Goal: Answer question/provide support: Share knowledge or assist other users

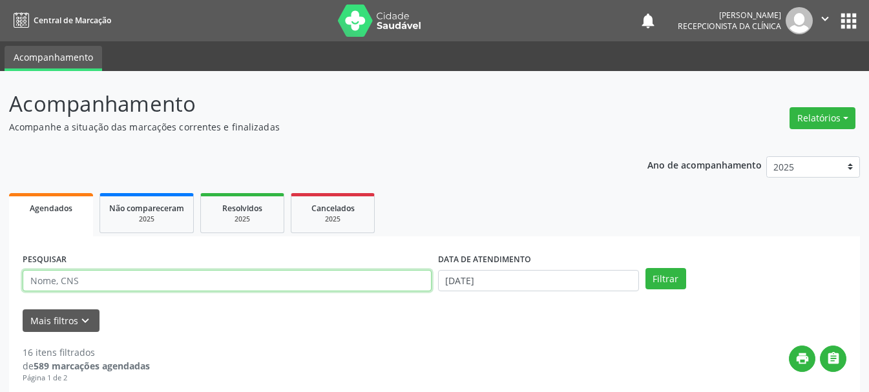
click at [269, 284] on input "text" at bounding box center [227, 281] width 409 height 22
type input "703200693523694"
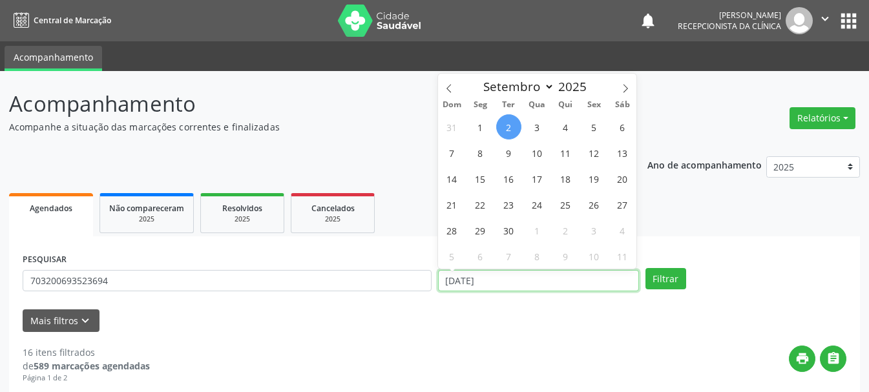
click at [561, 276] on input "[DATE]" at bounding box center [538, 281] width 201 height 22
click at [452, 89] on icon at bounding box center [449, 88] width 9 height 9
select select "7"
click at [587, 236] on span "29" at bounding box center [594, 230] width 25 height 25
type input "[DATE]"
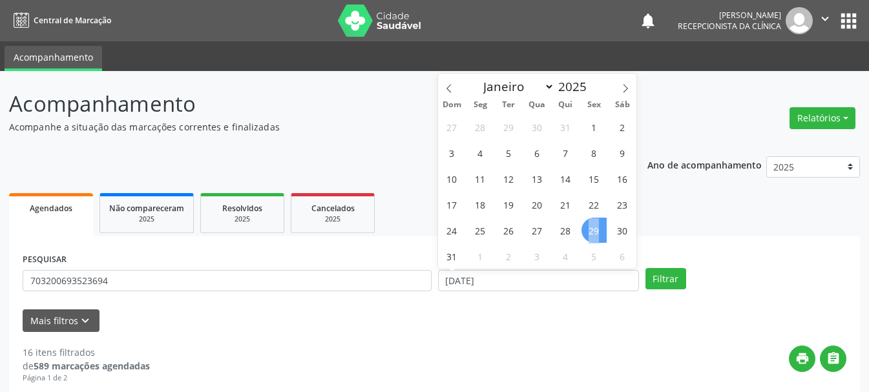
click at [587, 236] on span "29" at bounding box center [594, 230] width 25 height 25
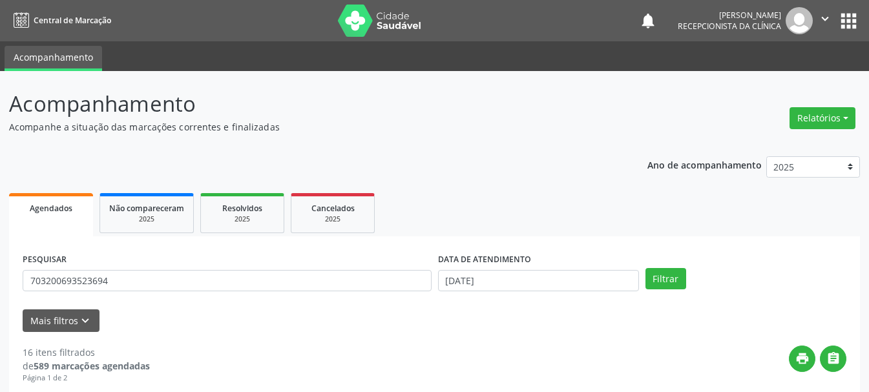
click at [687, 282] on div "Filtrar" at bounding box center [745, 279] width 207 height 22
click at [662, 279] on button "Filtrar" at bounding box center [666, 279] width 41 height 22
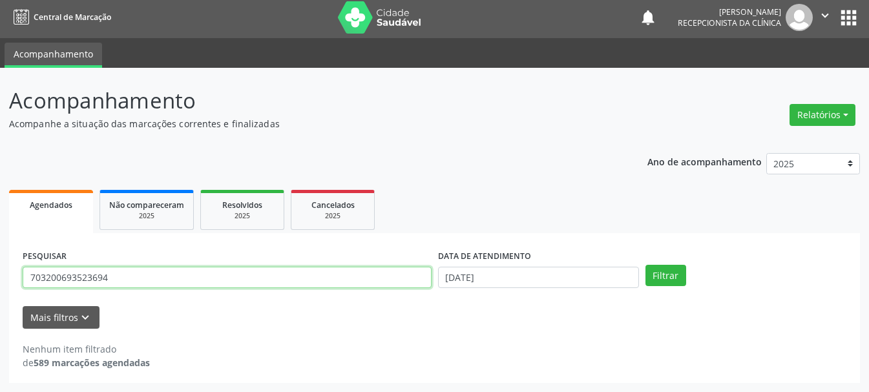
click at [50, 277] on input "703200693523694" at bounding box center [227, 278] width 409 height 22
click at [43, 281] on input "703200693523694" at bounding box center [227, 278] width 409 height 22
click at [67, 276] on input "703200693523694" at bounding box center [227, 278] width 409 height 22
click at [87, 277] on input "703200693523694" at bounding box center [227, 278] width 409 height 22
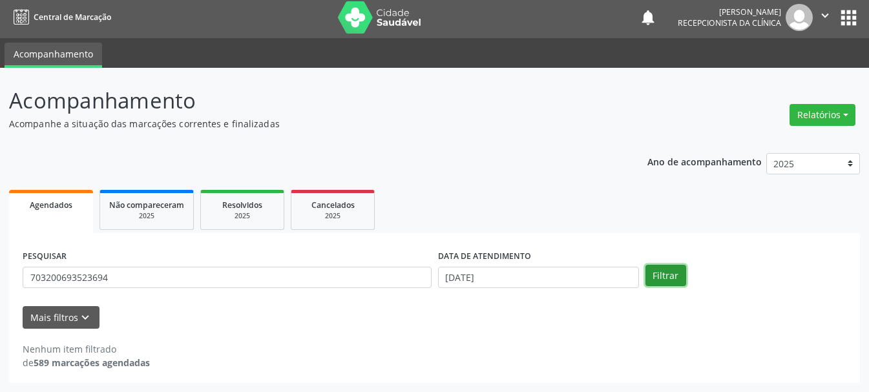
click at [666, 280] on button "Filtrar" at bounding box center [666, 276] width 41 height 22
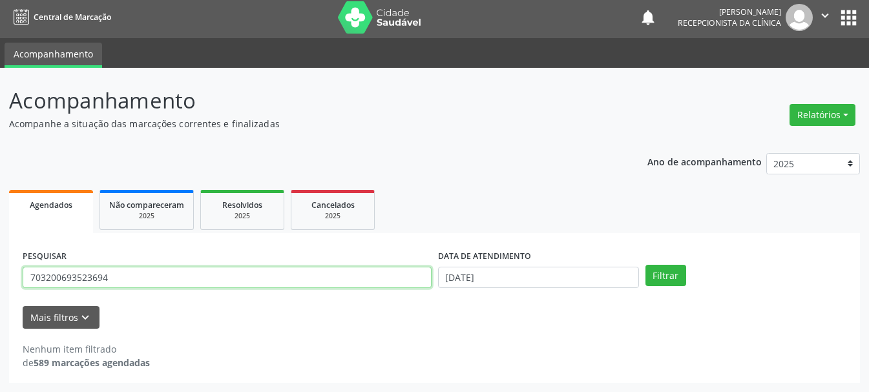
drag, startPoint x: 142, startPoint y: 283, endPoint x: 4, endPoint y: 275, distance: 137.9
click at [4, 275] on div "Acompanhamento Acompanhe a situação das marcações correntes e finalizadas Relat…" at bounding box center [434, 230] width 869 height 324
type input "203188419610018"
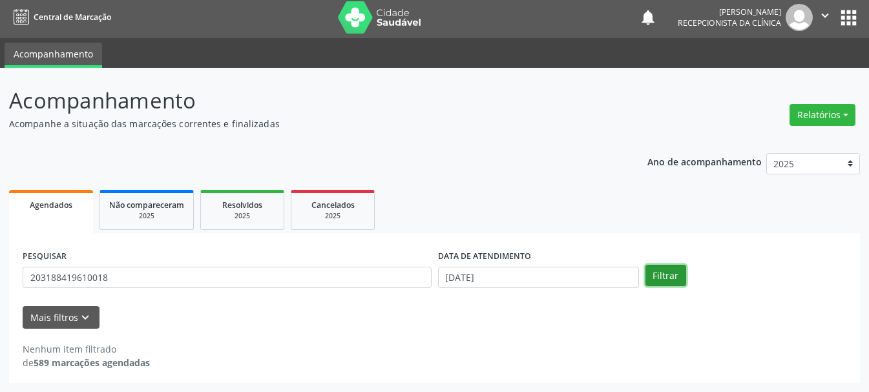
click at [663, 278] on button "Filtrar" at bounding box center [666, 276] width 41 height 22
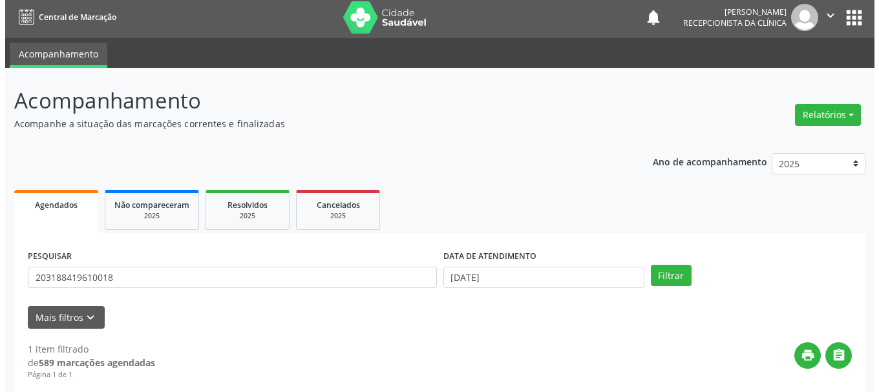
scroll to position [189, 0]
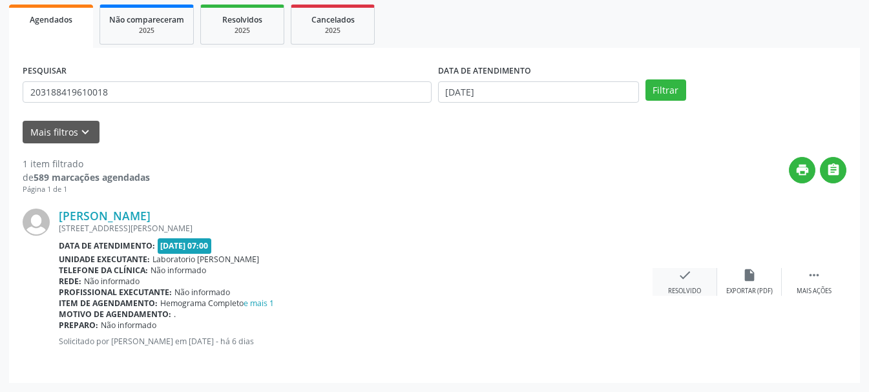
click at [688, 284] on div "check Resolvido" at bounding box center [685, 282] width 65 height 28
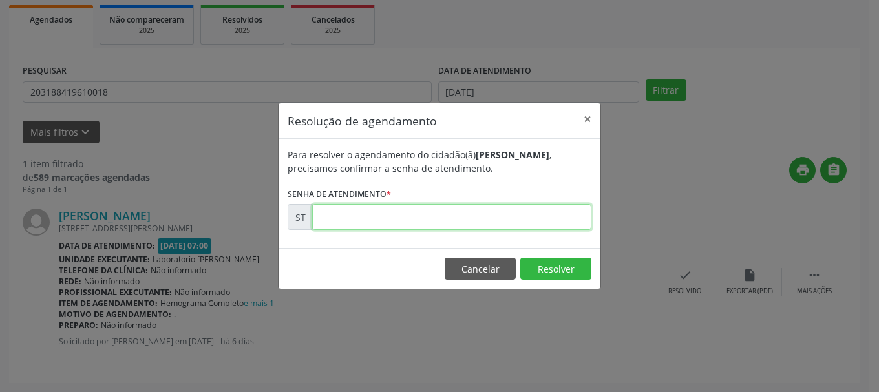
click at [493, 226] on input "text" at bounding box center [451, 217] width 279 height 26
type input "00018977"
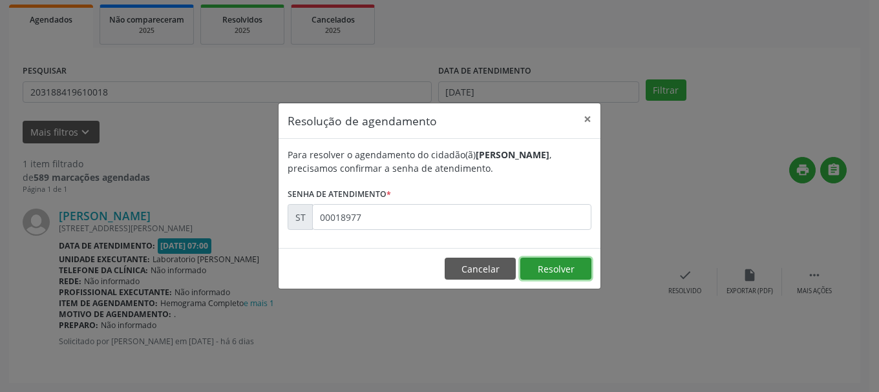
click at [541, 267] on button "Resolver" at bounding box center [555, 269] width 71 height 22
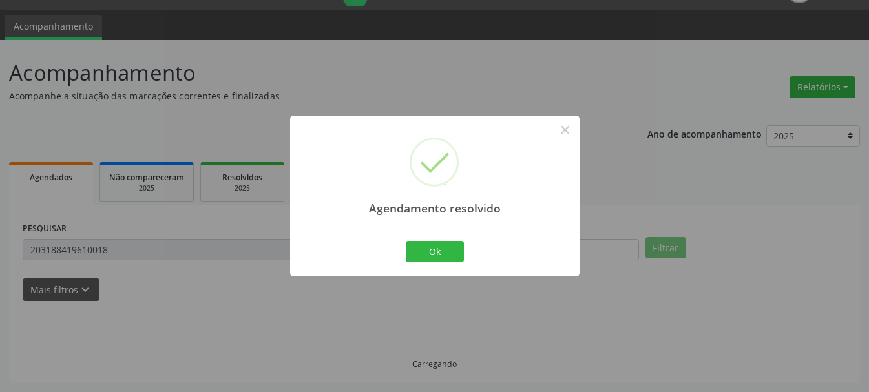
scroll to position [3, 0]
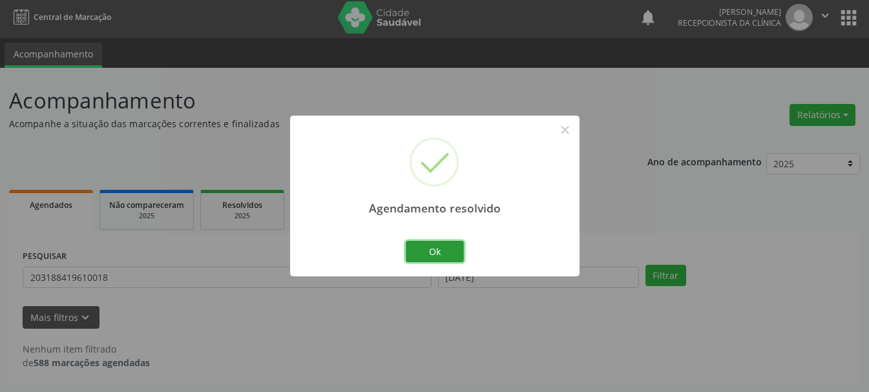
drag, startPoint x: 452, startPoint y: 242, endPoint x: 288, endPoint y: 280, distance: 168.5
click at [450, 244] on button "Ok" at bounding box center [435, 252] width 58 height 22
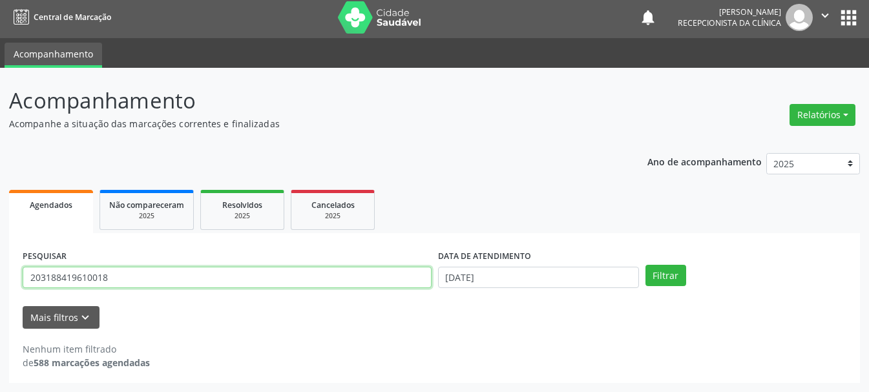
click at [155, 279] on input "203188419610018" at bounding box center [227, 278] width 409 height 22
type input "2"
type input "898002364106224"
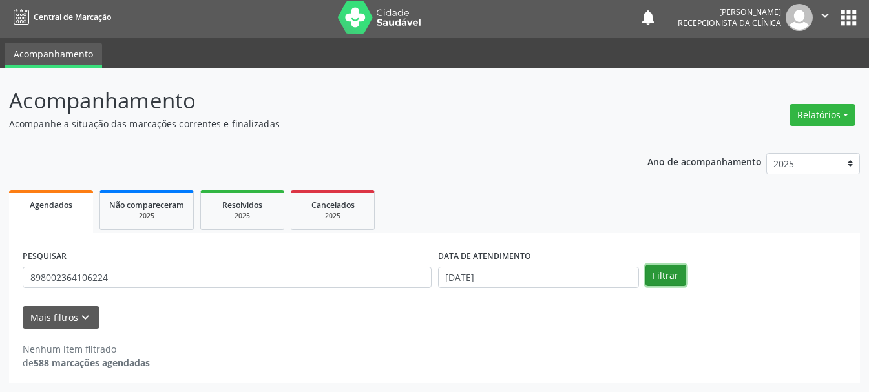
click at [656, 274] on button "Filtrar" at bounding box center [666, 276] width 41 height 22
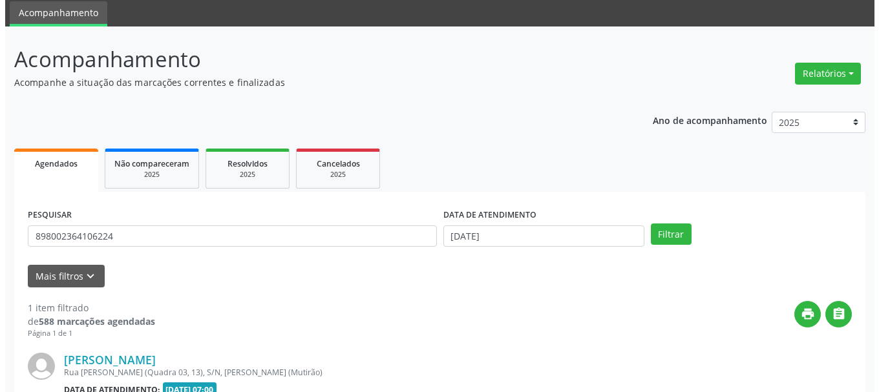
scroll to position [174, 0]
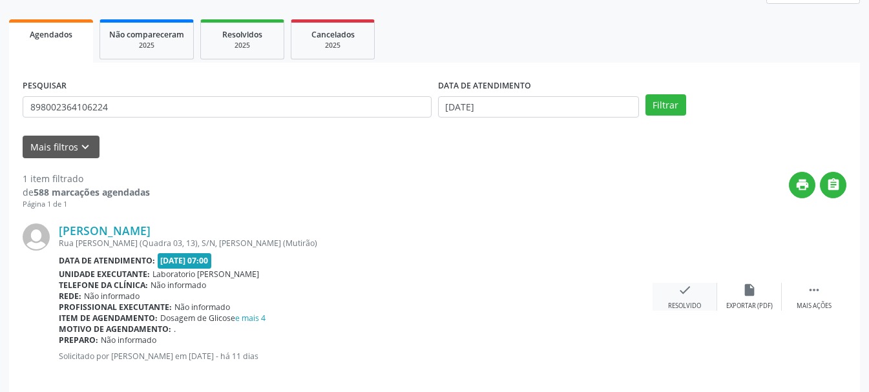
click at [693, 296] on div "check Resolvido" at bounding box center [685, 297] width 65 height 28
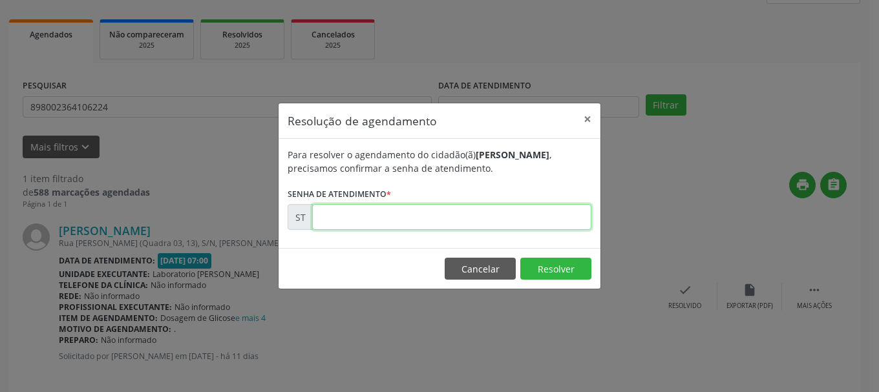
click at [469, 226] on input "text" at bounding box center [451, 217] width 279 height 26
type input "00017302"
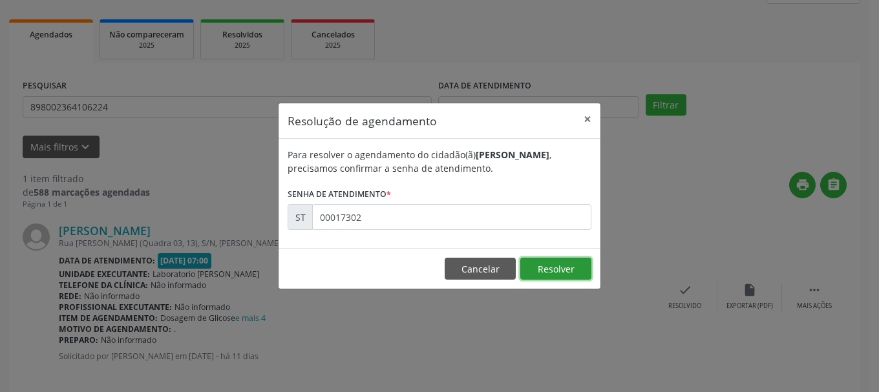
click at [571, 273] on button "Resolver" at bounding box center [555, 269] width 71 height 22
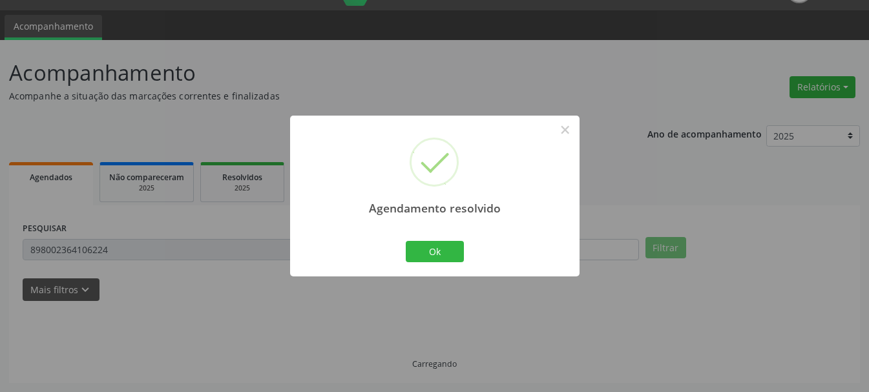
scroll to position [3, 0]
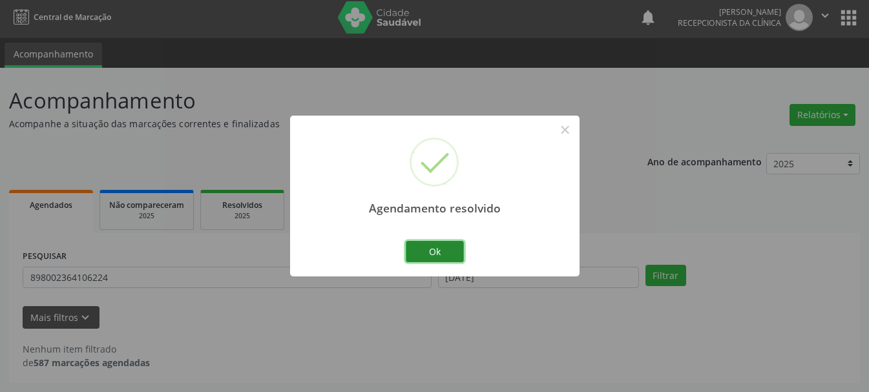
click at [449, 257] on button "Ok" at bounding box center [435, 252] width 58 height 22
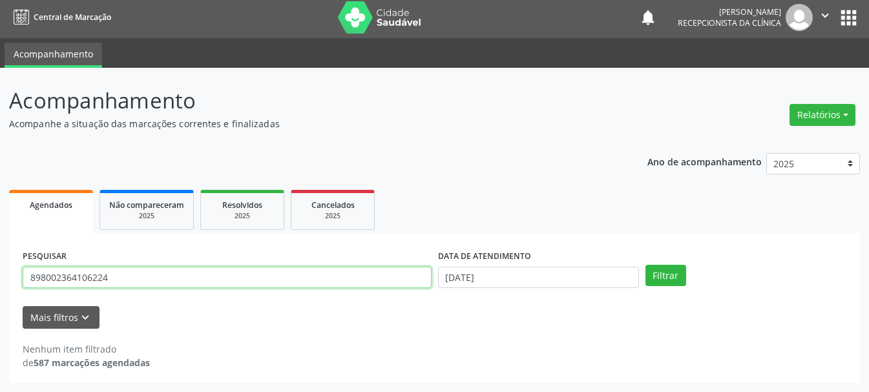
click at [39, 279] on input "898002364106224" at bounding box center [227, 278] width 409 height 22
click at [61, 275] on input "898002364106224" at bounding box center [227, 278] width 409 height 22
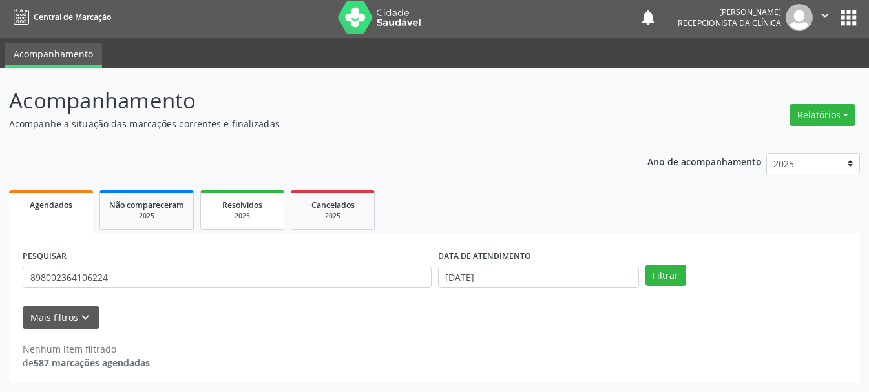
click at [278, 205] on link "Resolvidos 2025" at bounding box center [242, 210] width 84 height 40
select select "8"
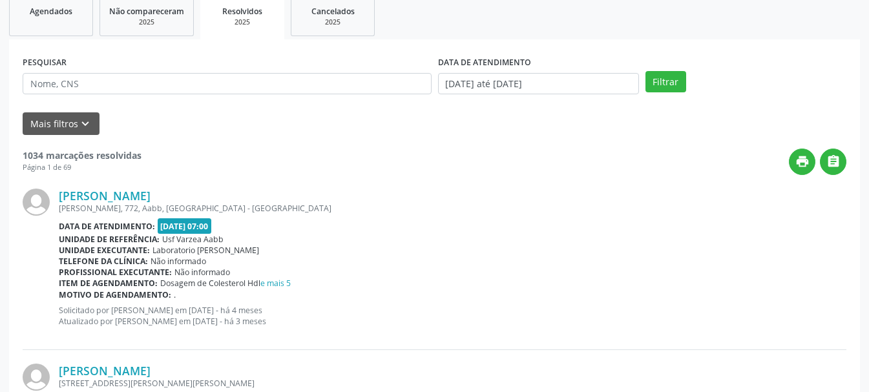
scroll to position [68, 0]
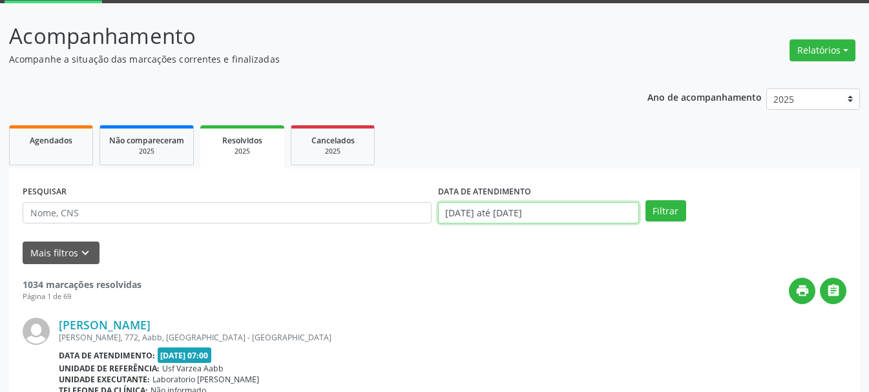
click at [547, 216] on input "[DATE] até [DATE]" at bounding box center [538, 213] width 201 height 22
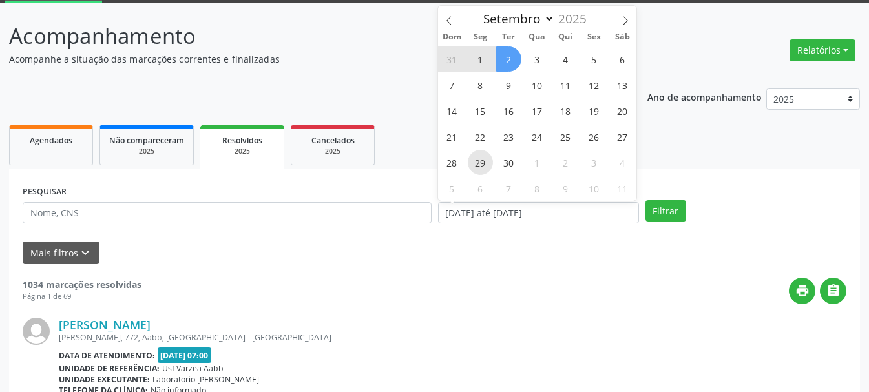
click at [483, 162] on span "29" at bounding box center [480, 162] width 25 height 25
type input "[DATE]"
click at [483, 162] on span "29" at bounding box center [480, 162] width 25 height 25
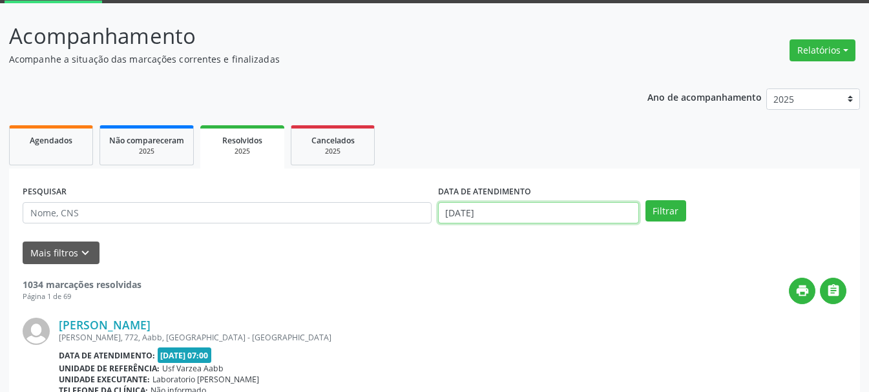
click at [517, 211] on input "[DATE]" at bounding box center [538, 213] width 201 height 22
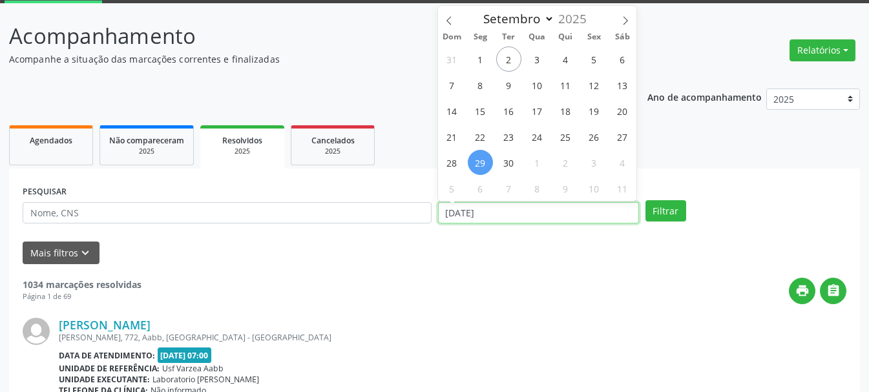
scroll to position [3, 0]
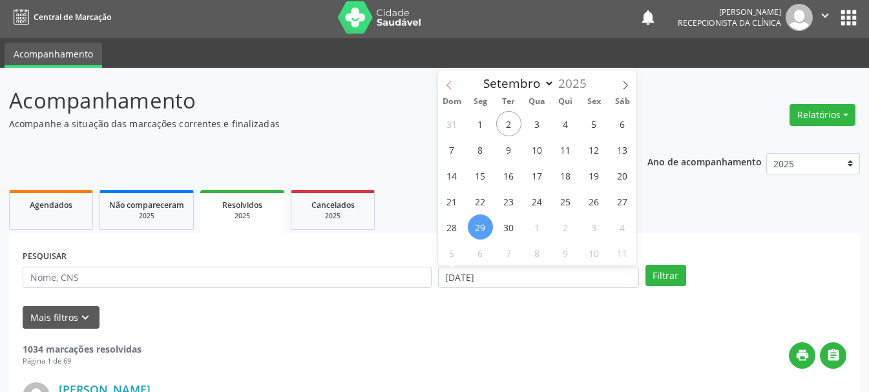
click at [450, 82] on icon at bounding box center [449, 85] width 9 height 9
select select "7"
click at [591, 222] on span "29" at bounding box center [594, 227] width 25 height 25
type input "[DATE]"
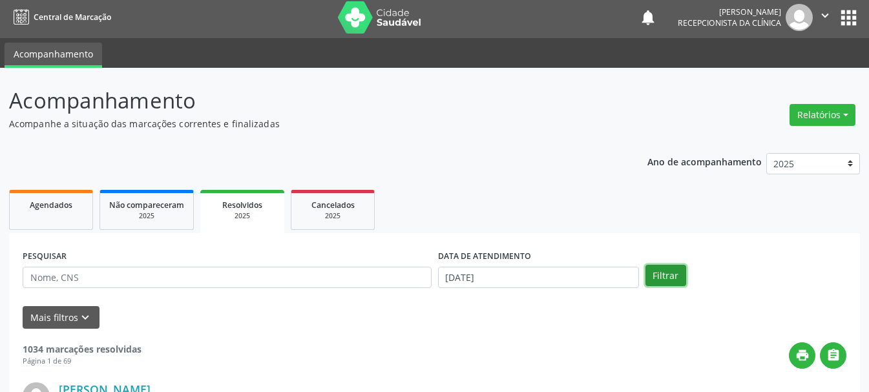
click at [681, 279] on button "Filtrar" at bounding box center [666, 276] width 41 height 22
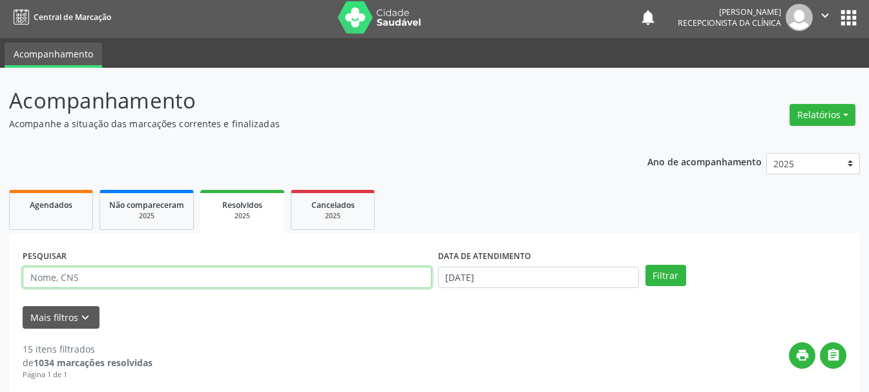
click at [140, 271] on input "text" at bounding box center [227, 278] width 409 height 22
type input "898002364106224"
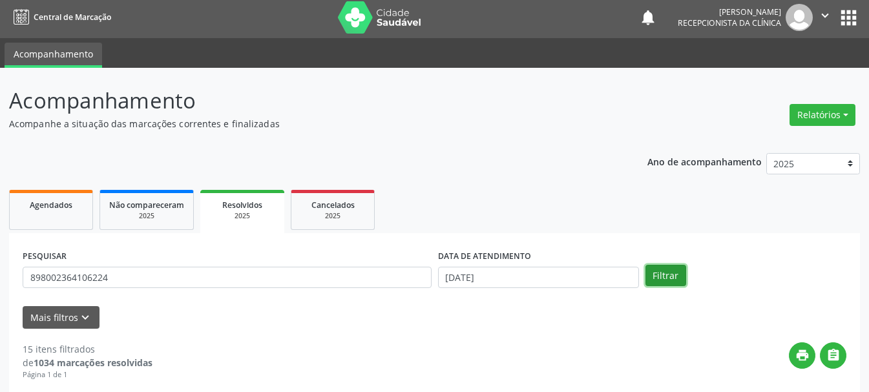
click at [664, 275] on button "Filtrar" at bounding box center [666, 276] width 41 height 22
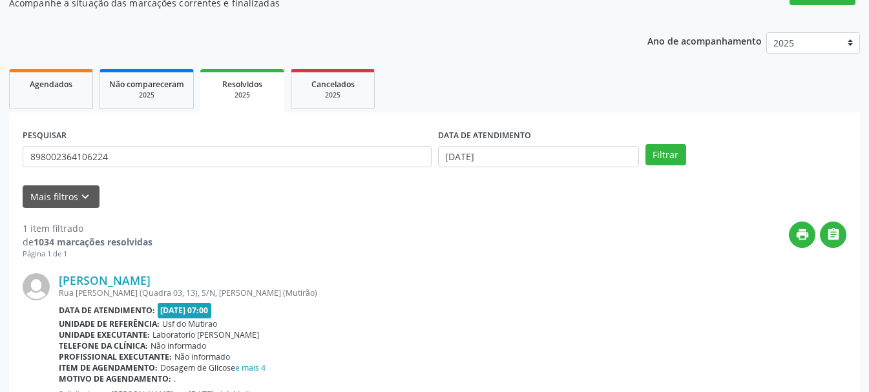
scroll to position [59, 0]
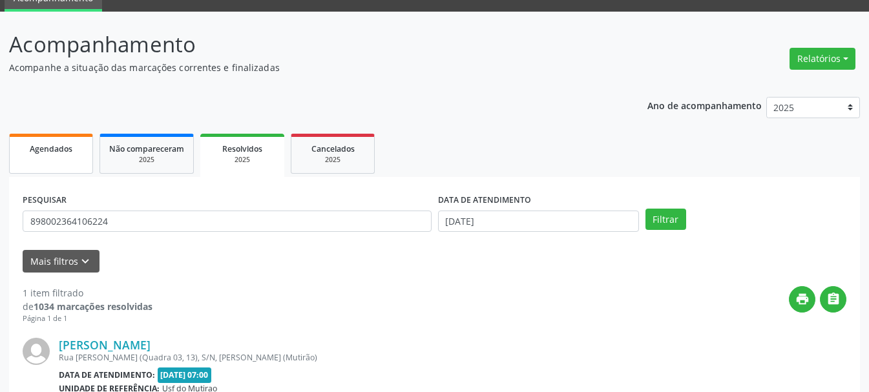
click at [30, 157] on link "Agendados" at bounding box center [51, 154] width 84 height 40
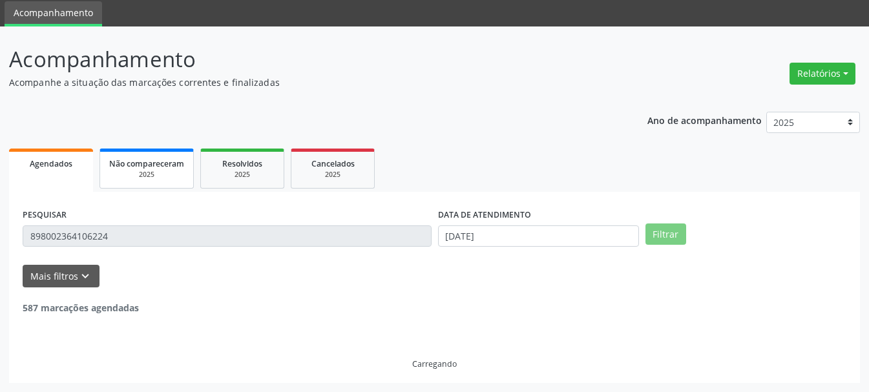
scroll to position [3, 0]
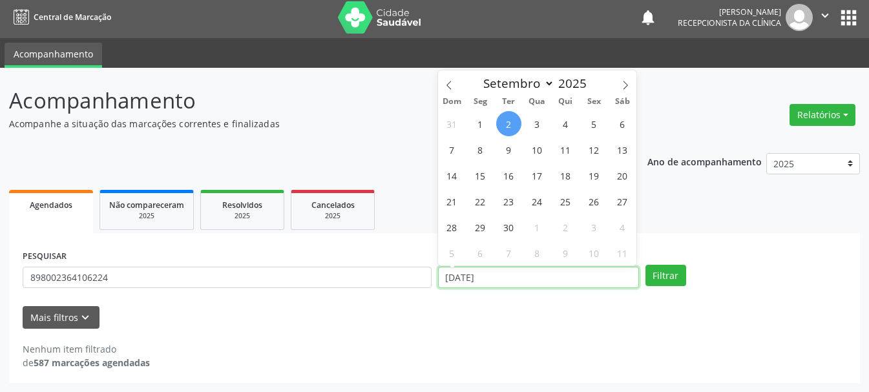
click at [461, 277] on input "[DATE]" at bounding box center [538, 278] width 201 height 22
click at [452, 87] on icon at bounding box center [449, 85] width 9 height 9
select select "7"
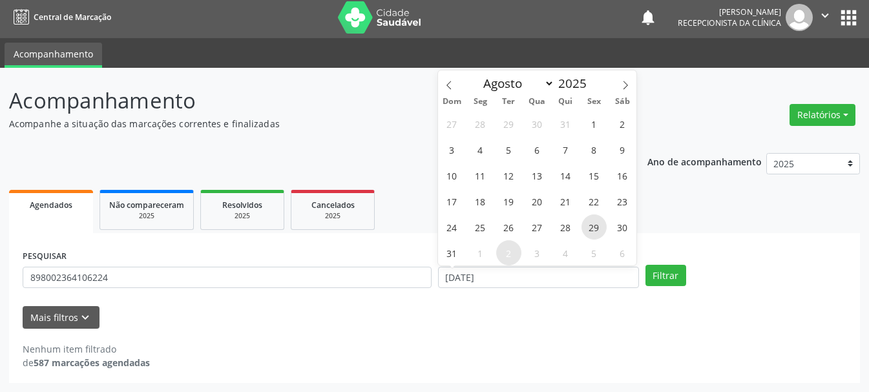
click at [591, 231] on span "29" at bounding box center [594, 227] width 25 height 25
type input "[DATE]"
click at [591, 231] on span "29" at bounding box center [594, 227] width 25 height 25
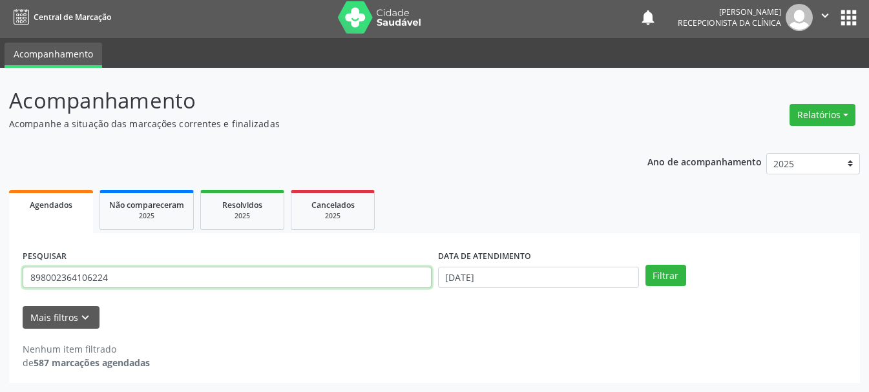
click at [114, 276] on input "898002364106224" at bounding box center [227, 278] width 409 height 22
type input "8"
type input "700503903323659"
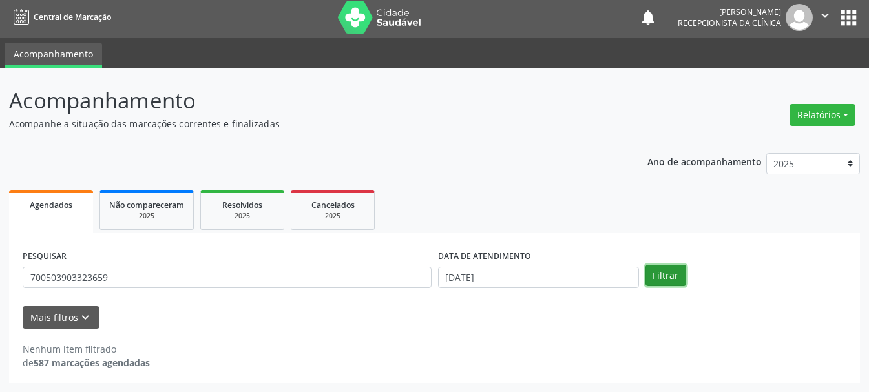
click at [675, 278] on button "Filtrar" at bounding box center [666, 276] width 41 height 22
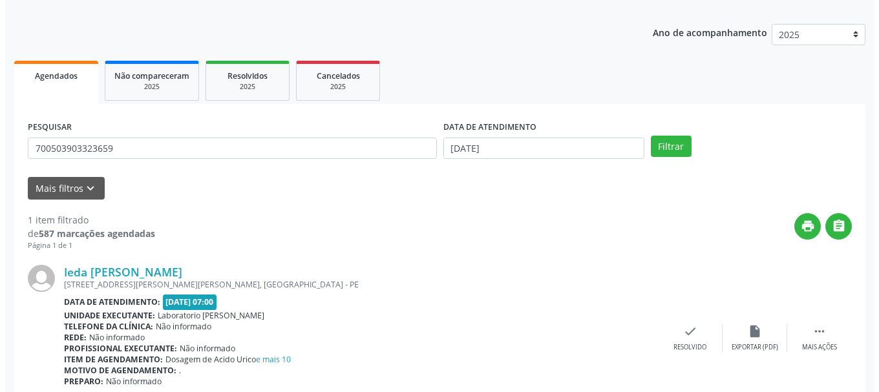
scroll to position [189, 0]
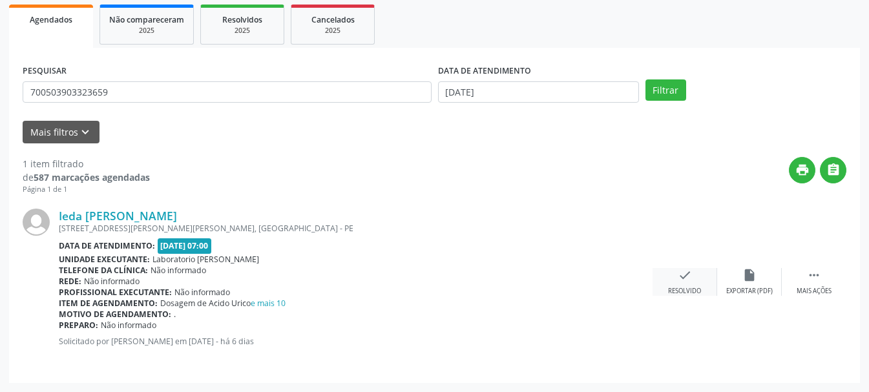
click at [688, 285] on div "check Resolvido" at bounding box center [685, 282] width 65 height 28
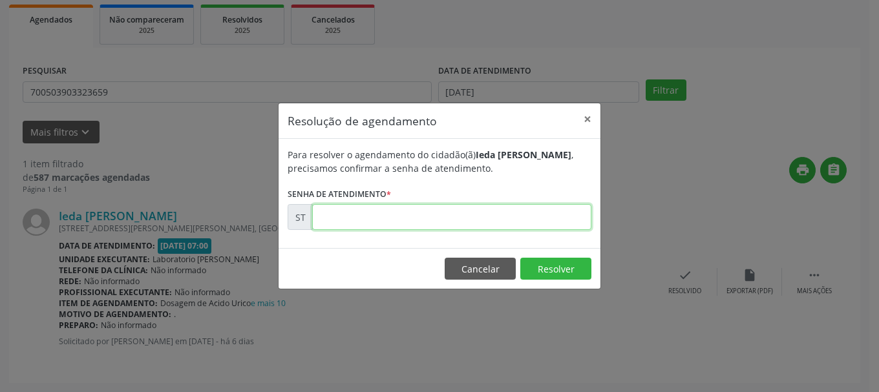
click at [447, 216] on input "text" at bounding box center [451, 217] width 279 height 26
type input "00018997"
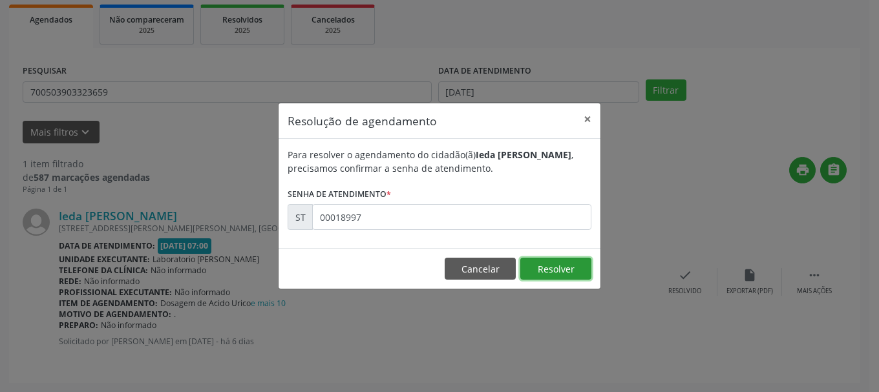
click at [558, 266] on button "Resolver" at bounding box center [555, 269] width 71 height 22
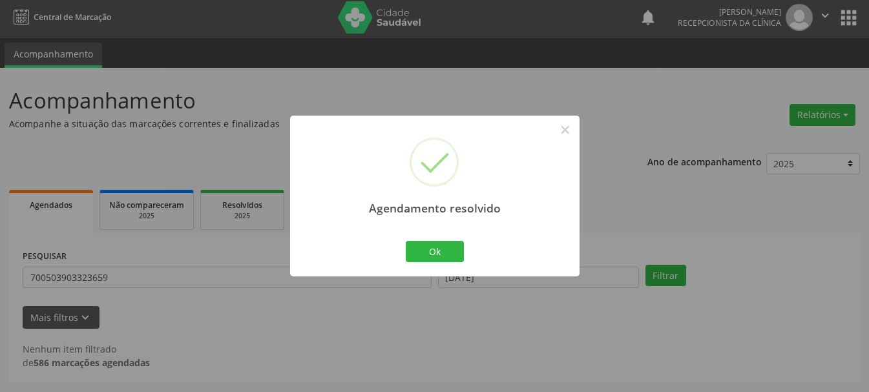
scroll to position [3, 0]
click at [418, 241] on button "Ok" at bounding box center [435, 252] width 58 height 22
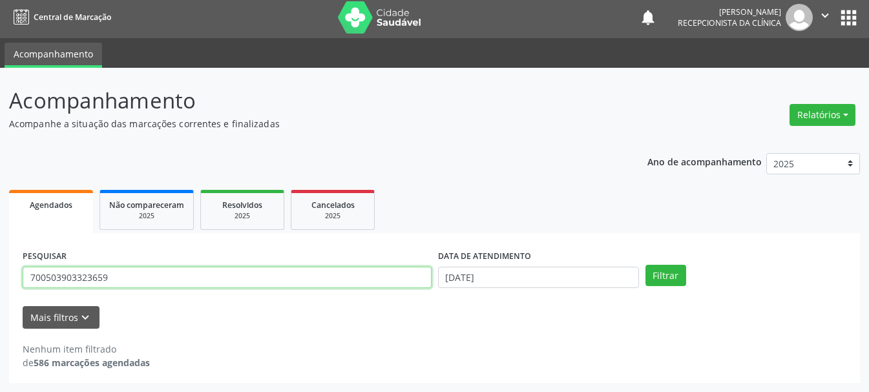
click at [233, 277] on input "700503903323659" at bounding box center [227, 278] width 409 height 22
type input "707002896055934"
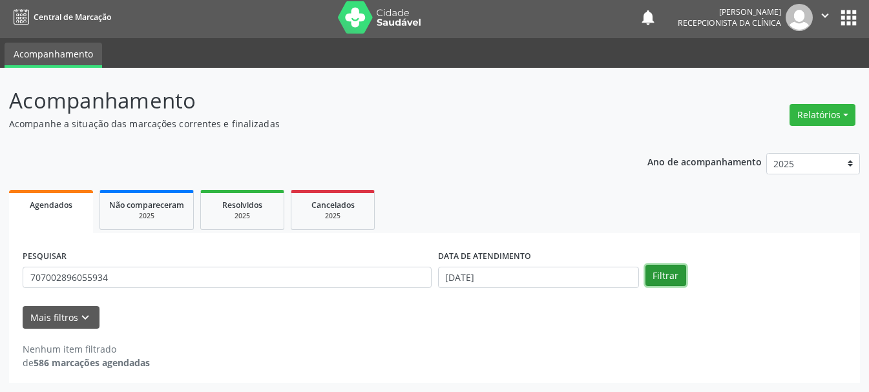
click at [665, 273] on button "Filtrar" at bounding box center [666, 276] width 41 height 22
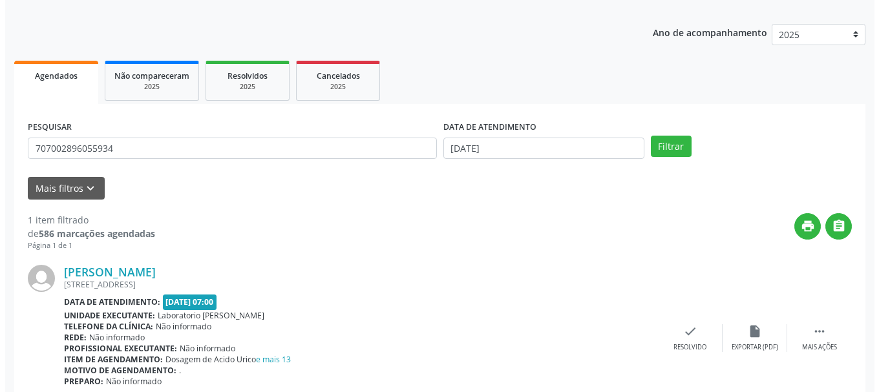
scroll to position [189, 0]
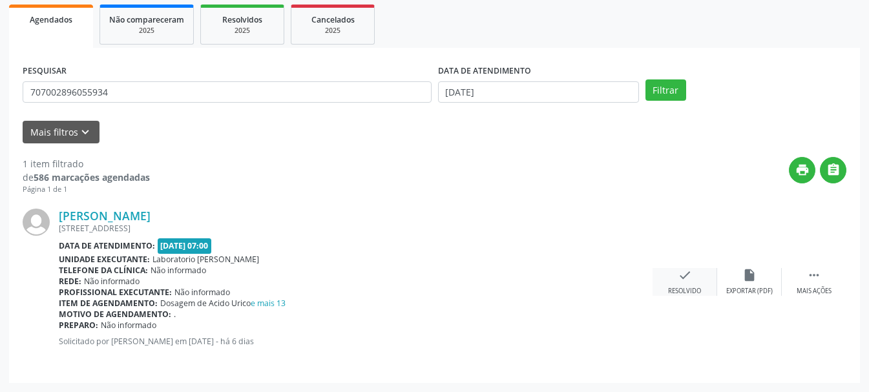
click at [679, 285] on div "check Resolvido" at bounding box center [685, 282] width 65 height 28
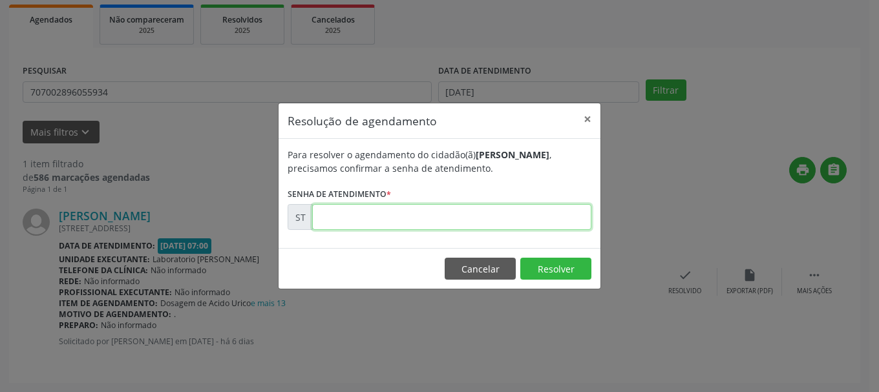
click at [416, 211] on input "text" at bounding box center [451, 217] width 279 height 26
type input "00018947"
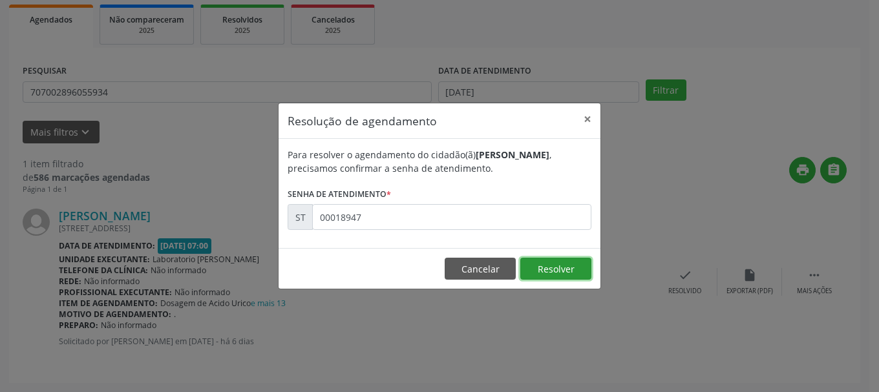
click at [573, 261] on button "Resolver" at bounding box center [555, 269] width 71 height 22
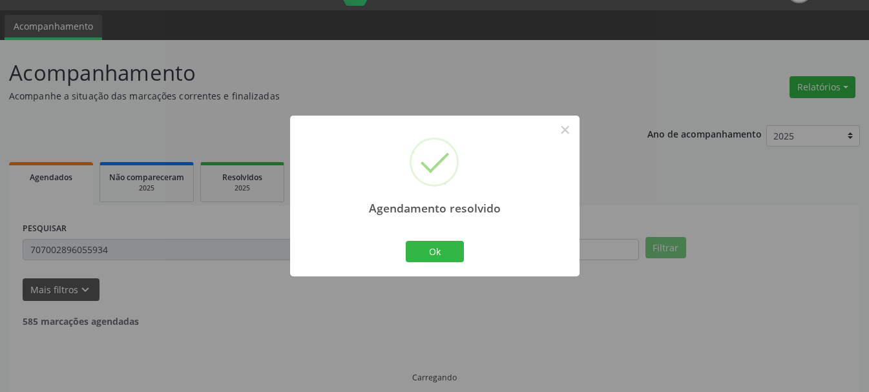
scroll to position [3, 0]
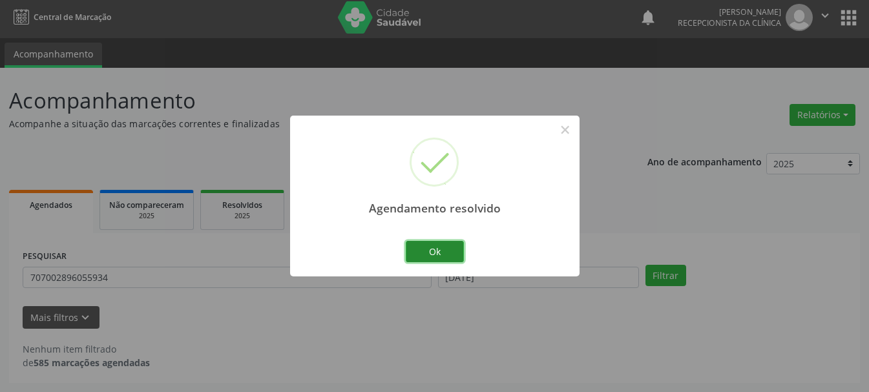
click at [445, 251] on button "Ok" at bounding box center [435, 252] width 58 height 22
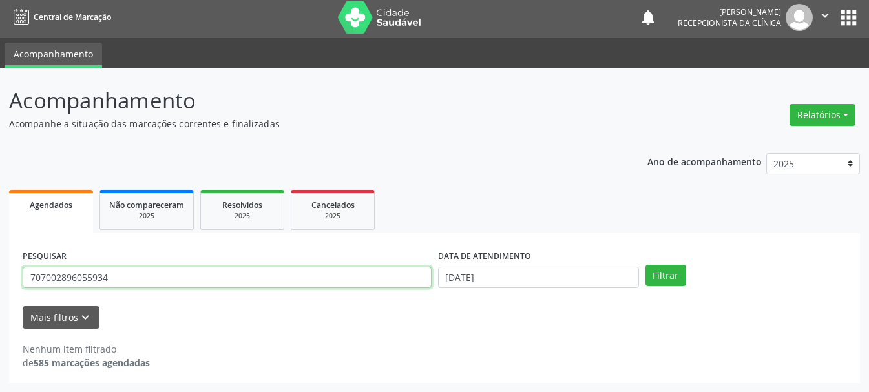
drag, startPoint x: 123, startPoint y: 284, endPoint x: 0, endPoint y: 278, distance: 123.6
click at [0, 278] on div "Acompanhamento Acompanhe a situação das marcações correntes e finalizadas Relat…" at bounding box center [434, 230] width 869 height 324
type input "707000806363039"
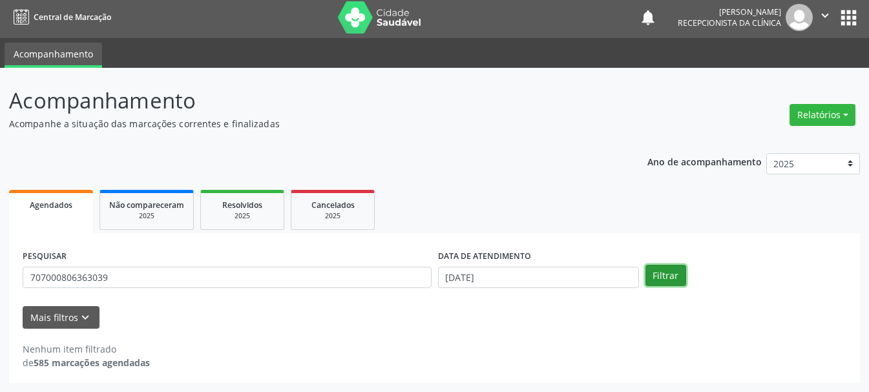
click at [664, 270] on button "Filtrar" at bounding box center [666, 276] width 41 height 22
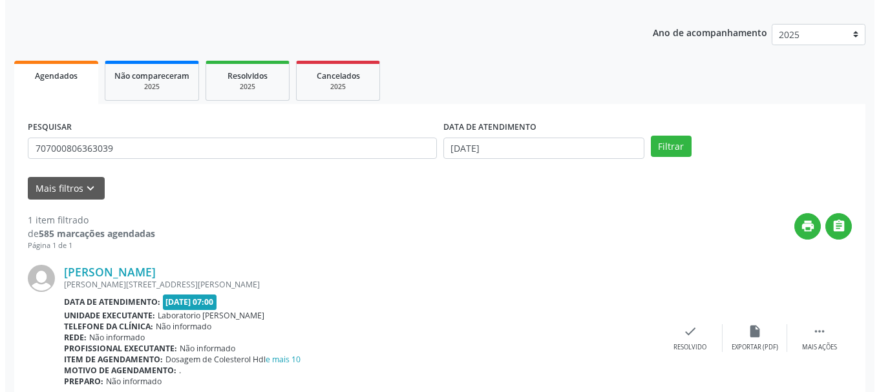
scroll to position [189, 0]
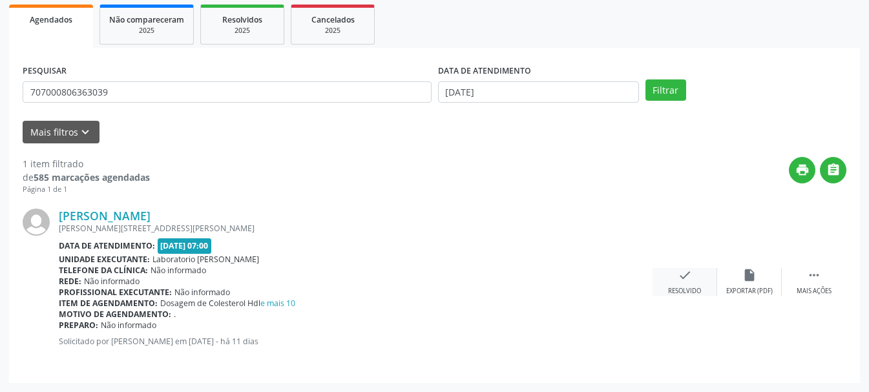
click at [682, 286] on div "check Resolvido" at bounding box center [685, 282] width 65 height 28
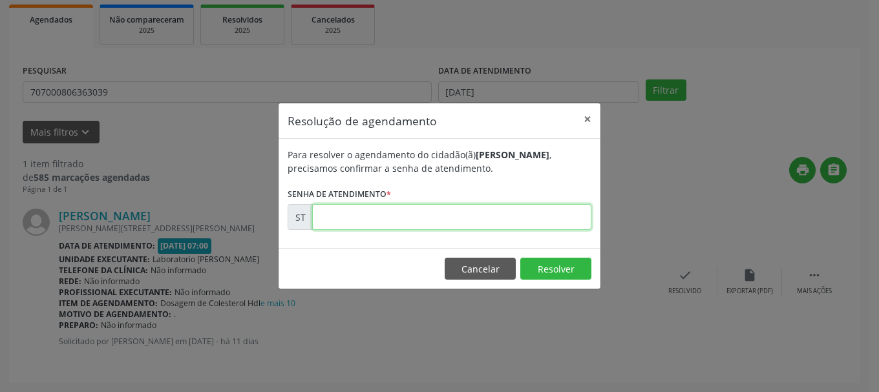
click at [381, 209] on input "text" at bounding box center [451, 217] width 279 height 26
type input "00017310"
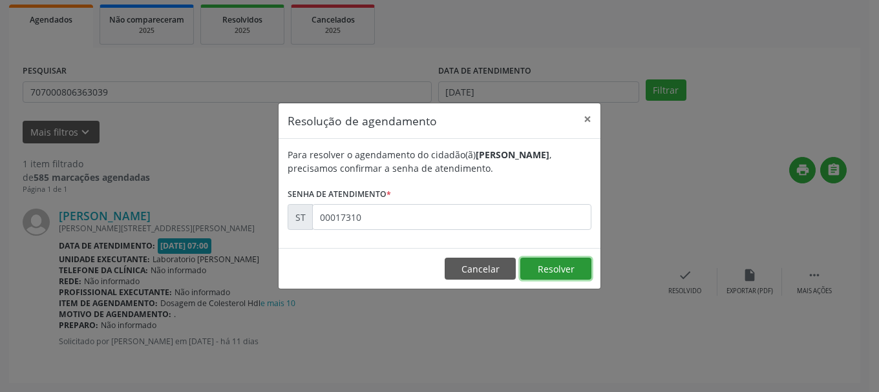
click at [559, 262] on button "Resolver" at bounding box center [555, 269] width 71 height 22
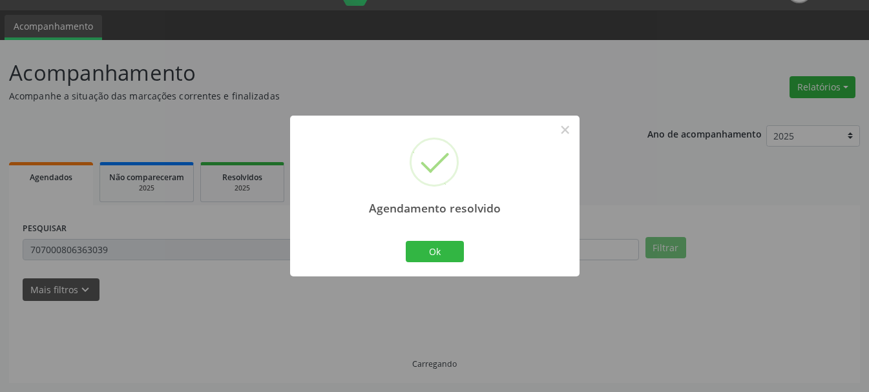
scroll to position [3, 0]
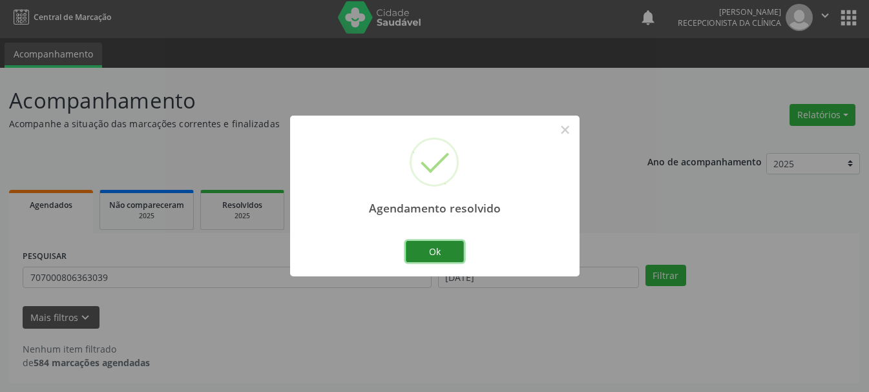
click at [443, 242] on button "Ok" at bounding box center [435, 252] width 58 height 22
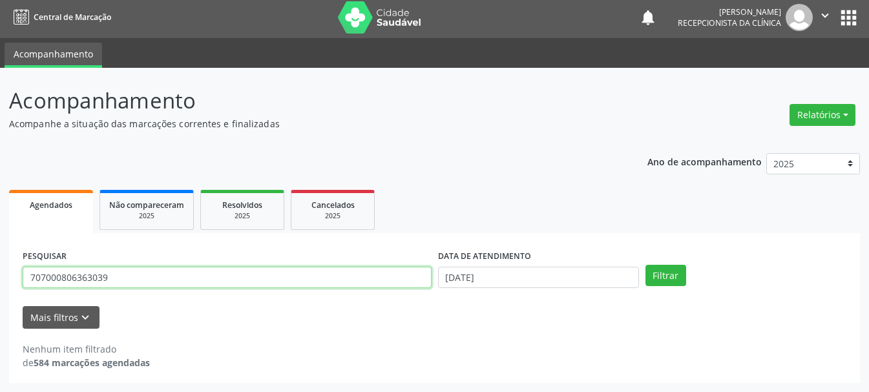
drag, startPoint x: 198, startPoint y: 272, endPoint x: 0, endPoint y: 260, distance: 198.1
click at [0, 260] on div "Acompanhamento Acompanhe a situação das marcações correntes e finalizadas Relat…" at bounding box center [434, 230] width 869 height 324
click at [40, 273] on input "text" at bounding box center [227, 278] width 409 height 22
type input "898002993023952"
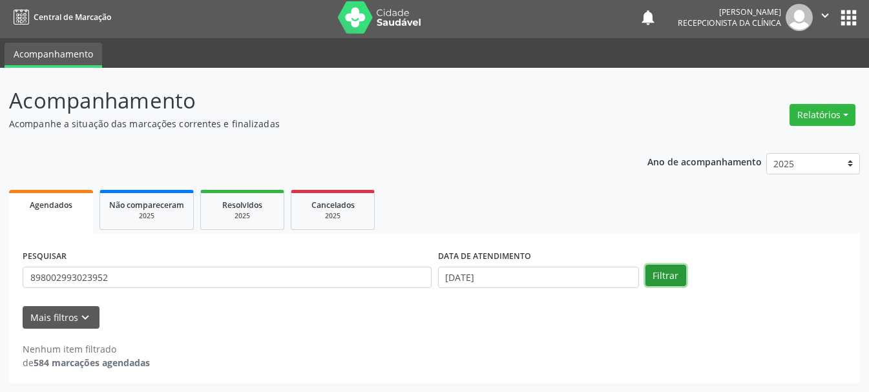
click at [661, 270] on button "Filtrar" at bounding box center [666, 276] width 41 height 22
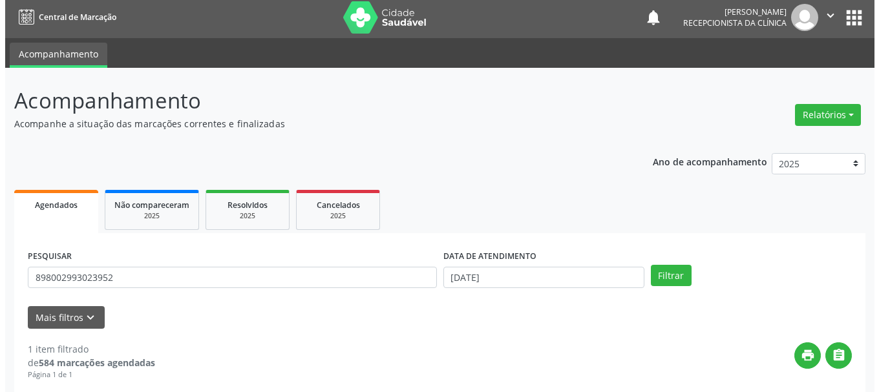
scroll to position [189, 0]
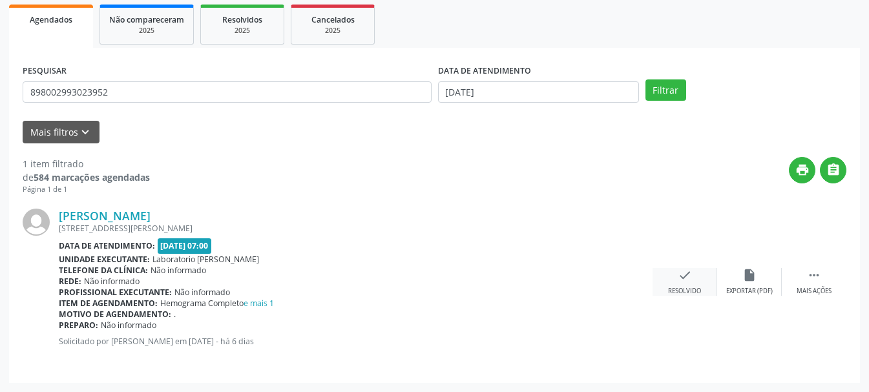
click at [673, 276] on div "check Resolvido" at bounding box center [685, 282] width 65 height 28
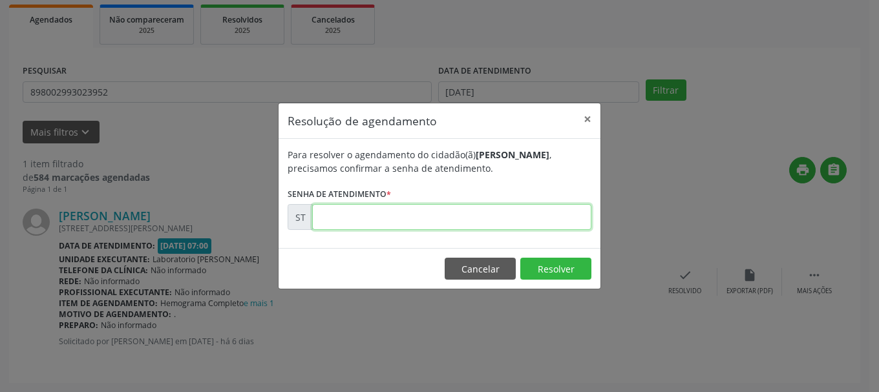
click at [474, 229] on input "text" at bounding box center [451, 217] width 279 height 26
type input "00018986"
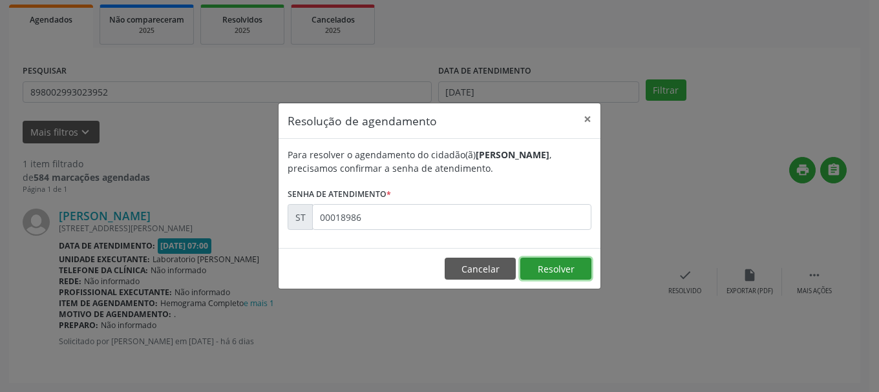
click at [538, 264] on button "Resolver" at bounding box center [555, 269] width 71 height 22
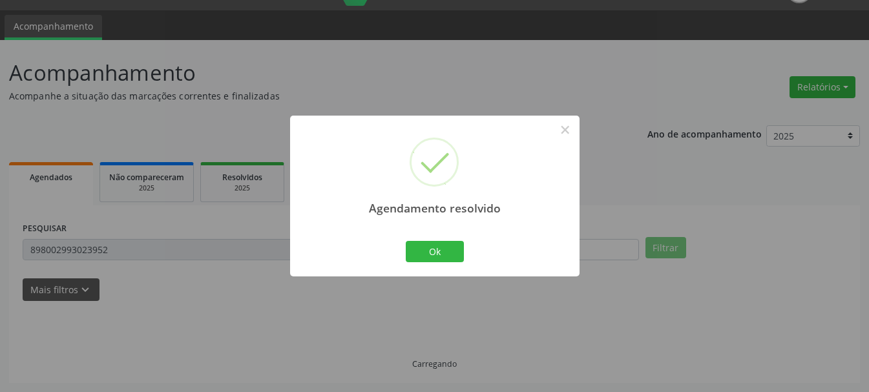
scroll to position [3, 0]
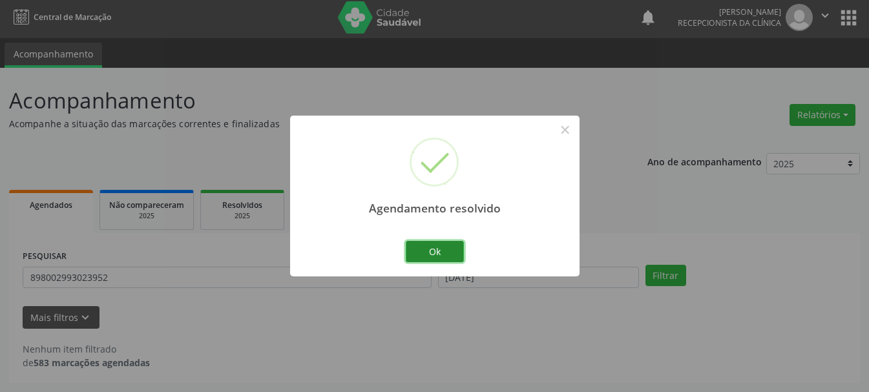
click at [432, 250] on button "Ok" at bounding box center [435, 252] width 58 height 22
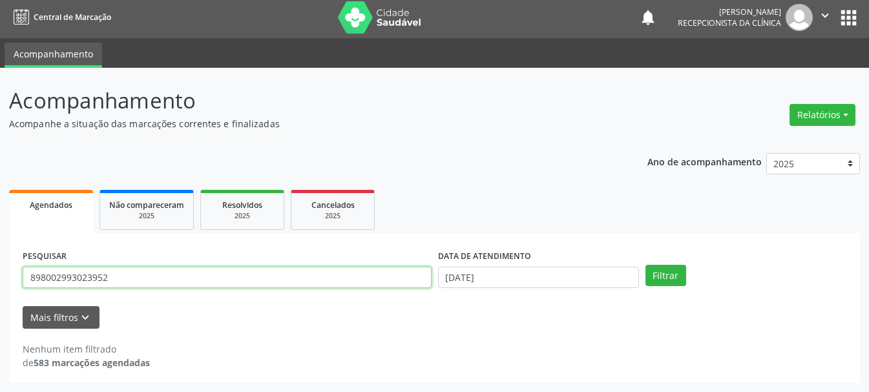
drag, startPoint x: 169, startPoint y: 284, endPoint x: 3, endPoint y: 275, distance: 166.3
click at [3, 275] on div "Acompanhamento Acompanhe a situação das marcações correntes e finalizadas Relat…" at bounding box center [434, 230] width 869 height 324
type input "704201775811080"
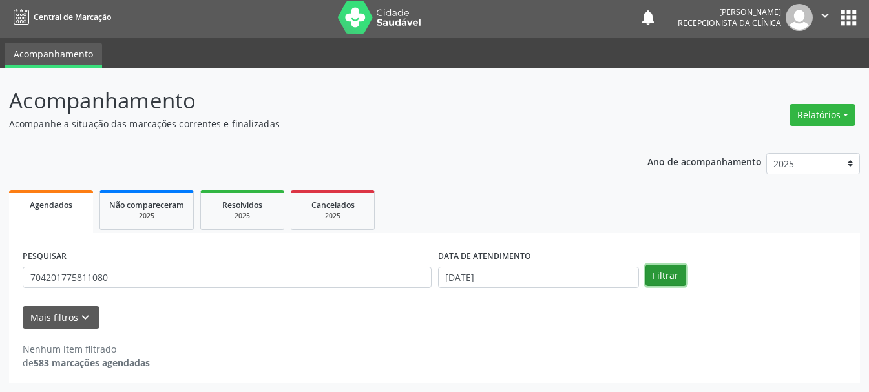
click at [659, 279] on button "Filtrar" at bounding box center [666, 276] width 41 height 22
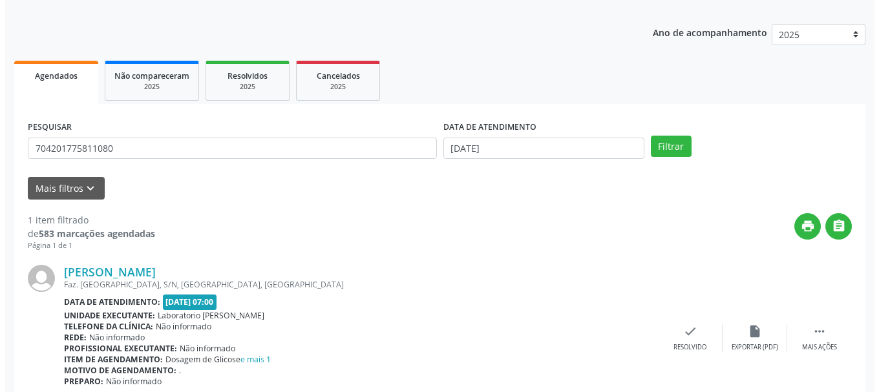
scroll to position [189, 0]
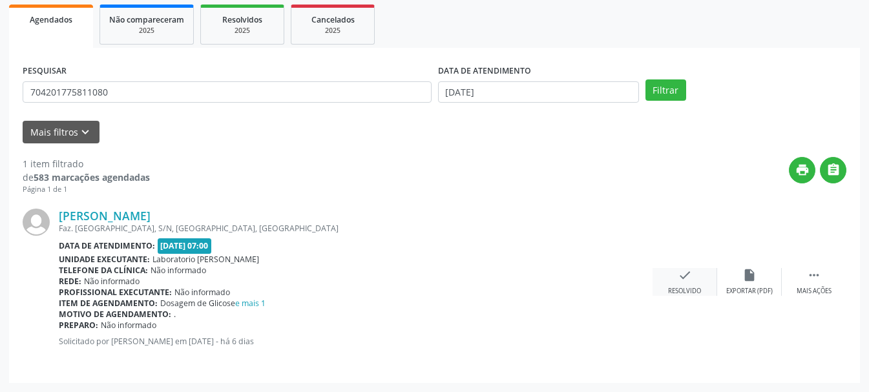
click at [682, 278] on icon "check" at bounding box center [685, 275] width 14 height 14
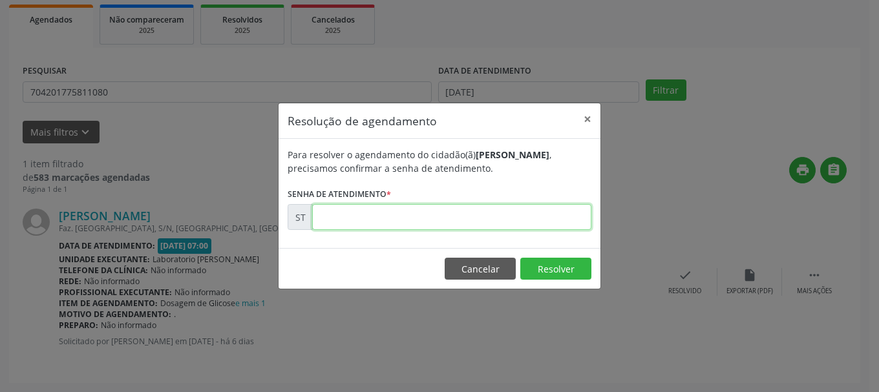
click at [355, 216] on input "text" at bounding box center [451, 217] width 279 height 26
type input "00019008"
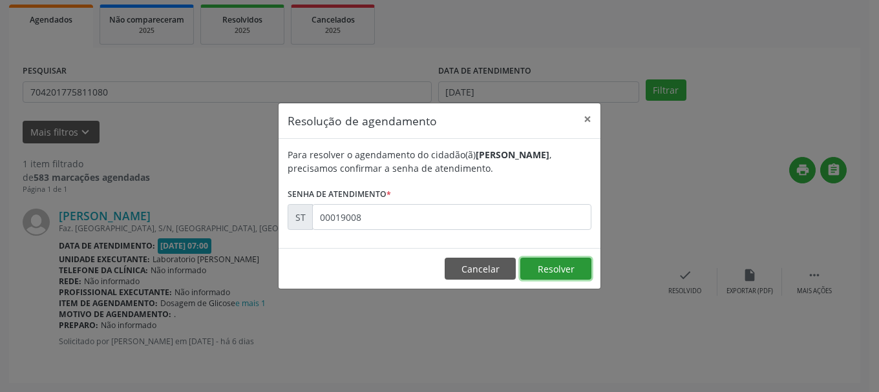
click at [566, 273] on button "Resolver" at bounding box center [555, 269] width 71 height 22
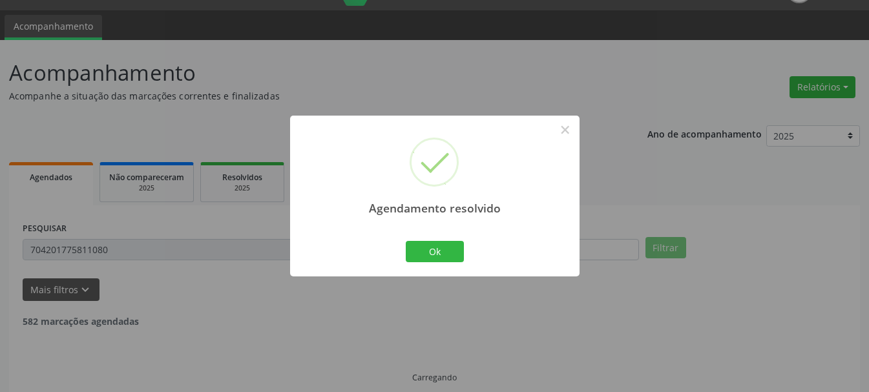
scroll to position [3, 0]
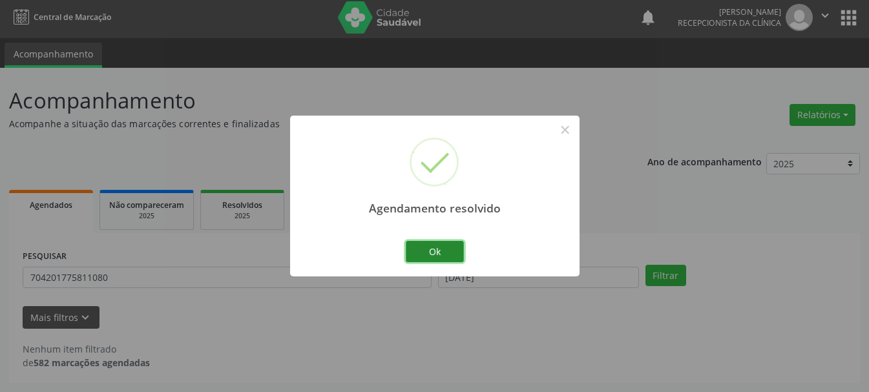
click at [428, 253] on button "Ok" at bounding box center [435, 252] width 58 height 22
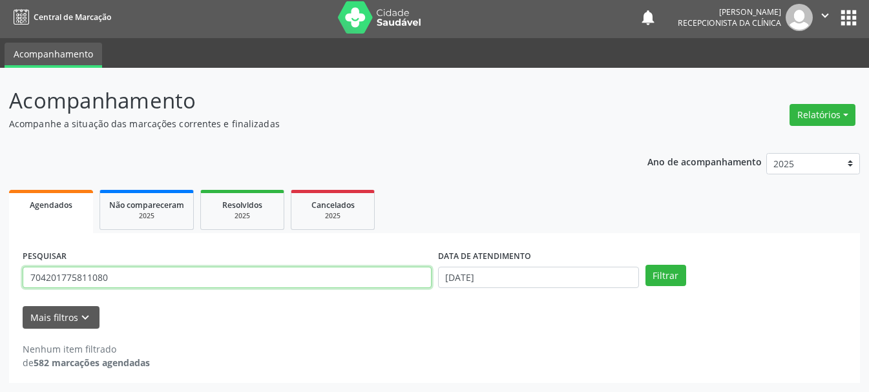
drag, startPoint x: 127, startPoint y: 274, endPoint x: 0, endPoint y: 297, distance: 128.8
click at [0, 297] on div "Acompanhamento Acompanhe a situação das marcações correntes e finalizadas Relat…" at bounding box center [434, 230] width 869 height 324
type input "703109894331260"
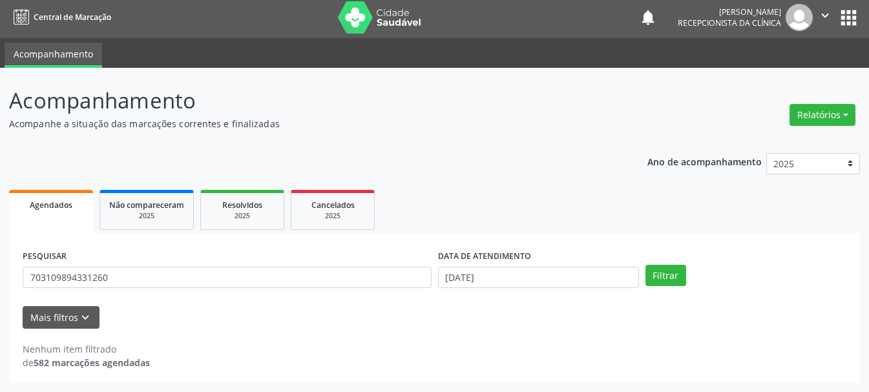
click at [498, 266] on label "DATA DE ATENDIMENTO" at bounding box center [484, 257] width 93 height 20
click at [492, 276] on input "[DATE]" at bounding box center [538, 278] width 201 height 22
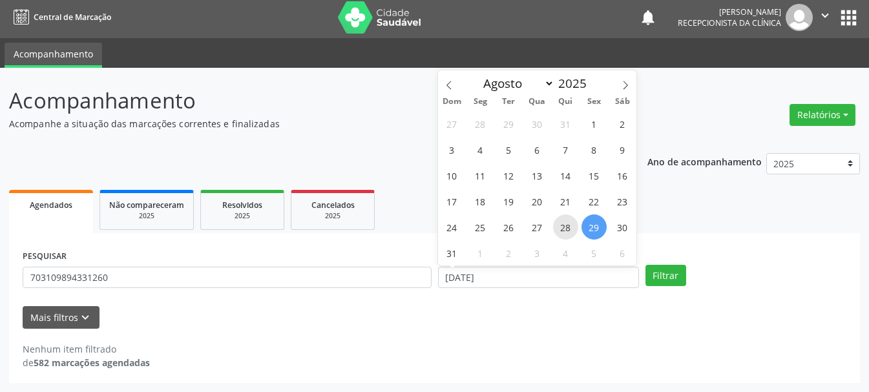
click at [568, 224] on span "28" at bounding box center [565, 227] width 25 height 25
type input "[DATE]"
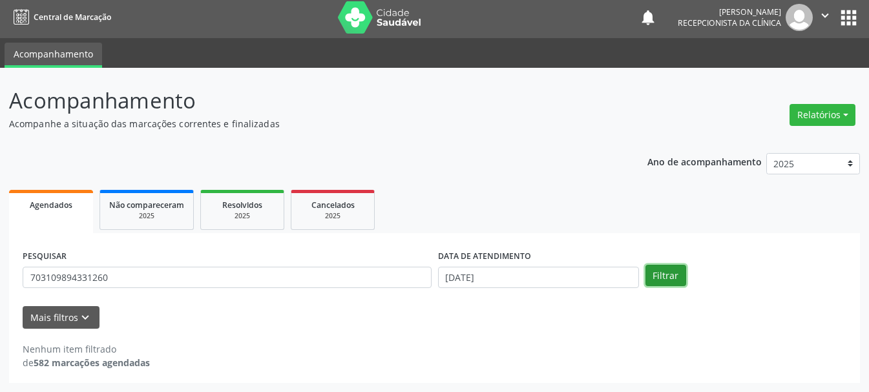
click at [672, 266] on button "Filtrar" at bounding box center [666, 276] width 41 height 22
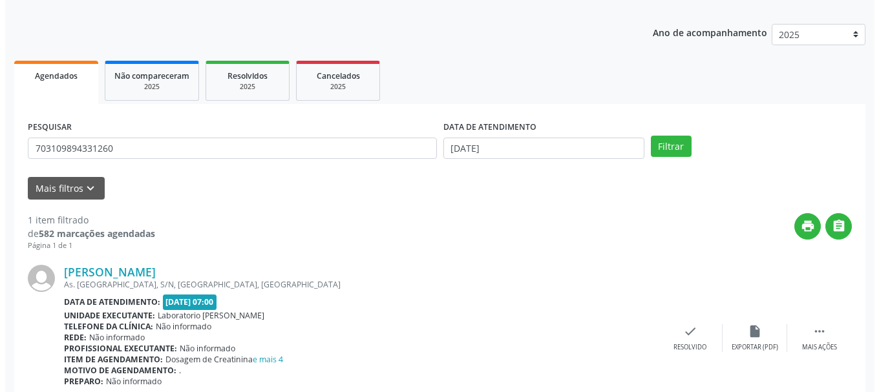
scroll to position [189, 0]
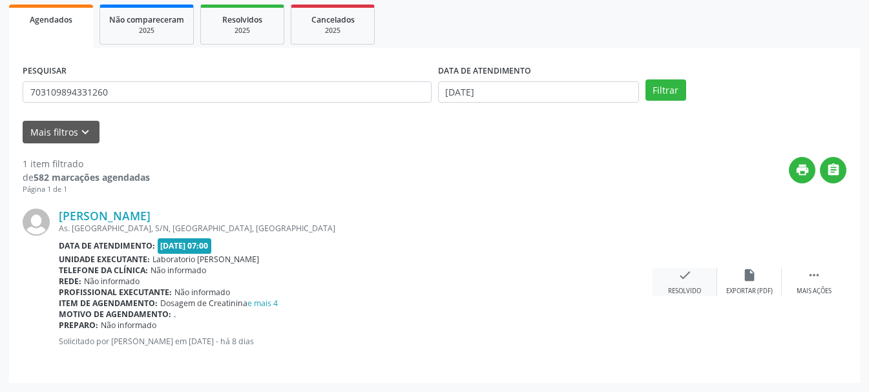
click at [673, 286] on div "check Resolvido" at bounding box center [685, 282] width 65 height 28
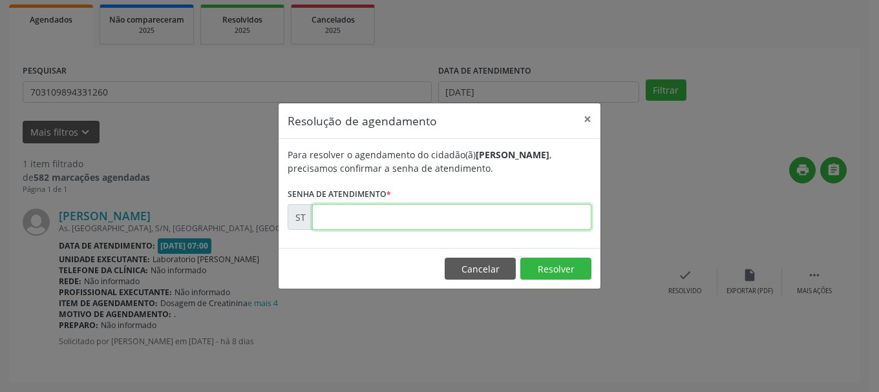
click at [521, 216] on input "text" at bounding box center [451, 217] width 279 height 26
type input "00017506"
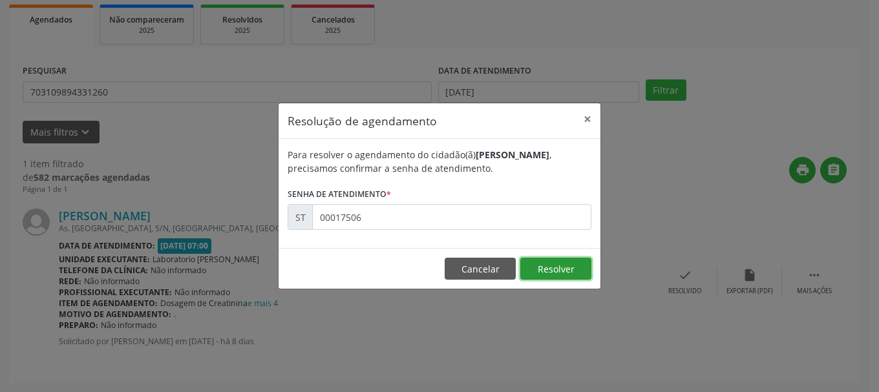
click at [574, 269] on button "Resolver" at bounding box center [555, 269] width 71 height 22
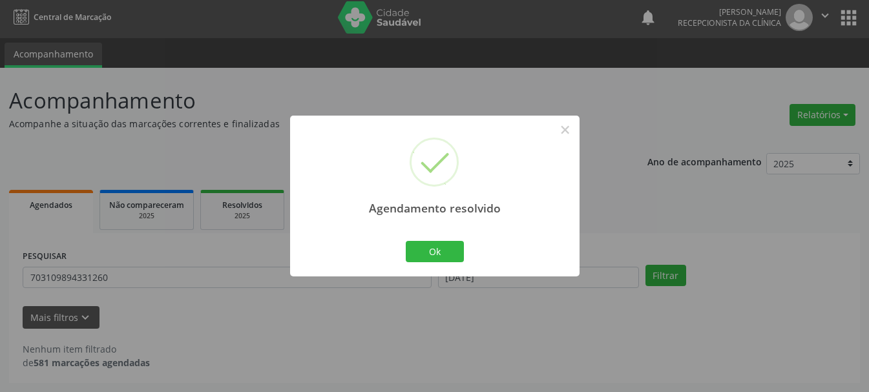
scroll to position [3, 0]
click at [430, 250] on button "Ok" at bounding box center [435, 252] width 58 height 22
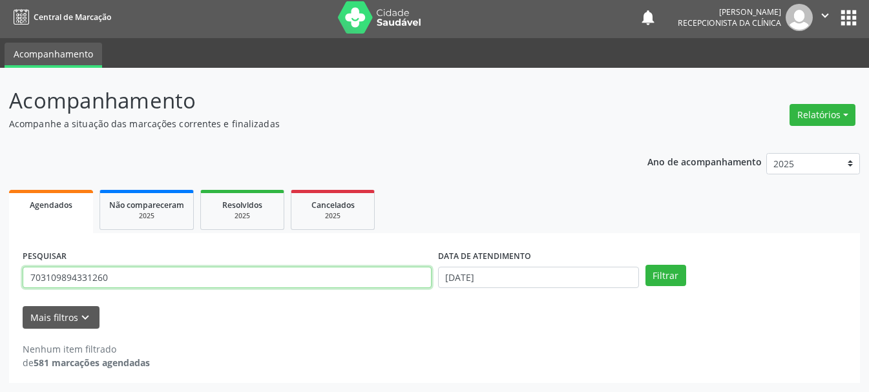
drag, startPoint x: 263, startPoint y: 274, endPoint x: 0, endPoint y: 266, distance: 263.2
click at [0, 266] on div "Acompanhamento Acompanhe a situação das marcações correntes e finalizadas Relat…" at bounding box center [434, 230] width 869 height 324
type input "898004524761723"
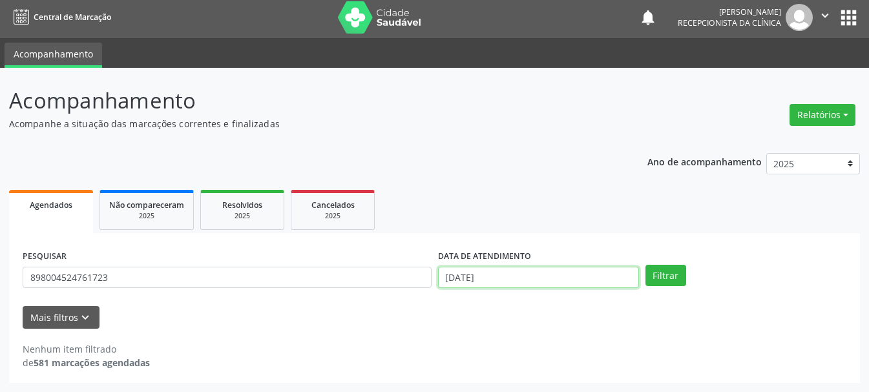
click at [459, 280] on input "[DATE]" at bounding box center [538, 278] width 201 height 22
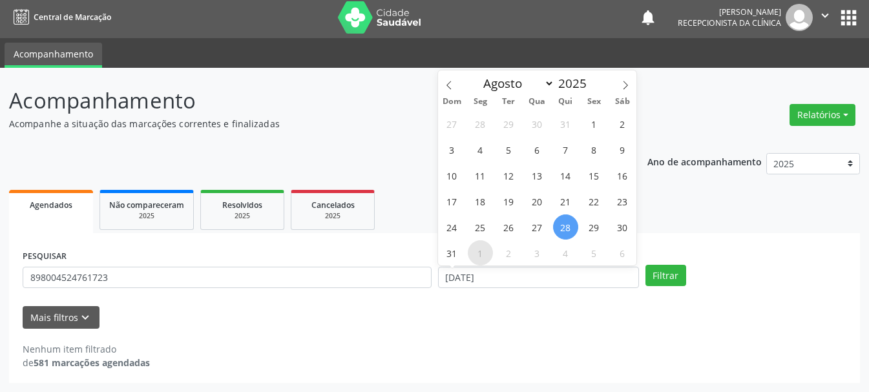
click at [481, 249] on span "1" at bounding box center [480, 252] width 25 height 25
type input "[DATE]"
click at [481, 249] on span "1" at bounding box center [480, 252] width 25 height 25
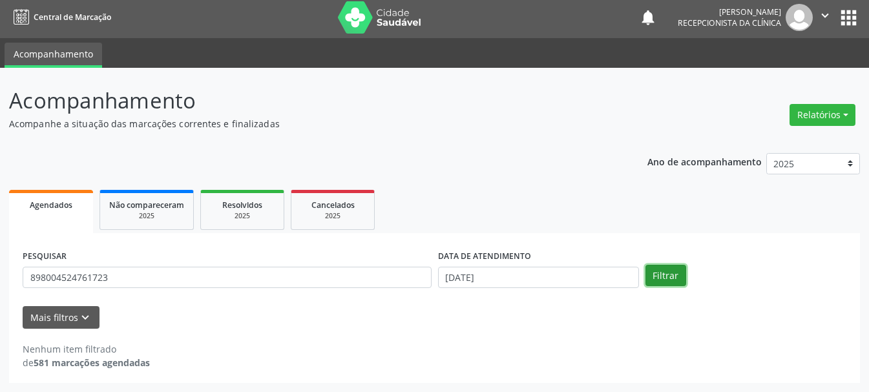
click at [673, 272] on button "Filtrar" at bounding box center [666, 276] width 41 height 22
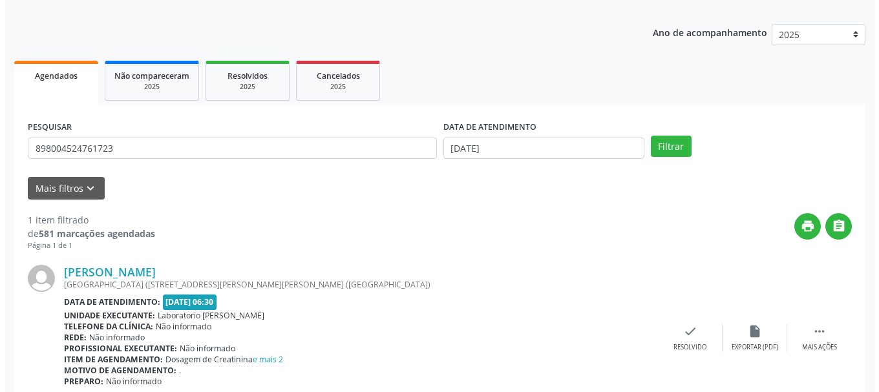
scroll to position [189, 0]
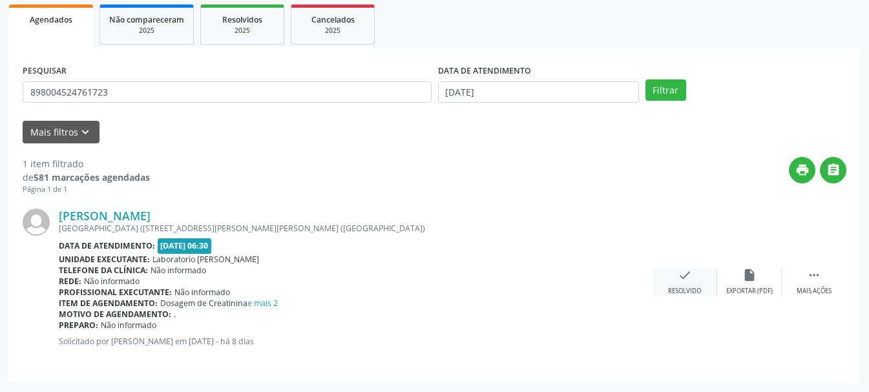
click at [680, 277] on icon "check" at bounding box center [685, 275] width 14 height 14
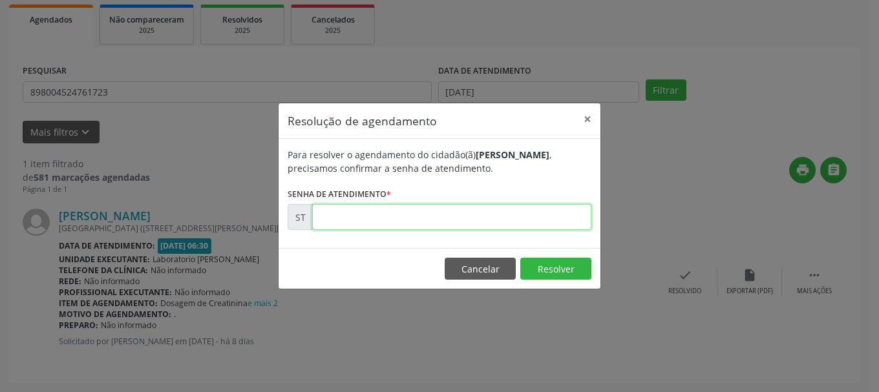
click at [341, 215] on input "text" at bounding box center [451, 217] width 279 height 26
type input "00017635"
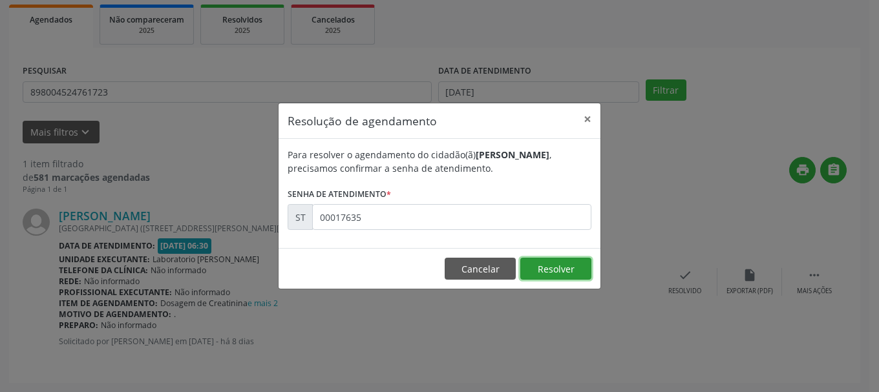
click at [569, 270] on button "Resolver" at bounding box center [555, 269] width 71 height 22
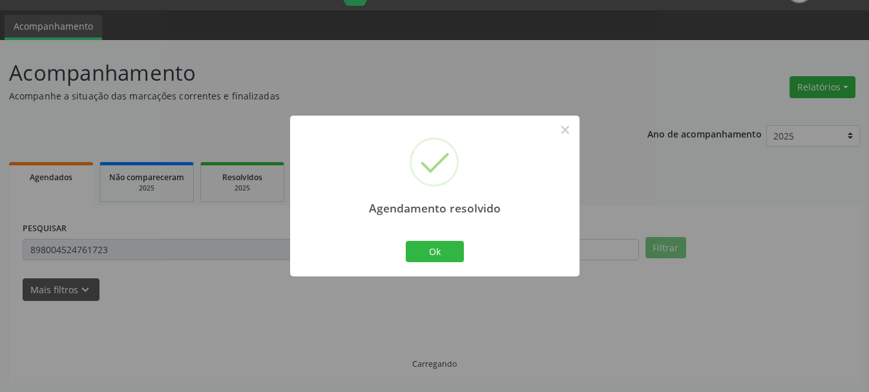
scroll to position [3, 0]
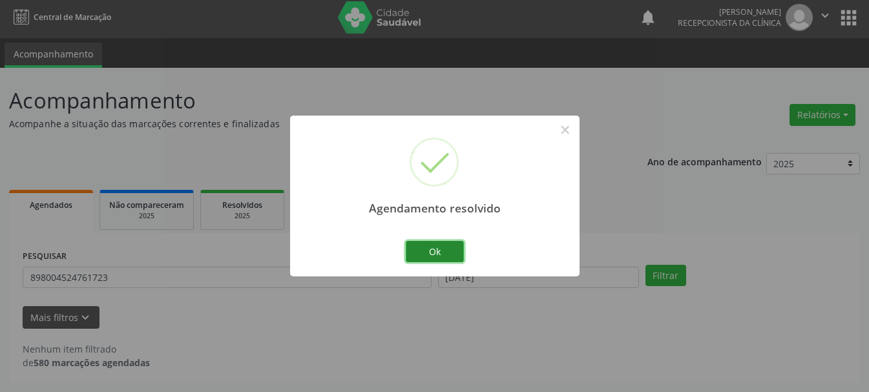
click at [448, 244] on button "Ok" at bounding box center [435, 252] width 58 height 22
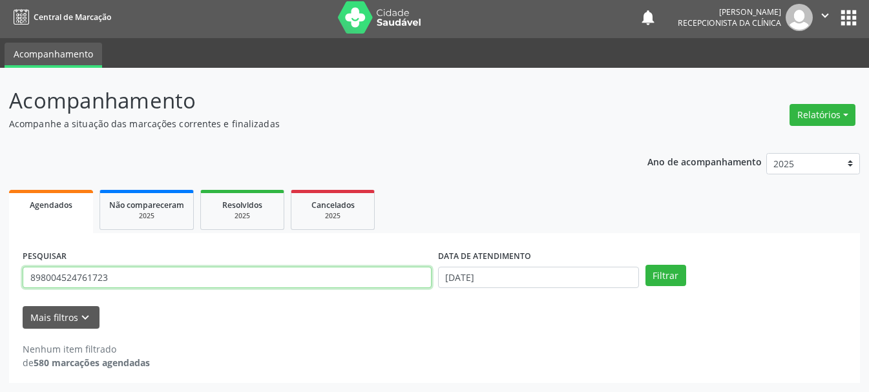
drag, startPoint x: 171, startPoint y: 280, endPoint x: 6, endPoint y: 285, distance: 164.9
click at [6, 285] on div "Acompanhamento Acompanhe a situação das marcações correntes e finalizadas Relat…" at bounding box center [434, 230] width 869 height 324
type input "1"
type input "700601949804568"
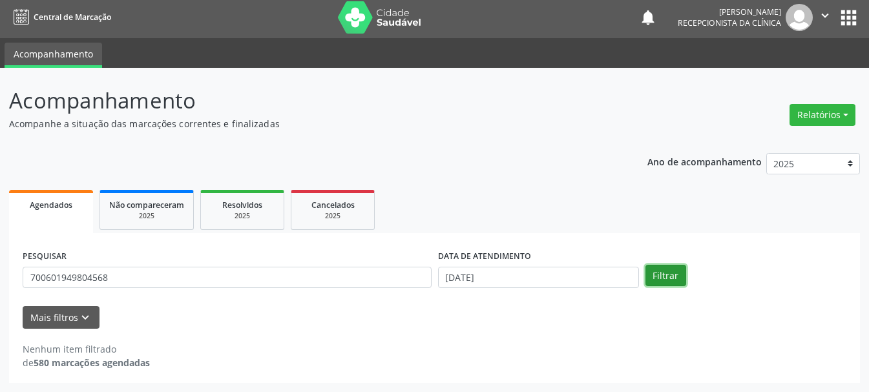
click at [677, 279] on button "Filtrar" at bounding box center [666, 276] width 41 height 22
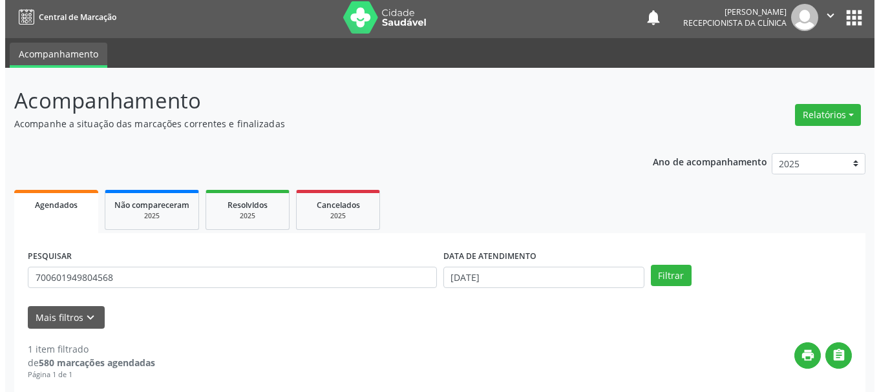
scroll to position [189, 0]
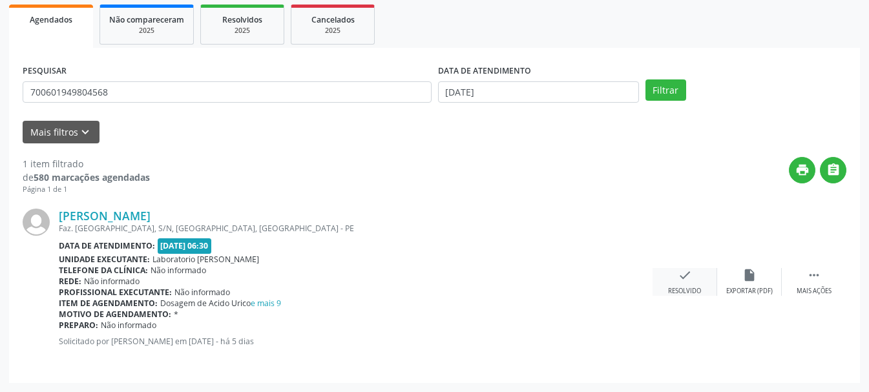
click at [678, 284] on div "check Resolvido" at bounding box center [685, 282] width 65 height 28
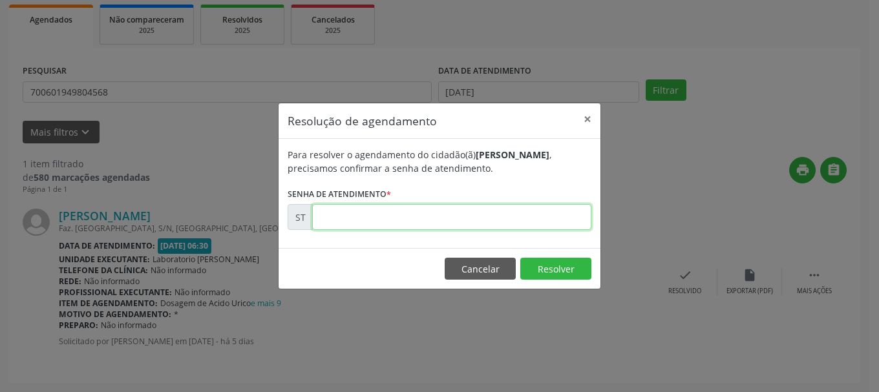
click at [511, 224] on input "text" at bounding box center [451, 217] width 279 height 26
type input "00019718"
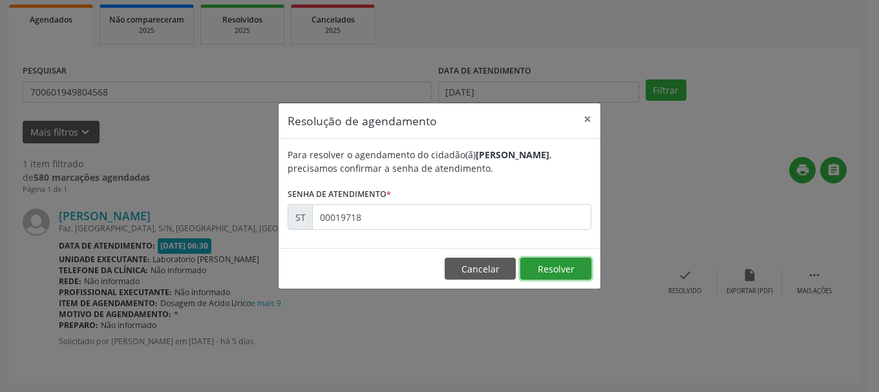
click at [576, 275] on button "Resolver" at bounding box center [555, 269] width 71 height 22
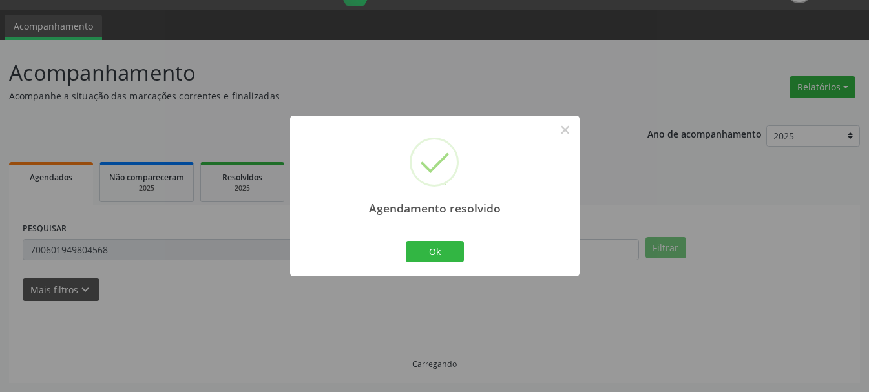
scroll to position [3, 0]
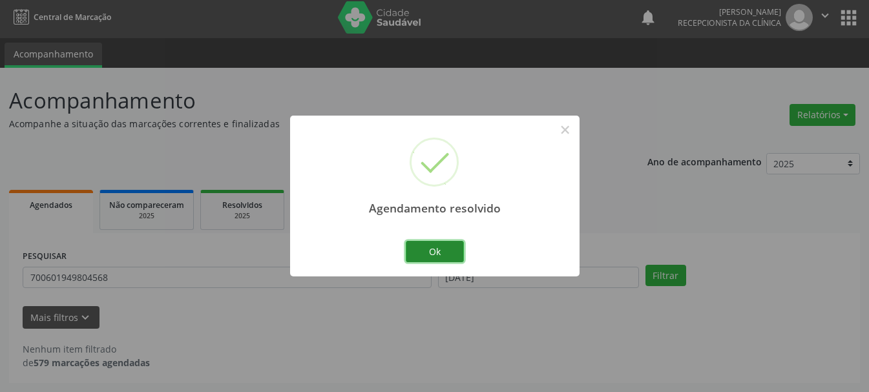
click at [441, 252] on button "Ok" at bounding box center [435, 252] width 58 height 22
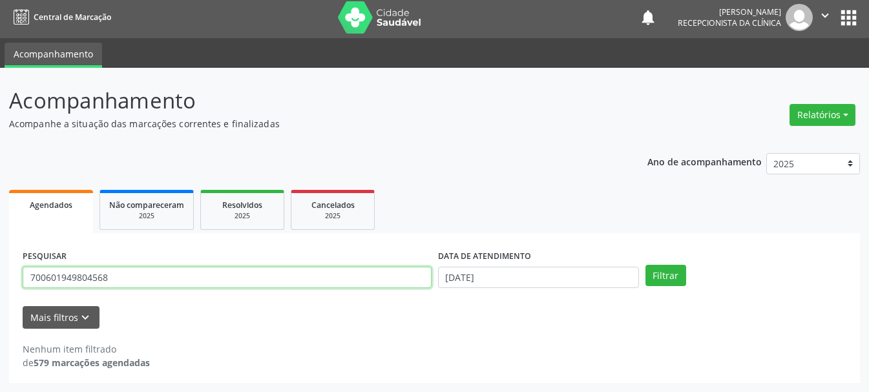
click at [208, 285] on input "700601949804568" at bounding box center [227, 278] width 409 height 22
drag, startPoint x: 181, startPoint y: 286, endPoint x: 41, endPoint y: 284, distance: 139.6
click at [41, 284] on input "700601949804568" at bounding box center [227, 278] width 409 height 22
type input "703104311683160"
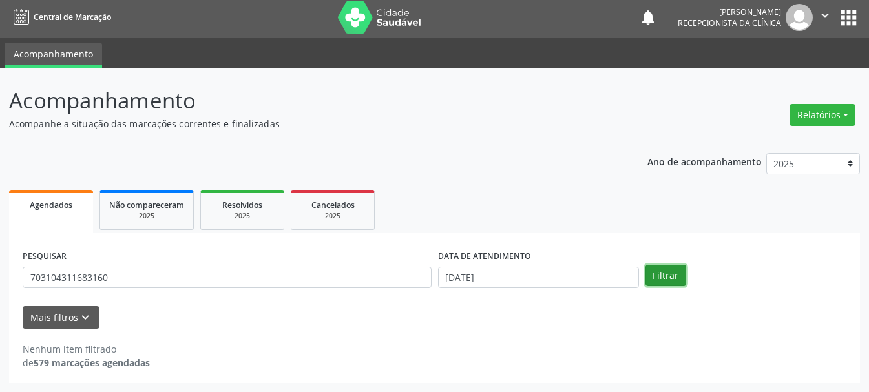
click at [653, 276] on button "Filtrar" at bounding box center [666, 276] width 41 height 22
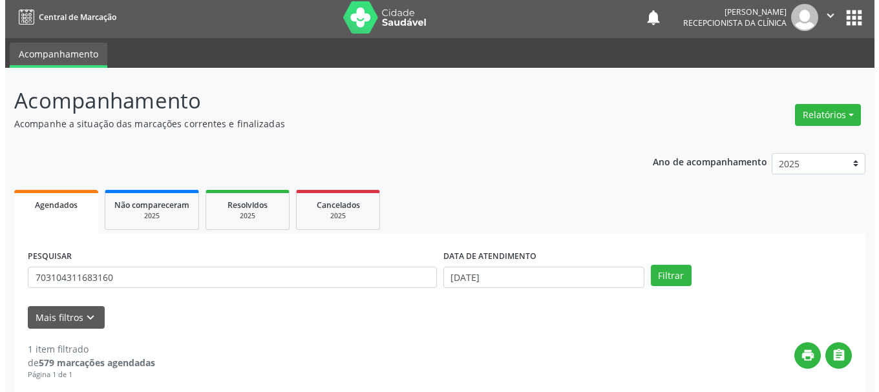
scroll to position [189, 0]
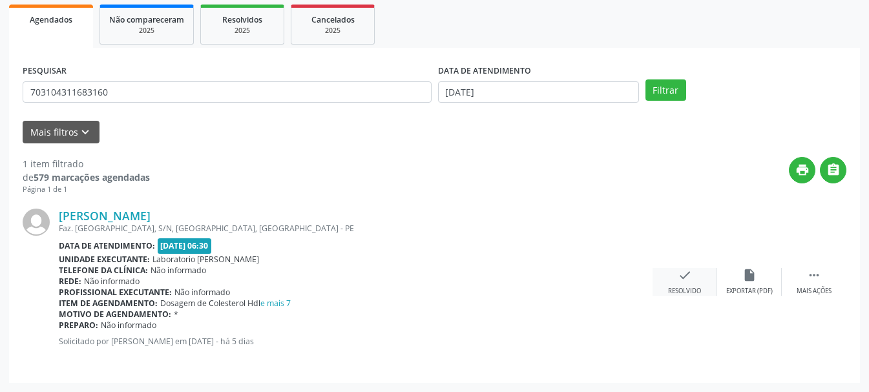
click at [682, 274] on icon "check" at bounding box center [685, 275] width 14 height 14
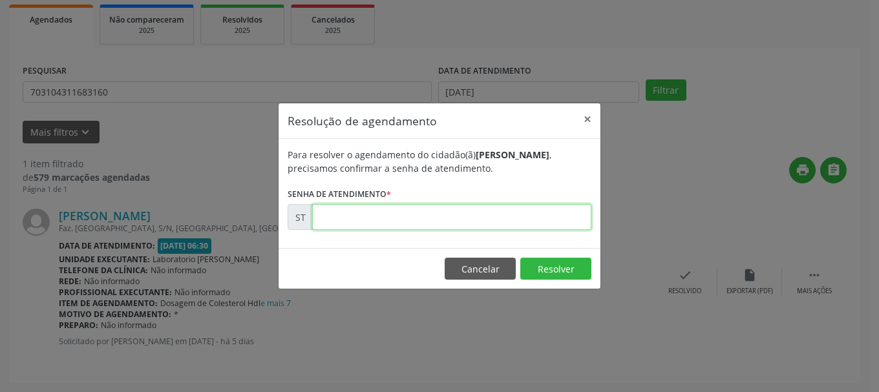
click at [404, 226] on input "text" at bounding box center [451, 217] width 279 height 26
type input "00019712"
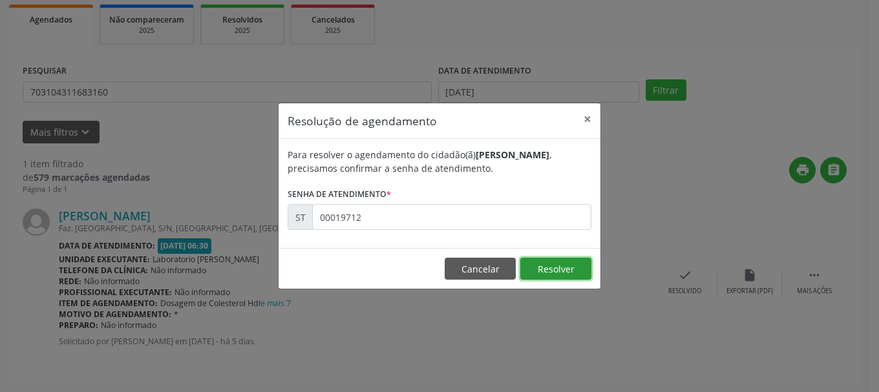
click at [575, 269] on button "Resolver" at bounding box center [555, 269] width 71 height 22
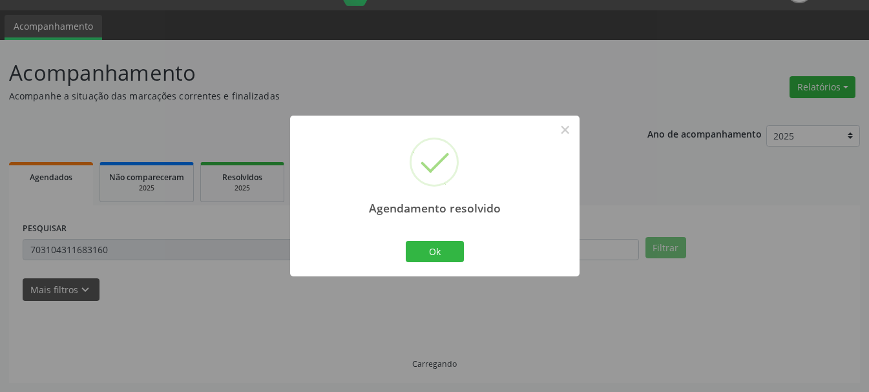
scroll to position [3, 0]
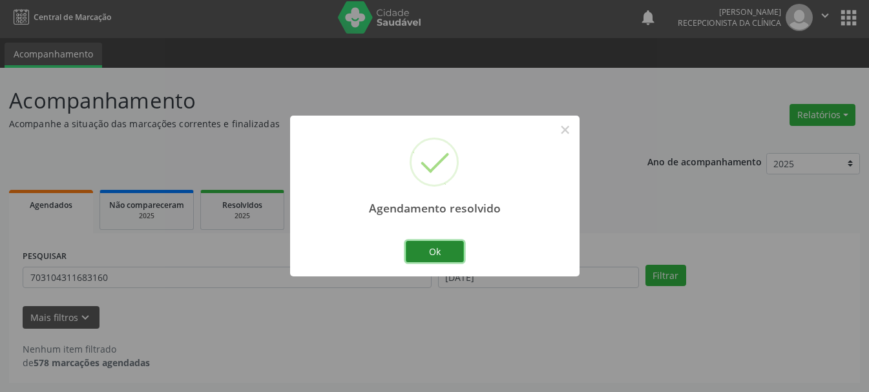
click at [446, 251] on button "Ok" at bounding box center [435, 252] width 58 height 22
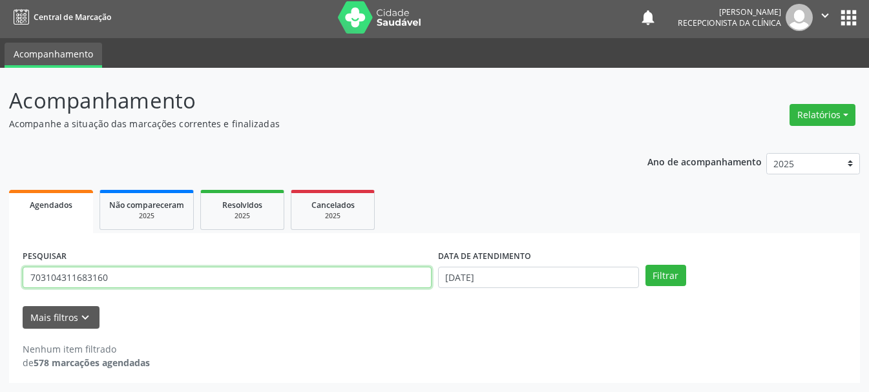
drag, startPoint x: 182, startPoint y: 280, endPoint x: 41, endPoint y: 303, distance: 143.4
click at [41, 303] on form "PESQUISAR 703104311683160 DATA DE ATENDIMENTO [DATE] Filtrar UNIDADE DE REFERÊN…" at bounding box center [435, 288] width 824 height 82
type input "708601030048082"
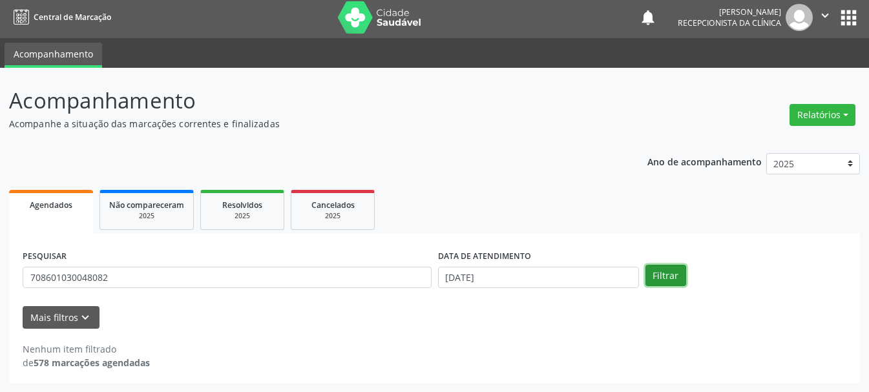
click at [661, 271] on button "Filtrar" at bounding box center [666, 276] width 41 height 22
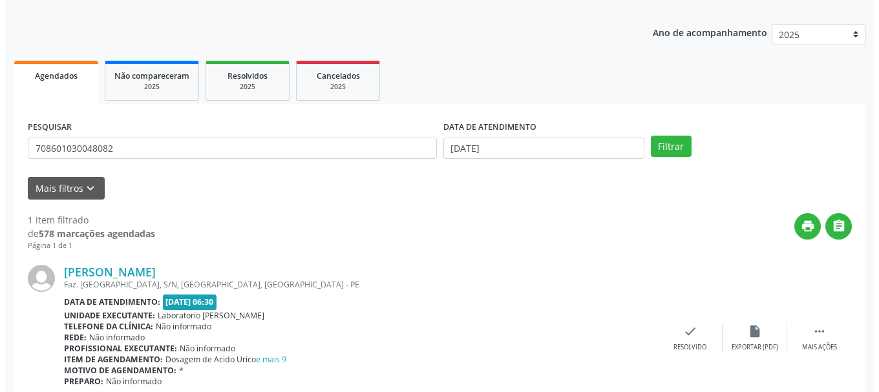
scroll to position [189, 0]
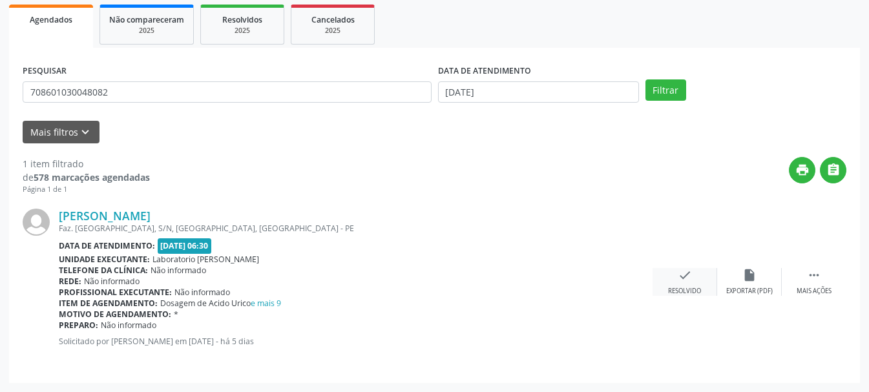
click at [694, 280] on div "check Resolvido" at bounding box center [685, 282] width 65 height 28
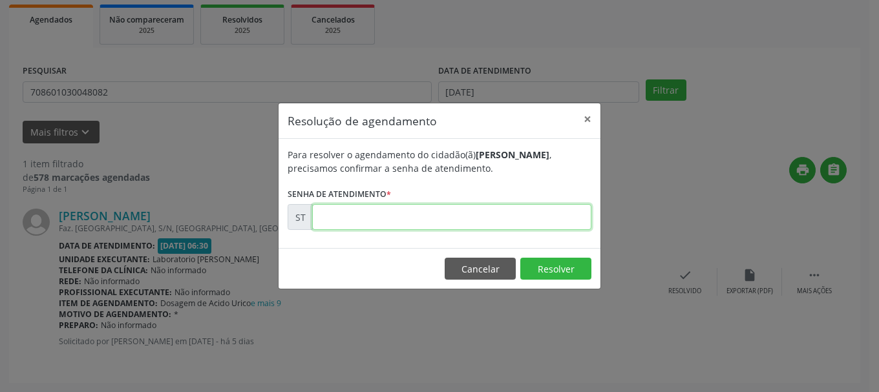
click at [371, 225] on input "text" at bounding box center [451, 217] width 279 height 26
type input "00019677"
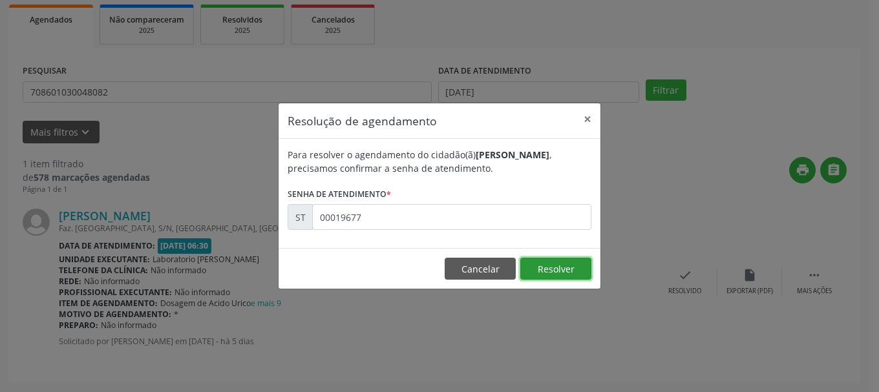
click at [536, 269] on button "Resolver" at bounding box center [555, 269] width 71 height 22
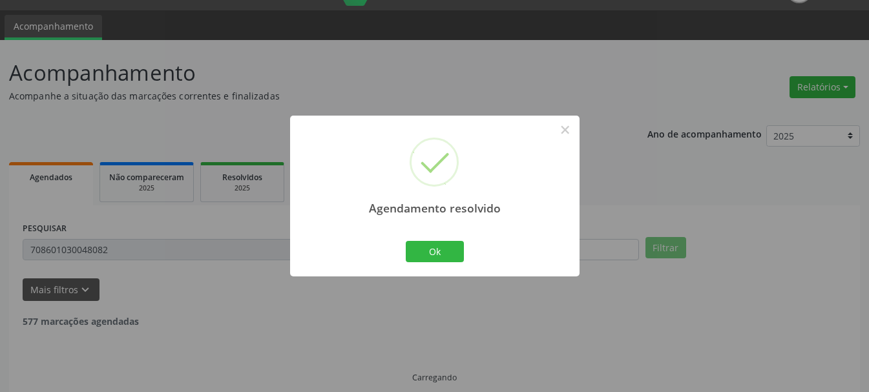
scroll to position [3, 0]
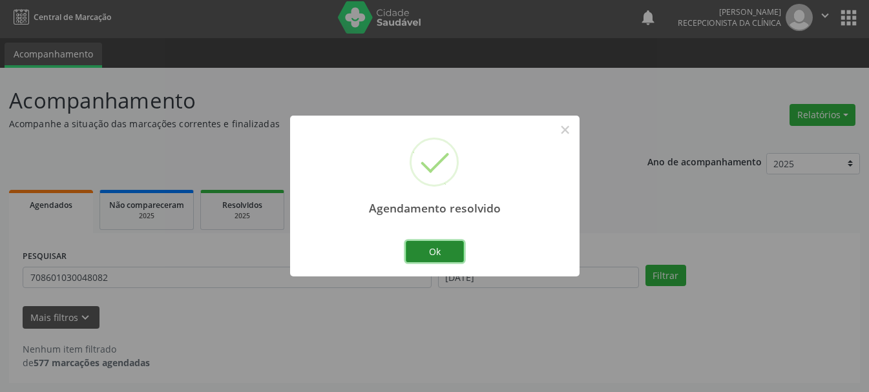
click at [452, 252] on button "Ok" at bounding box center [435, 252] width 58 height 22
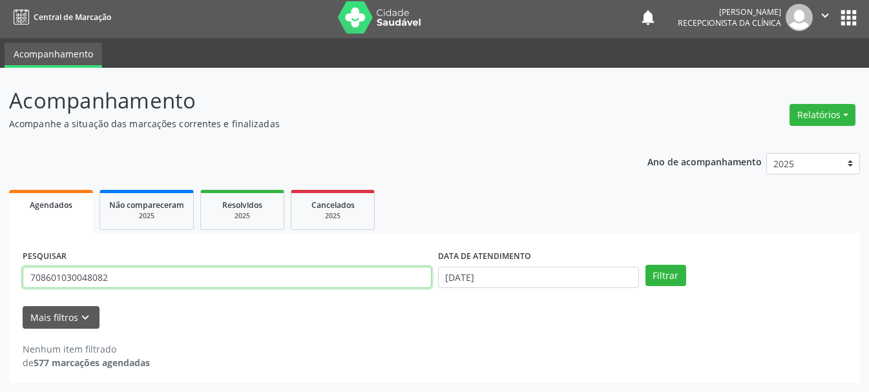
click at [138, 282] on input "708601030048082" at bounding box center [227, 278] width 409 height 22
drag, startPoint x: 138, startPoint y: 281, endPoint x: 0, endPoint y: 289, distance: 138.5
click at [0, 289] on div "Acompanhamento Acompanhe a situação das marcações correntes e finalizadas Relat…" at bounding box center [434, 230] width 869 height 324
type input "898004524078225"
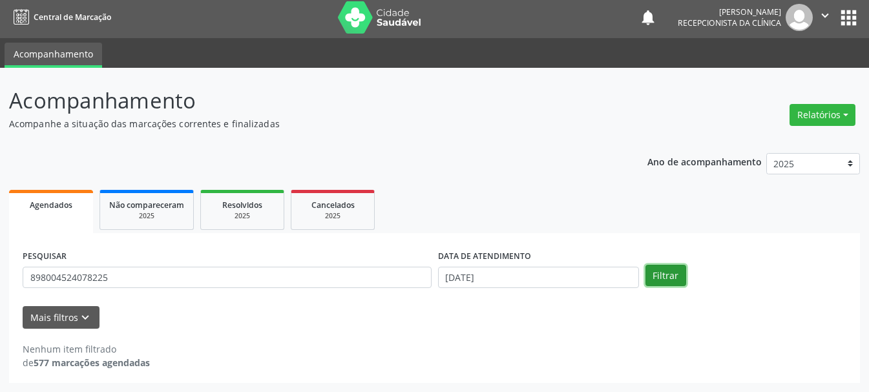
click at [660, 275] on button "Filtrar" at bounding box center [666, 276] width 41 height 22
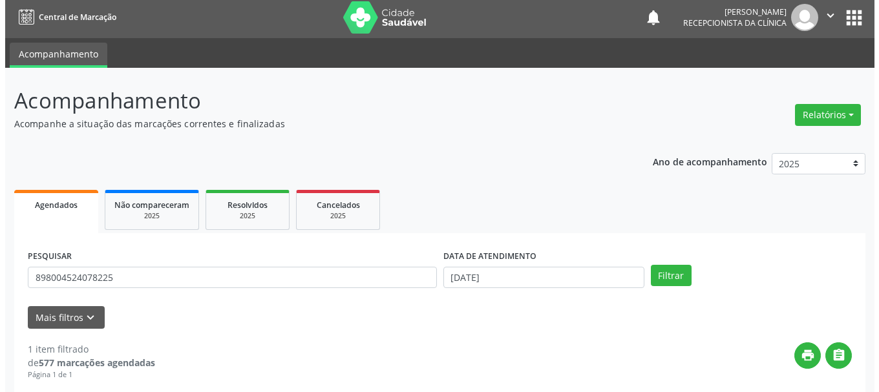
scroll to position [189, 0]
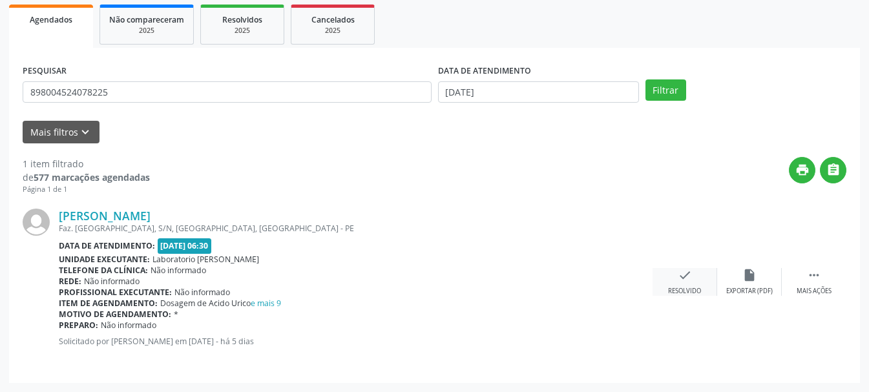
click at [694, 286] on div "check Resolvido" at bounding box center [685, 282] width 65 height 28
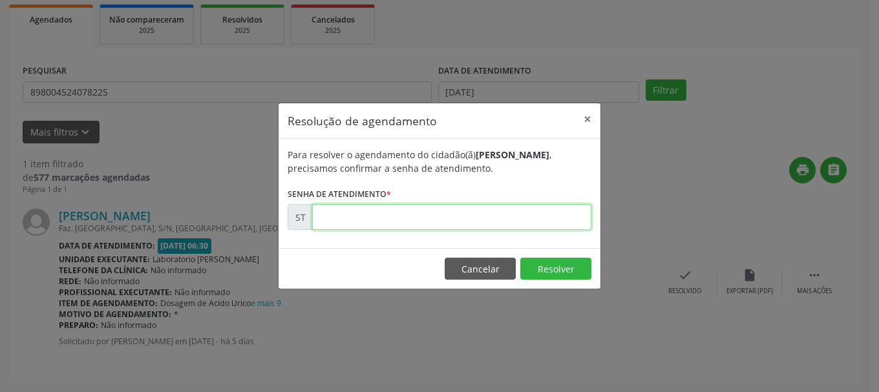
click at [406, 220] on input "text" at bounding box center [451, 217] width 279 height 26
type input "00019682"
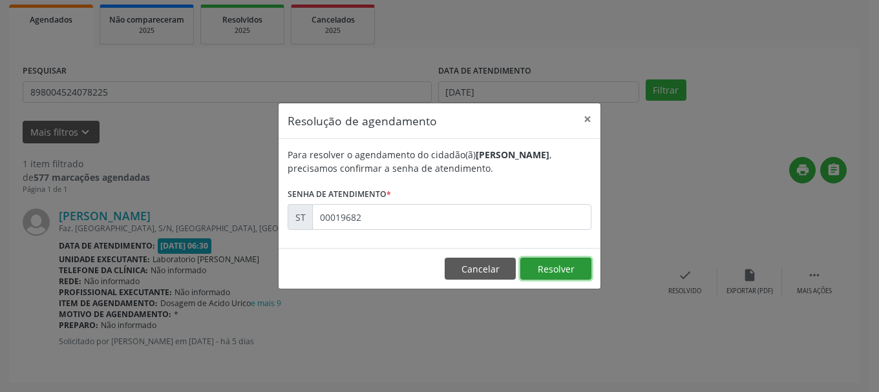
click at [571, 259] on button "Resolver" at bounding box center [555, 269] width 71 height 22
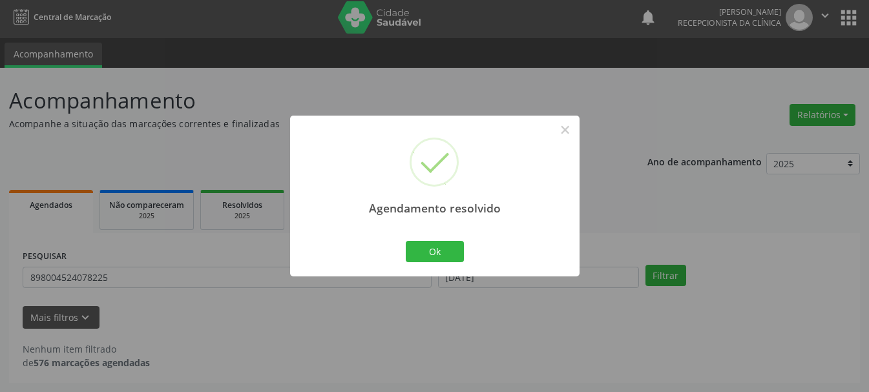
scroll to position [3, 0]
click at [438, 245] on button "Ok" at bounding box center [435, 252] width 58 height 22
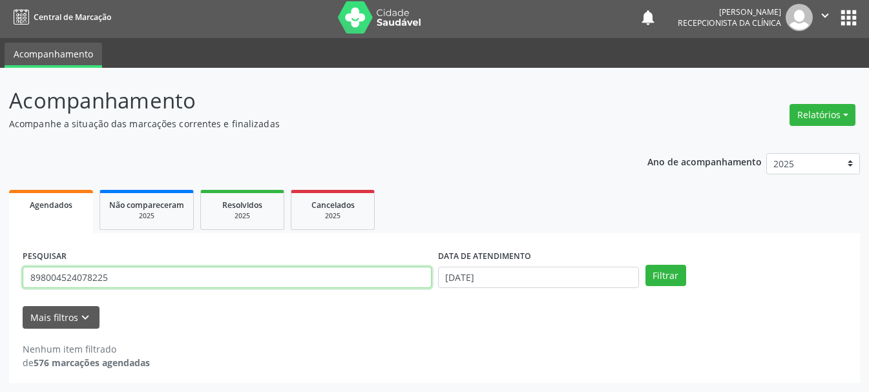
drag, startPoint x: 173, startPoint y: 283, endPoint x: 13, endPoint y: 275, distance: 159.9
click at [13, 275] on div "PESQUISAR 898004524078225 DATA DE ATENDIMENTO [DATE] Filtrar UNIDADE DE REFERÊN…" at bounding box center [434, 308] width 851 height 150
type input "700102945656314"
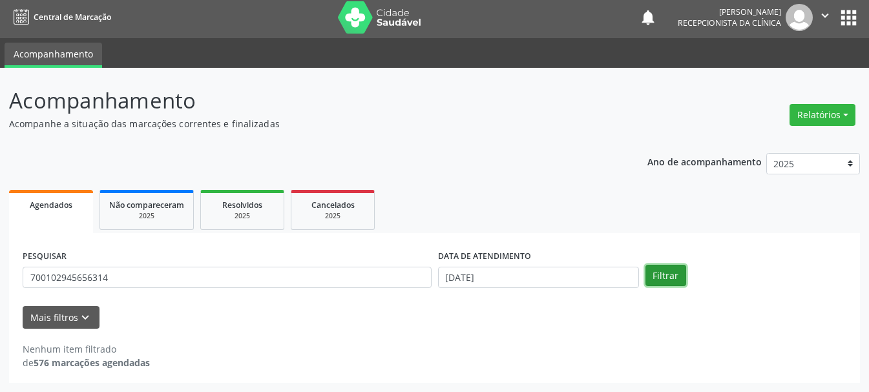
click at [670, 271] on button "Filtrar" at bounding box center [666, 276] width 41 height 22
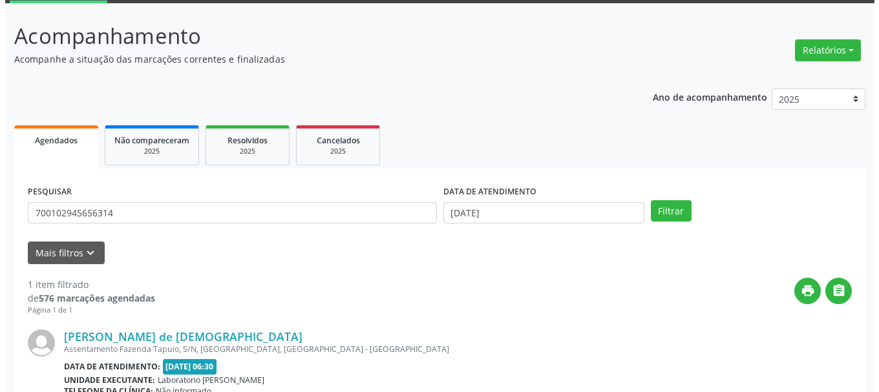
scroll to position [200, 0]
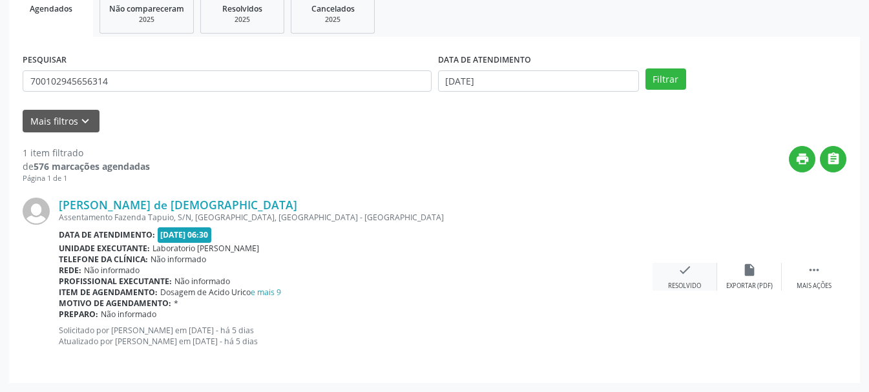
click at [677, 277] on div "check Resolvido" at bounding box center [685, 277] width 65 height 28
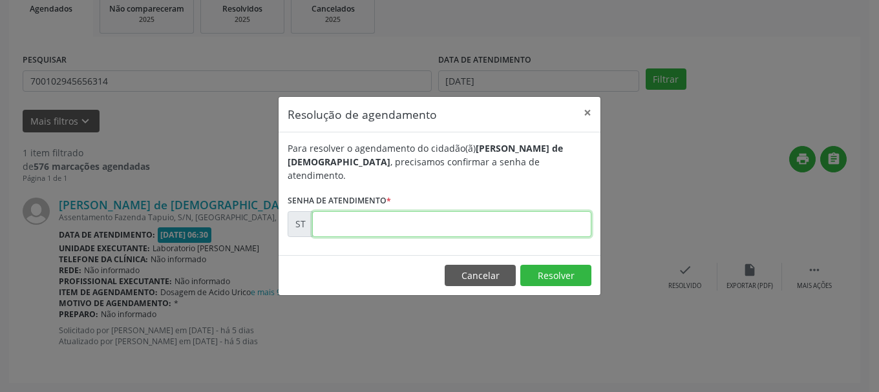
click at [454, 217] on input "text" at bounding box center [451, 224] width 279 height 26
type input "00019667"
click at [569, 267] on button "Resolver" at bounding box center [555, 276] width 71 height 22
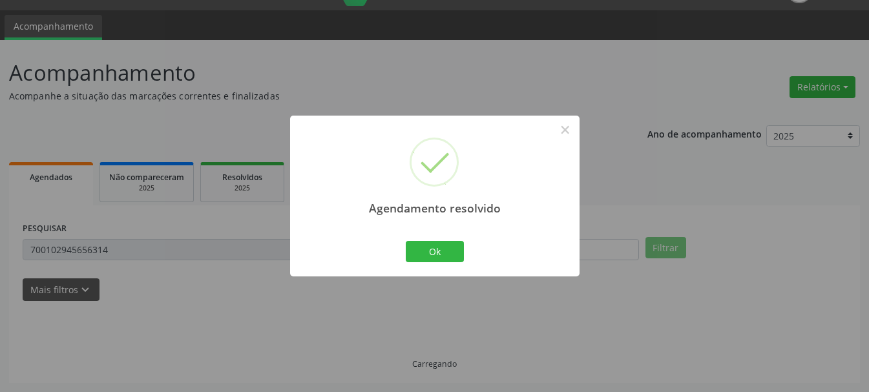
scroll to position [3, 0]
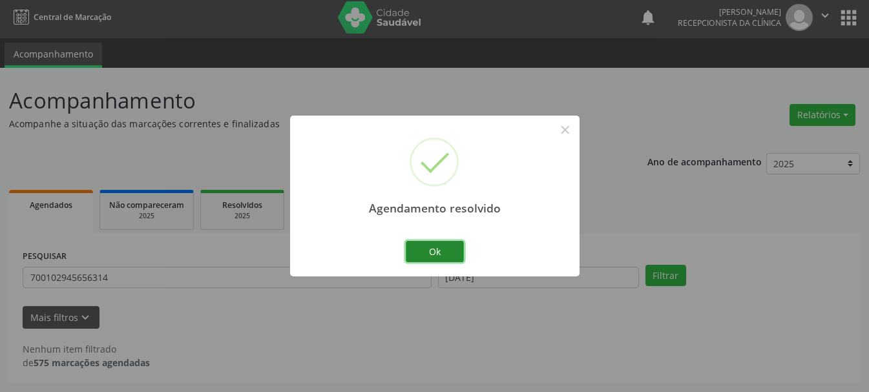
click at [448, 251] on button "Ok" at bounding box center [435, 252] width 58 height 22
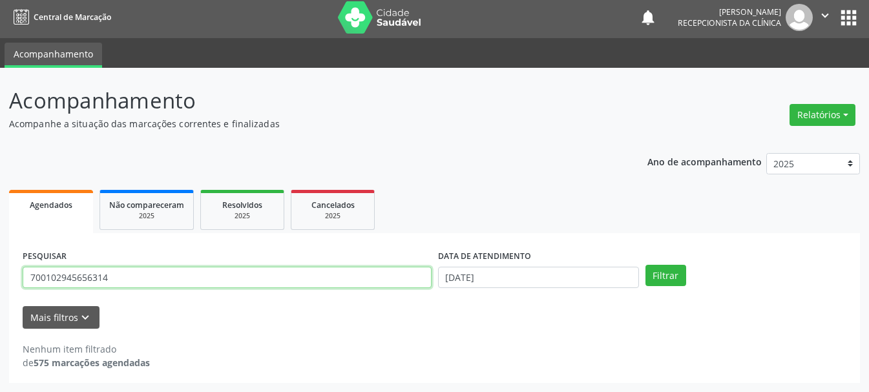
drag, startPoint x: 157, startPoint y: 279, endPoint x: 21, endPoint y: 277, distance: 135.7
click at [21, 277] on div "PESQUISAR 700102945656314" at bounding box center [227, 272] width 416 height 50
type input "704301504123497"
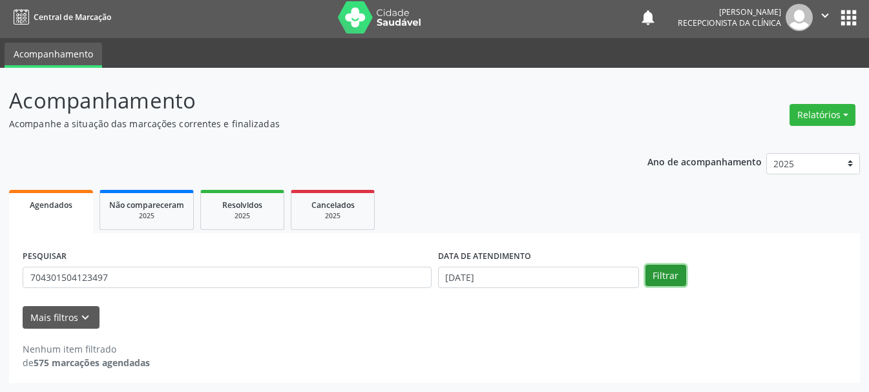
click at [663, 270] on button "Filtrar" at bounding box center [666, 276] width 41 height 22
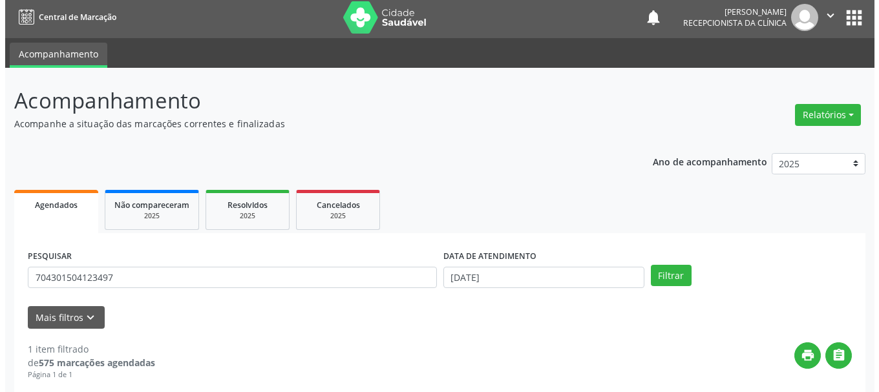
scroll to position [189, 0]
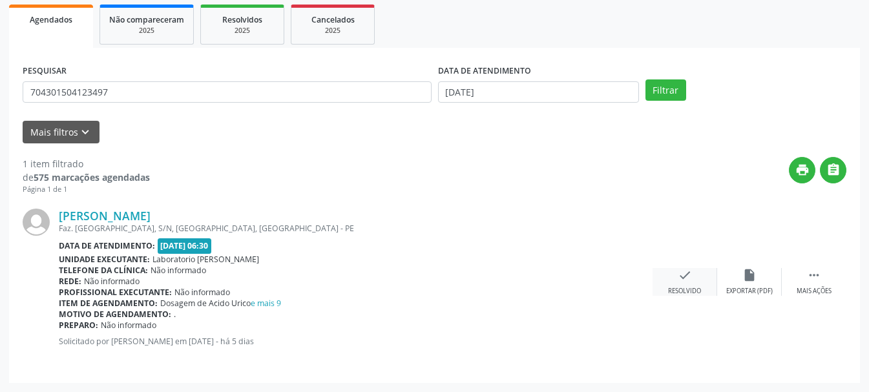
click at [684, 275] on icon "check" at bounding box center [685, 275] width 14 height 14
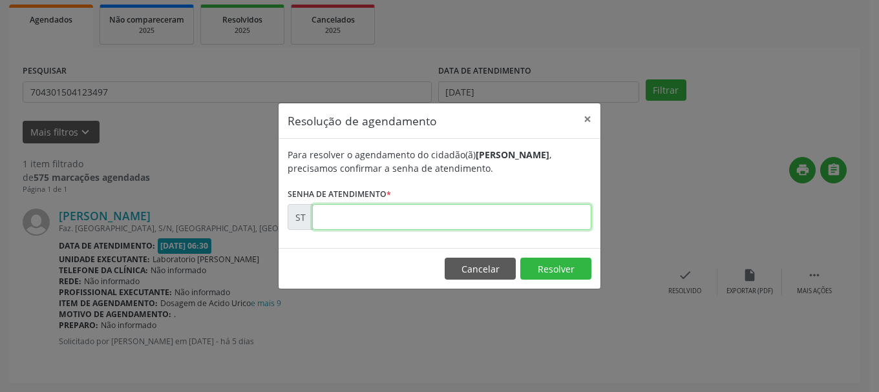
click at [348, 226] on input "text" at bounding box center [451, 217] width 279 height 26
type input "00019741"
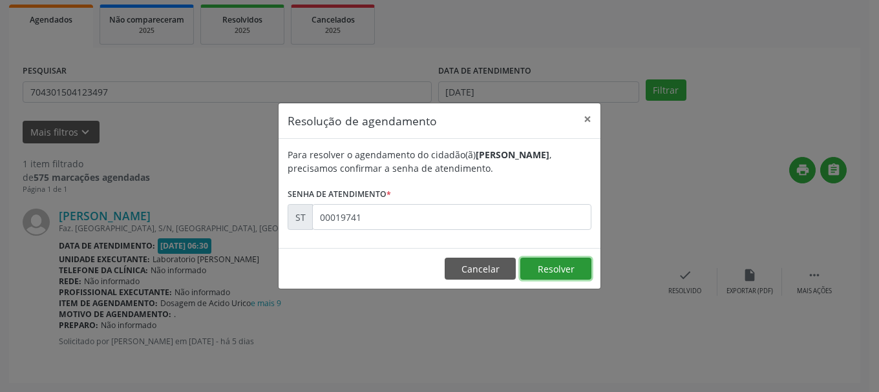
click at [544, 263] on button "Resolver" at bounding box center [555, 269] width 71 height 22
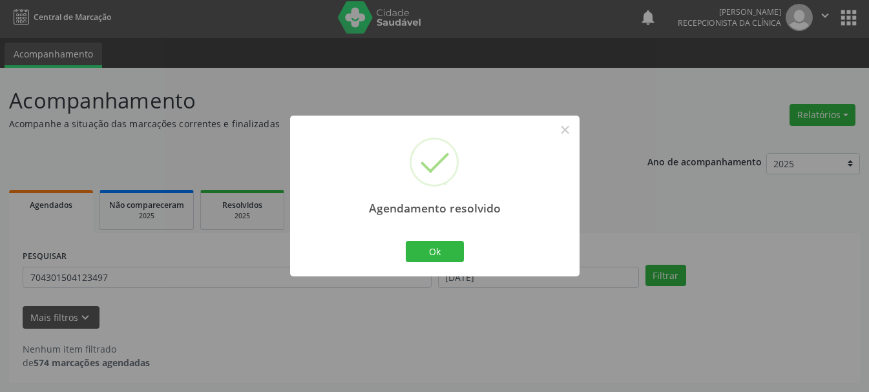
scroll to position [3, 0]
click at [452, 255] on button "Ok" at bounding box center [435, 252] width 58 height 22
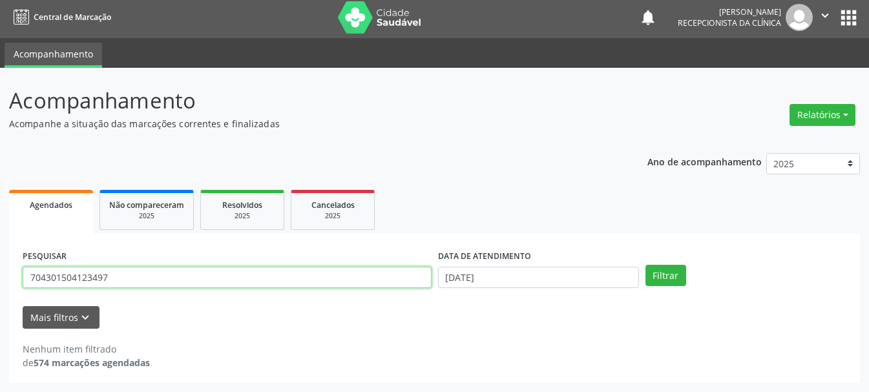
drag, startPoint x: 123, startPoint y: 274, endPoint x: 0, endPoint y: 273, distance: 122.8
click at [0, 273] on div "Acompanhamento Acompanhe a situação das marcações correntes e finalizadas Relat…" at bounding box center [434, 230] width 869 height 324
type input "700501794014853"
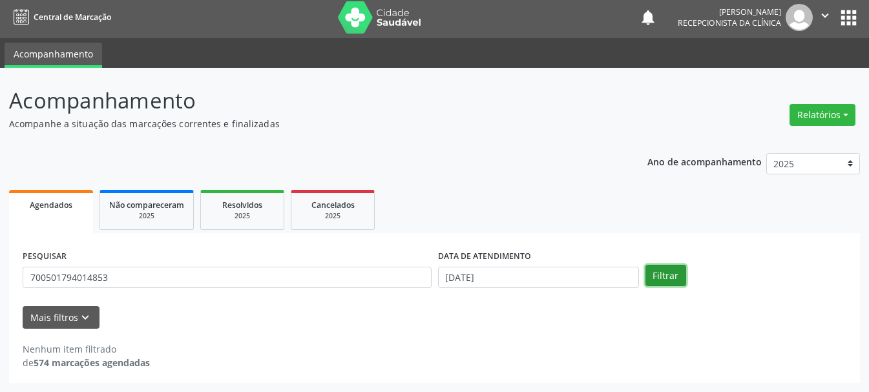
click at [662, 278] on button "Filtrar" at bounding box center [666, 276] width 41 height 22
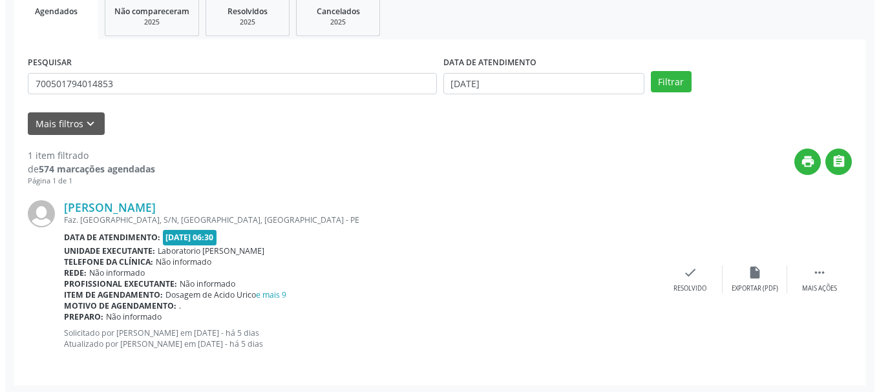
scroll to position [200, 0]
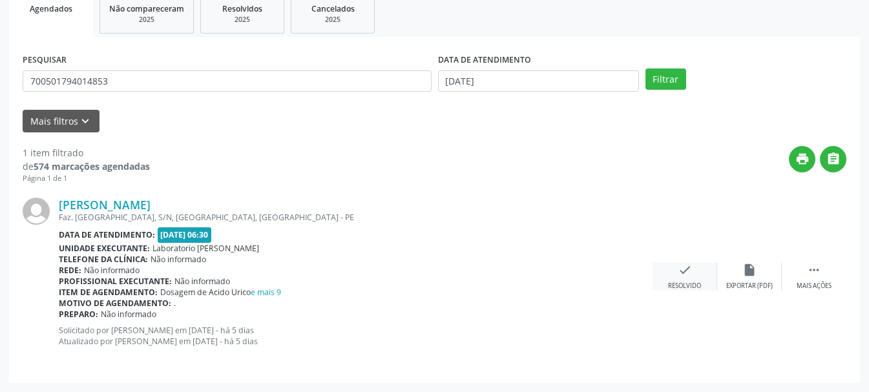
click at [689, 275] on icon "check" at bounding box center [685, 270] width 14 height 14
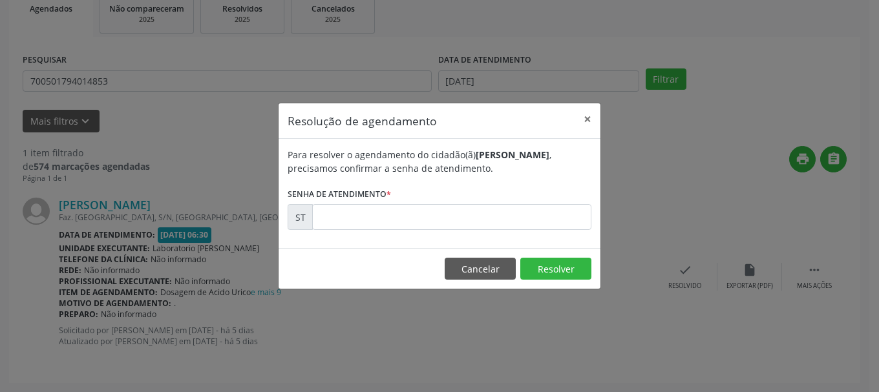
click at [446, 237] on div "Para resolver o agendamento do cidadão(ã) [PERSON_NAME] , precisamos confirmar …" at bounding box center [440, 193] width 322 height 109
click at [453, 231] on div "Para resolver o agendamento do cidadão(ã) [PERSON_NAME] , precisamos confirmar …" at bounding box center [440, 193] width 322 height 109
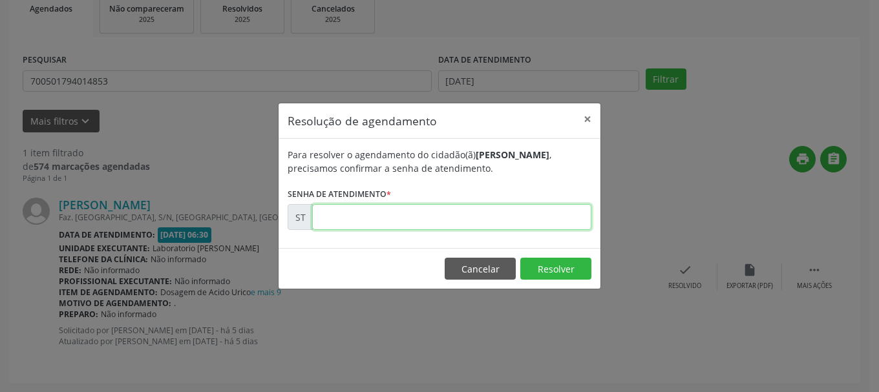
click at [456, 226] on input "text" at bounding box center [451, 217] width 279 height 26
type input "00019680"
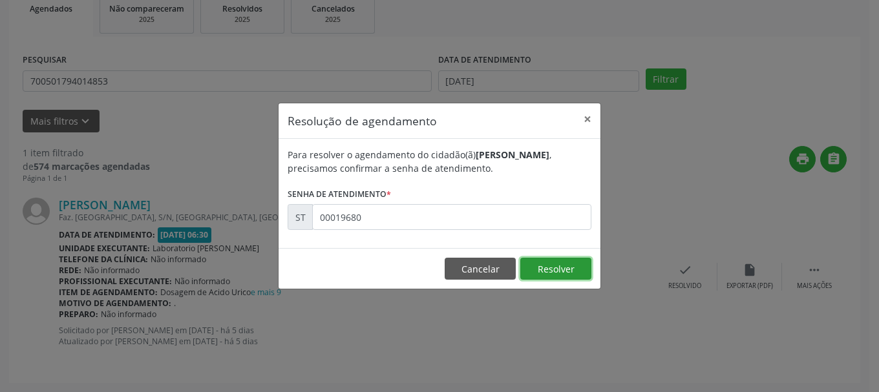
click at [580, 267] on button "Resolver" at bounding box center [555, 269] width 71 height 22
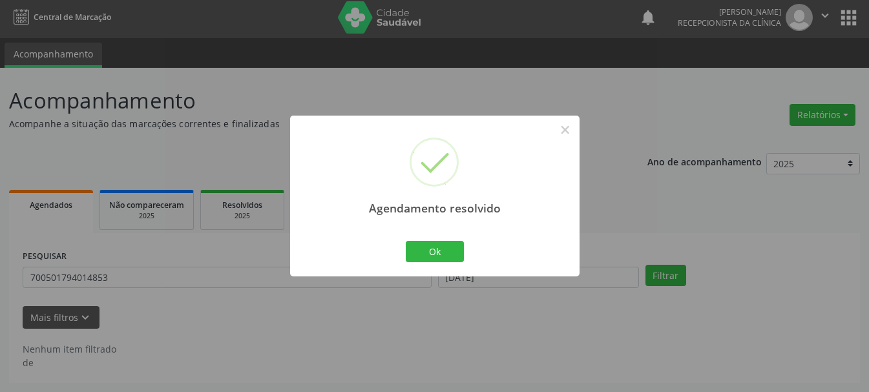
scroll to position [3, 0]
click at [429, 251] on button "Ok" at bounding box center [435, 252] width 58 height 22
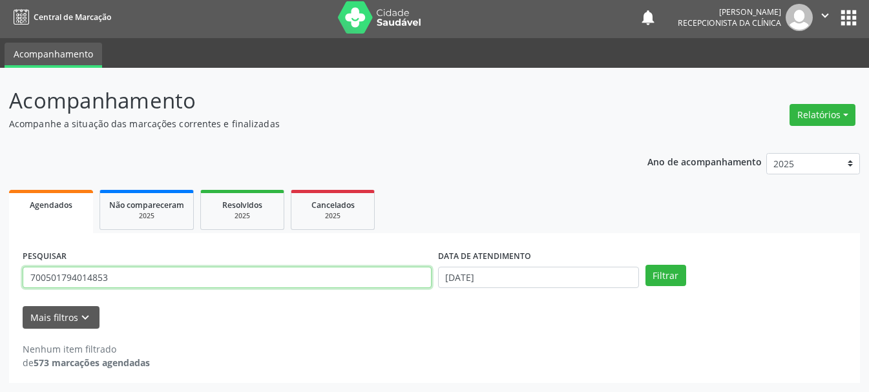
drag, startPoint x: 187, startPoint y: 275, endPoint x: 0, endPoint y: 291, distance: 188.1
click at [0, 291] on div "Acompanhamento Acompanhe a situação das marcações correntes e finalizadas Relat…" at bounding box center [434, 230] width 869 height 324
type input "708908742962112"
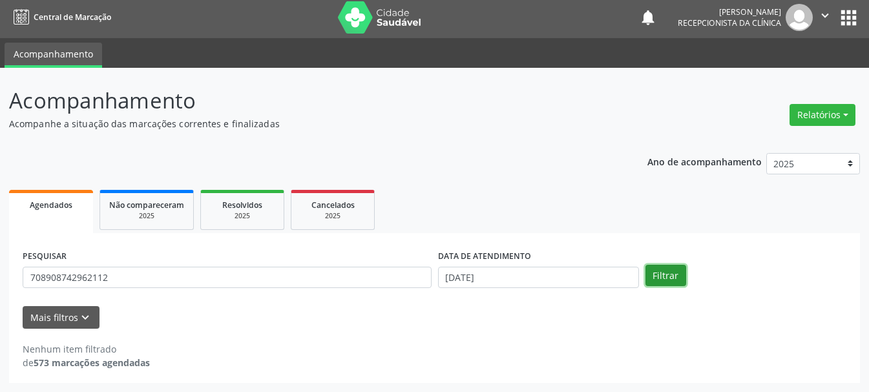
click at [668, 275] on button "Filtrar" at bounding box center [666, 276] width 41 height 22
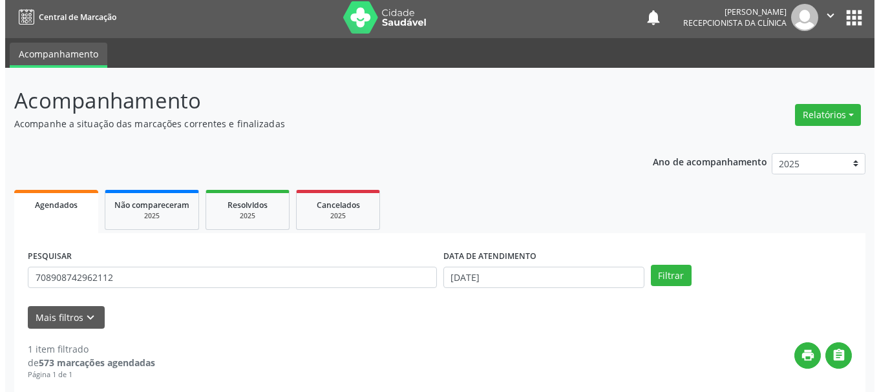
scroll to position [189, 0]
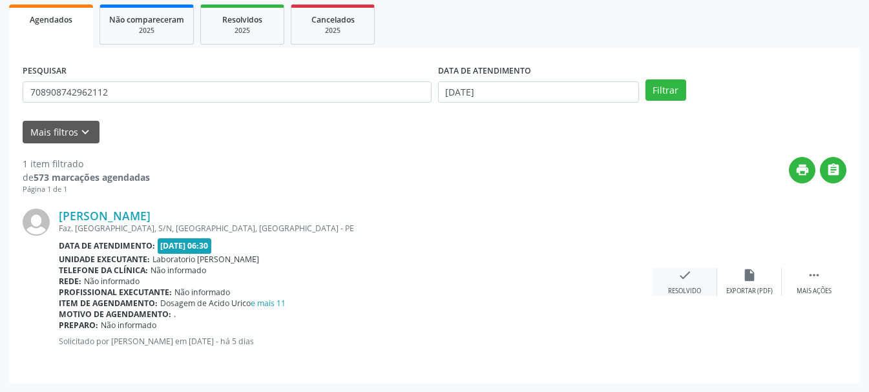
click at [688, 282] on icon "check" at bounding box center [685, 275] width 14 height 14
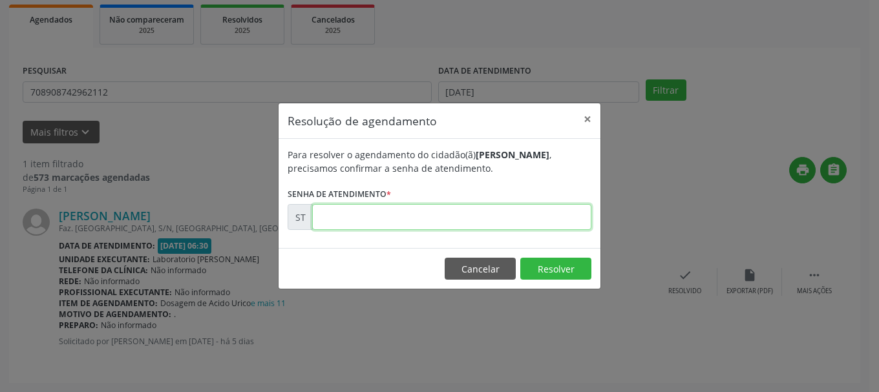
click at [375, 224] on input "text" at bounding box center [451, 217] width 279 height 26
type input "00019673"
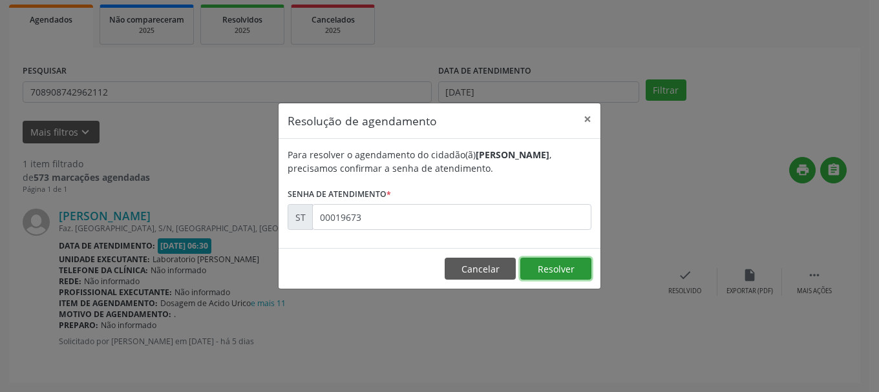
click at [562, 274] on button "Resolver" at bounding box center [555, 269] width 71 height 22
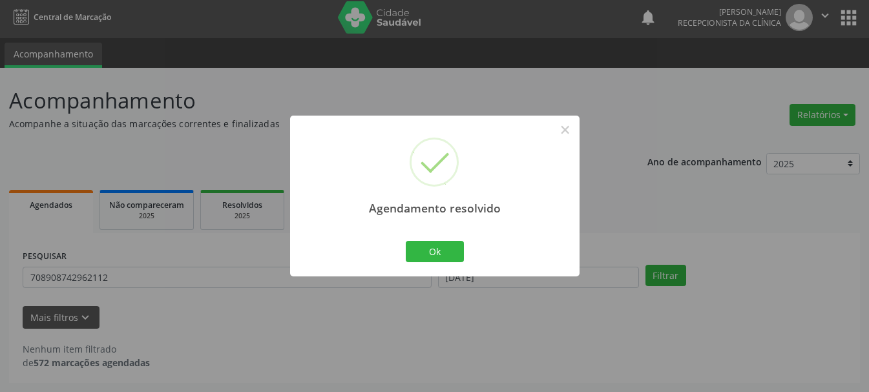
scroll to position [3, 0]
click at [425, 248] on button "Ok" at bounding box center [435, 252] width 58 height 22
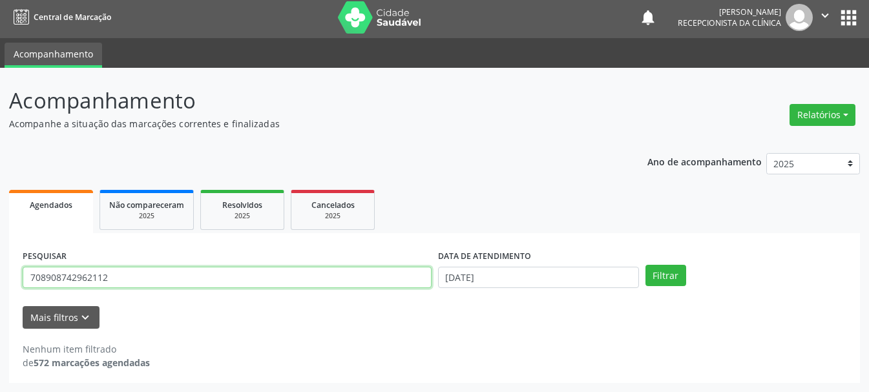
drag, startPoint x: 142, startPoint y: 279, endPoint x: 0, endPoint y: 291, distance: 142.1
click at [0, 291] on div "Acompanhamento Acompanhe a situação das marcações correntes e finalizadas Relat…" at bounding box center [434, 230] width 869 height 324
type input "706807772687725"
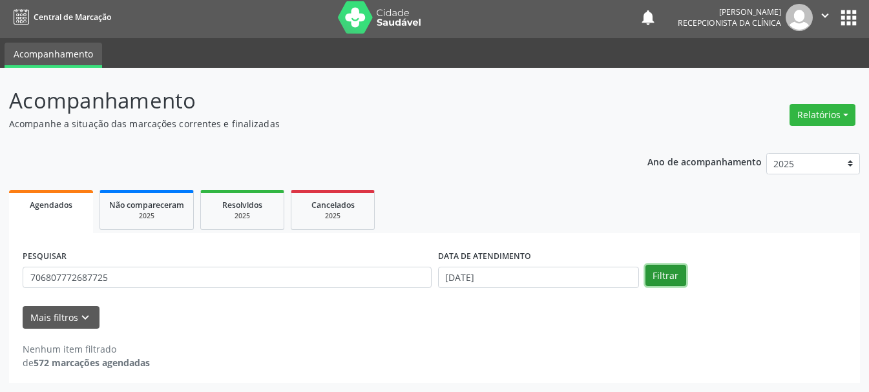
click at [666, 282] on button "Filtrar" at bounding box center [666, 276] width 41 height 22
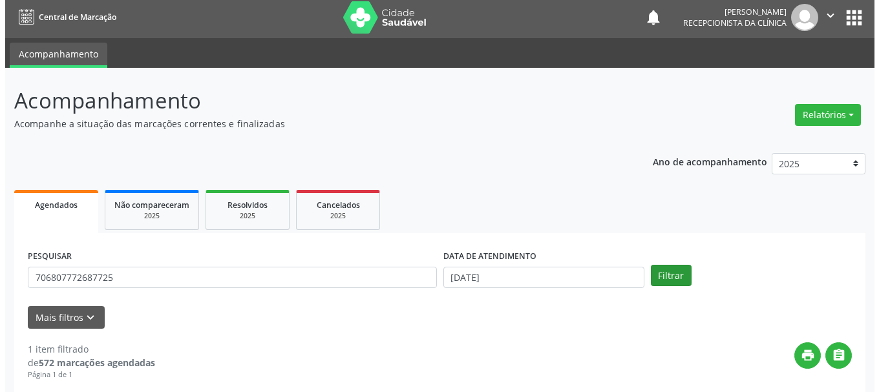
scroll to position [189, 0]
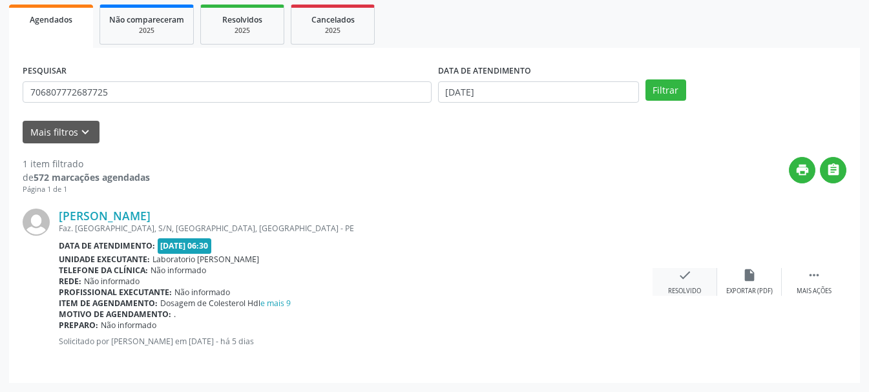
click at [699, 278] on div "check Resolvido" at bounding box center [685, 282] width 65 height 28
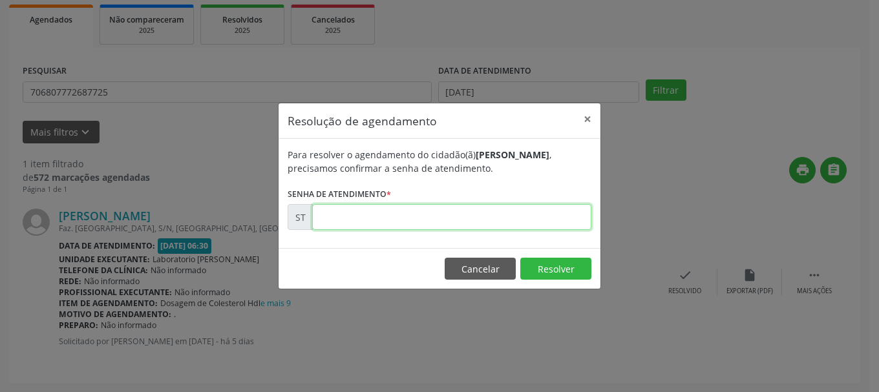
click at [416, 209] on input "text" at bounding box center [451, 217] width 279 height 26
type input "00019695"
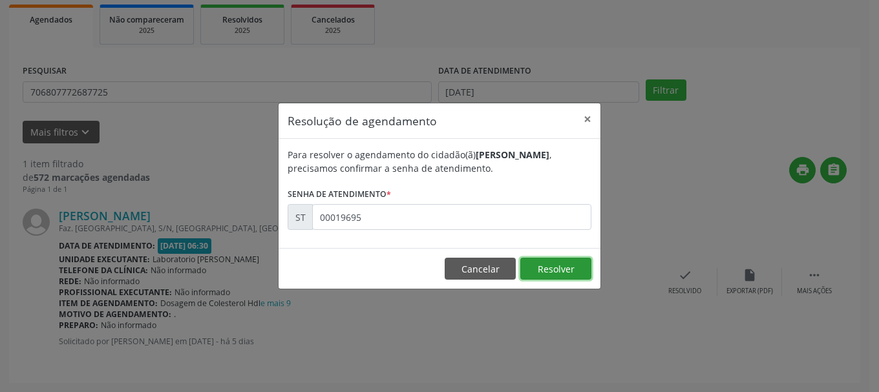
click at [560, 273] on button "Resolver" at bounding box center [555, 269] width 71 height 22
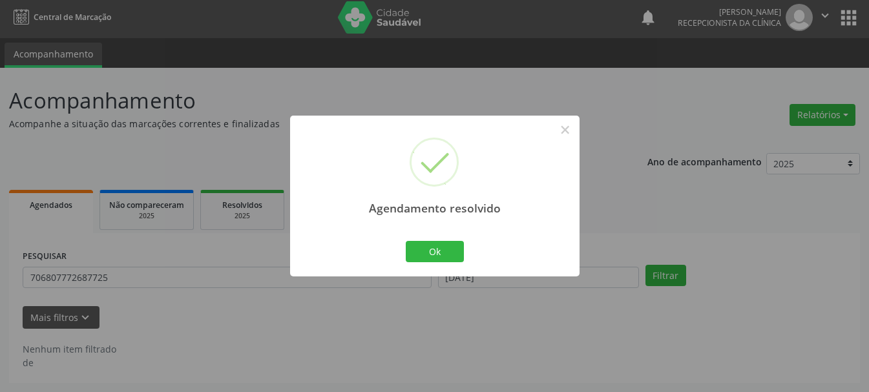
scroll to position [3, 0]
click at [404, 260] on div "Ok Cancel" at bounding box center [435, 251] width 64 height 27
click at [466, 246] on div "Ok Cancel" at bounding box center [435, 251] width 64 height 27
click at [424, 246] on button "Ok" at bounding box center [435, 252] width 58 height 22
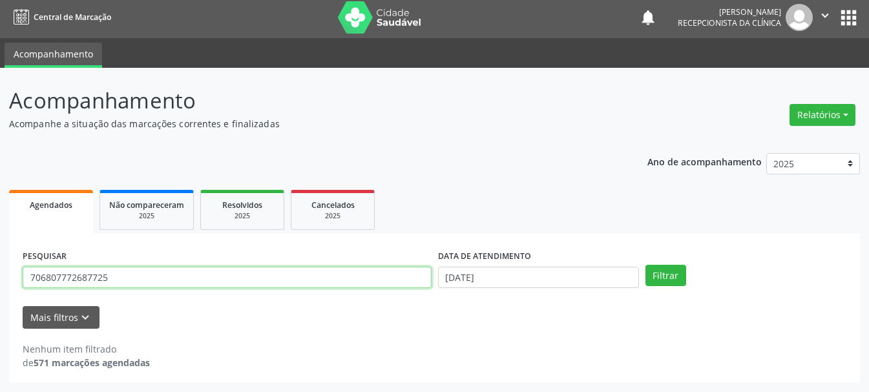
drag, startPoint x: 162, startPoint y: 278, endPoint x: 0, endPoint y: 254, distance: 164.0
click at [0, 254] on div "Acompanhamento Acompanhe a situação das marcações correntes e finalizadas Relat…" at bounding box center [434, 230] width 869 height 324
type input "898002795543089"
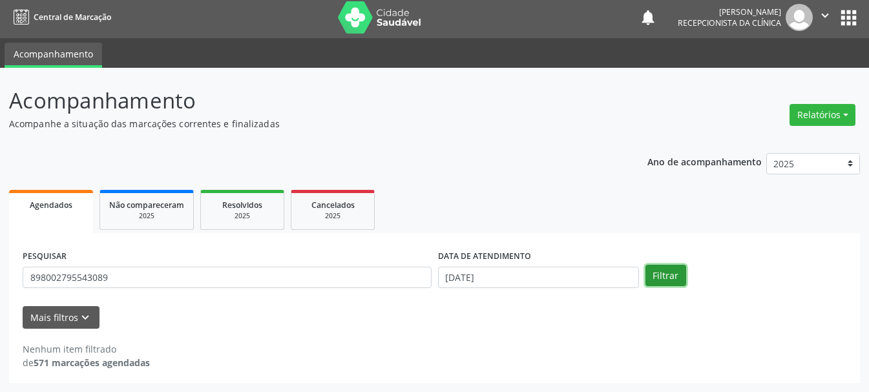
click at [672, 273] on button "Filtrar" at bounding box center [666, 276] width 41 height 22
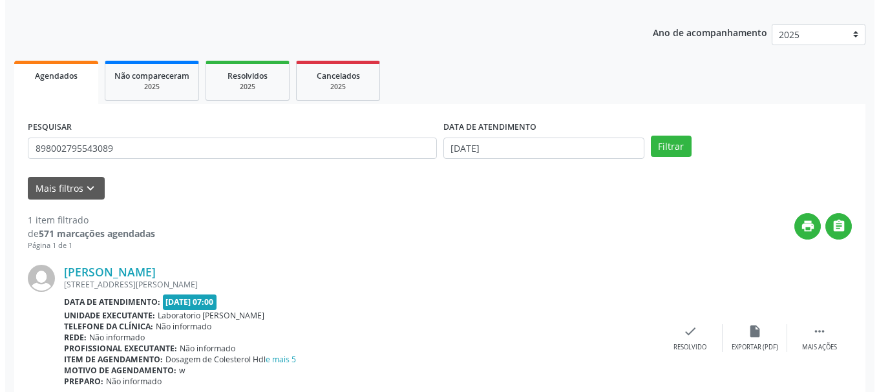
scroll to position [189, 0]
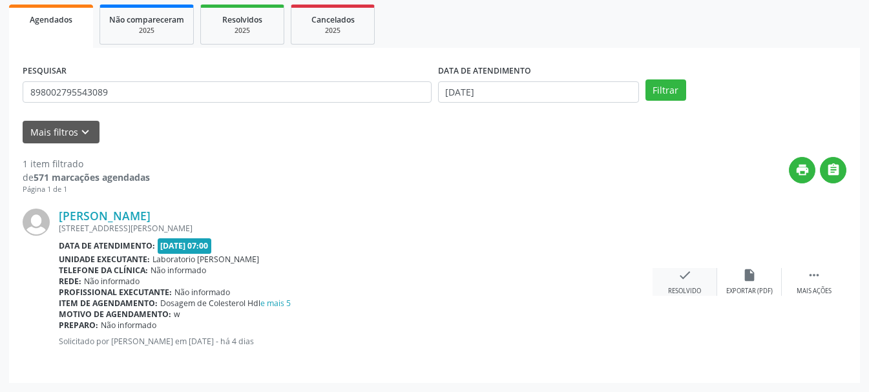
click at [671, 282] on div "check Resolvido" at bounding box center [685, 282] width 65 height 28
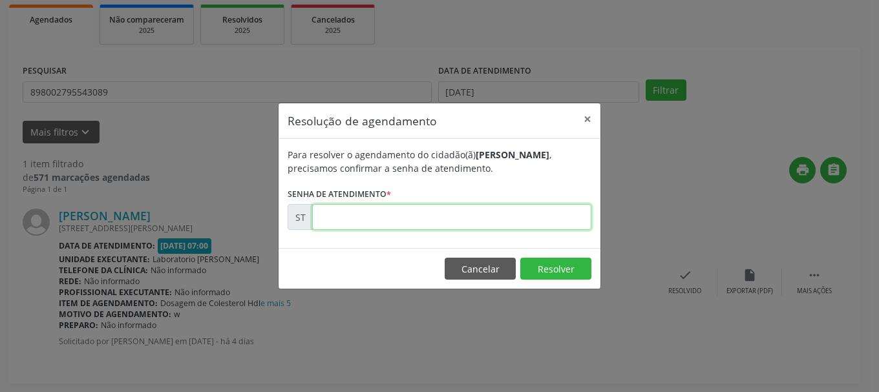
click at [404, 215] on input "text" at bounding box center [451, 217] width 279 height 26
type input "00019918"
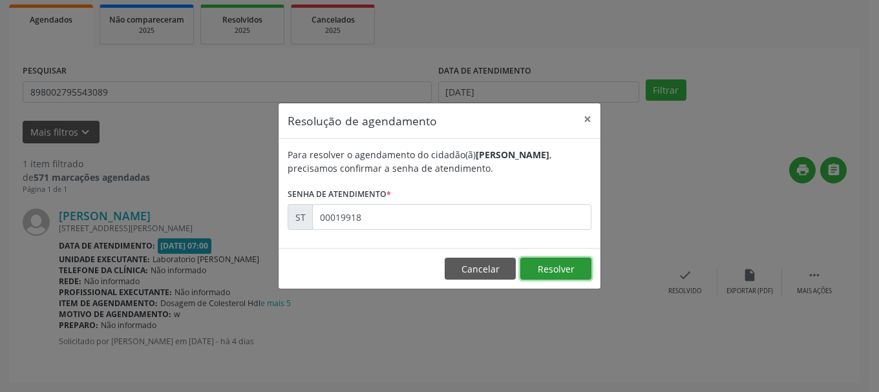
click at [568, 267] on button "Resolver" at bounding box center [555, 269] width 71 height 22
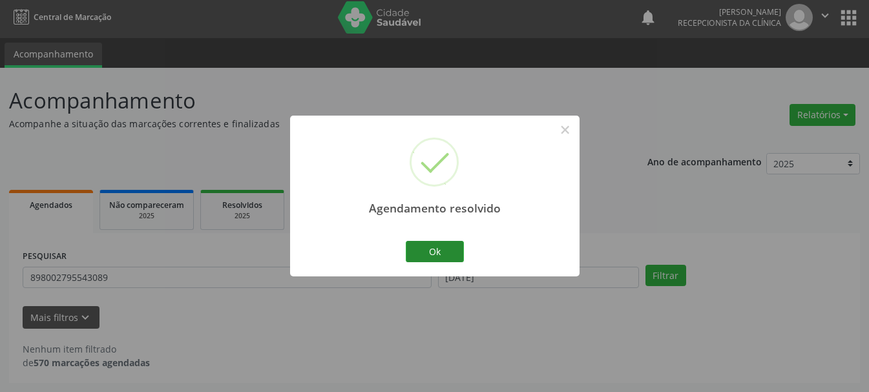
scroll to position [3, 0]
click at [442, 247] on button "Ok" at bounding box center [435, 252] width 58 height 22
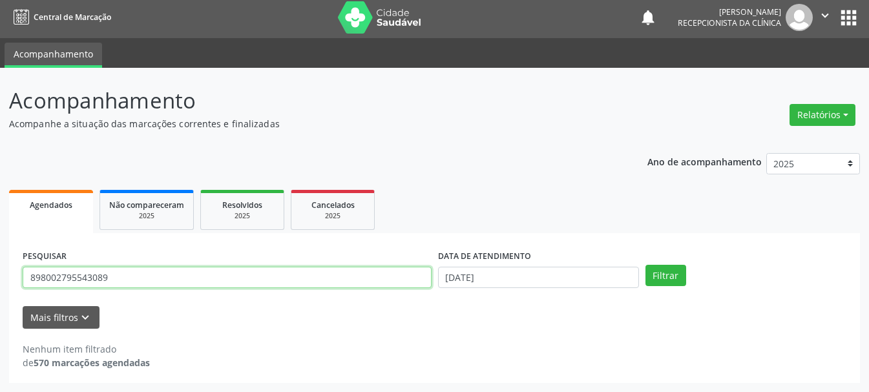
click at [67, 280] on input "898002795543089" at bounding box center [227, 278] width 409 height 22
click at [76, 278] on input "898002795543089" at bounding box center [227, 278] width 409 height 22
click at [89, 273] on input "898002795543089" at bounding box center [227, 278] width 409 height 22
click at [136, 277] on input "898002795543089" at bounding box center [227, 278] width 409 height 22
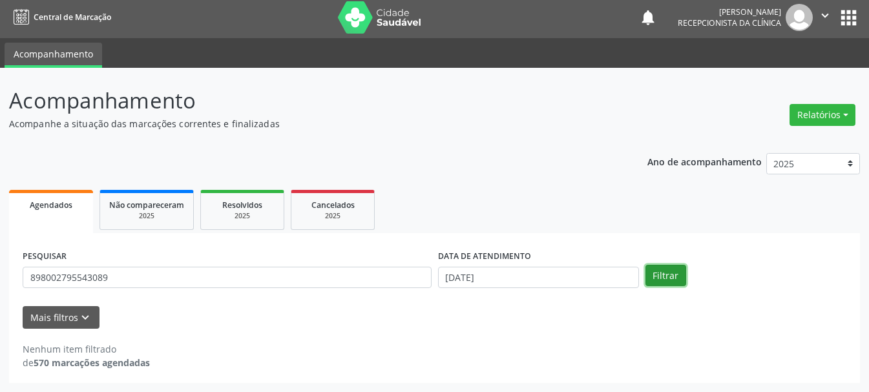
click at [648, 284] on button "Filtrar" at bounding box center [666, 276] width 41 height 22
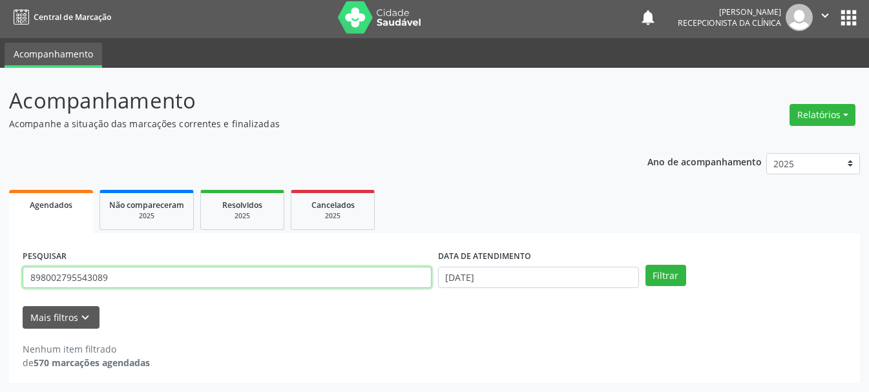
drag, startPoint x: 143, startPoint y: 273, endPoint x: 0, endPoint y: 284, distance: 143.9
click at [0, 284] on div "Acompanhamento Acompanhe a situação das marcações correntes e finalizadas Relat…" at bounding box center [434, 230] width 869 height 324
type input "707400046350177"
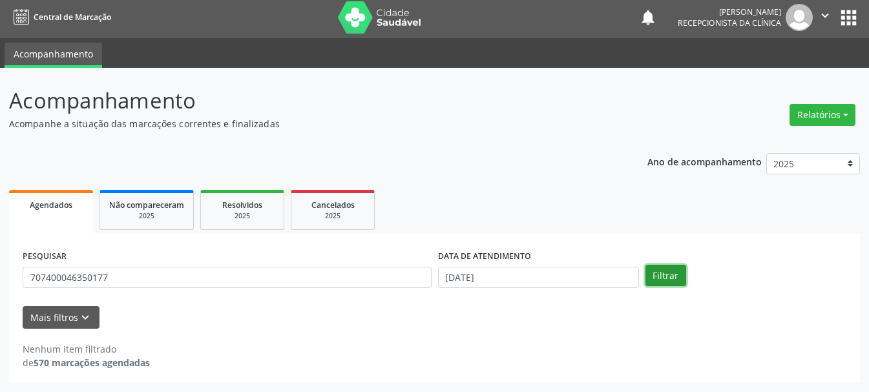
click at [653, 272] on button "Filtrar" at bounding box center [666, 276] width 41 height 22
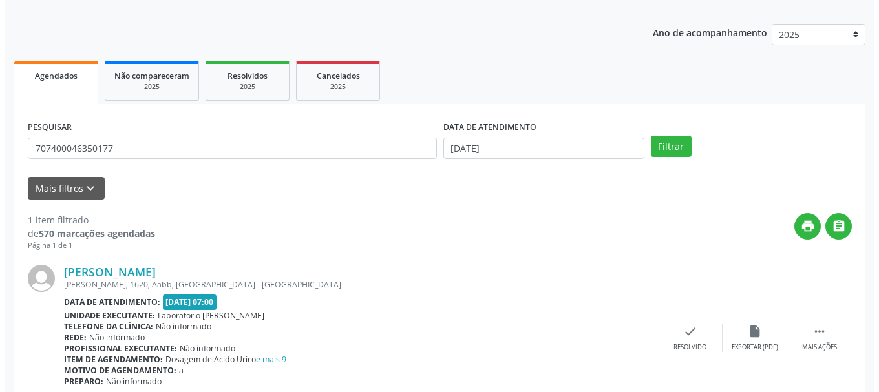
scroll to position [189, 0]
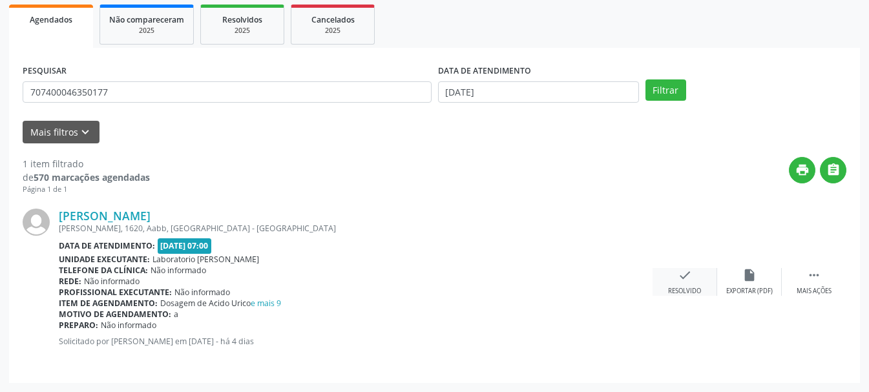
click at [676, 279] on div "check Resolvido" at bounding box center [685, 282] width 65 height 28
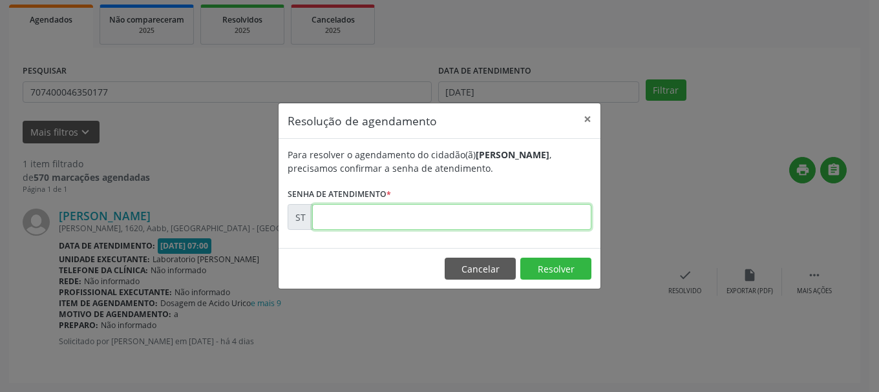
click at [488, 218] on input "text" at bounding box center [451, 217] width 279 height 26
type input "00019949"
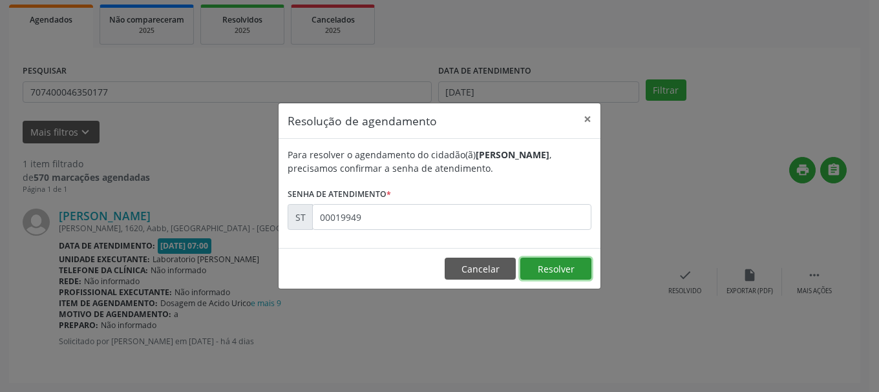
click at [546, 267] on button "Resolver" at bounding box center [555, 269] width 71 height 22
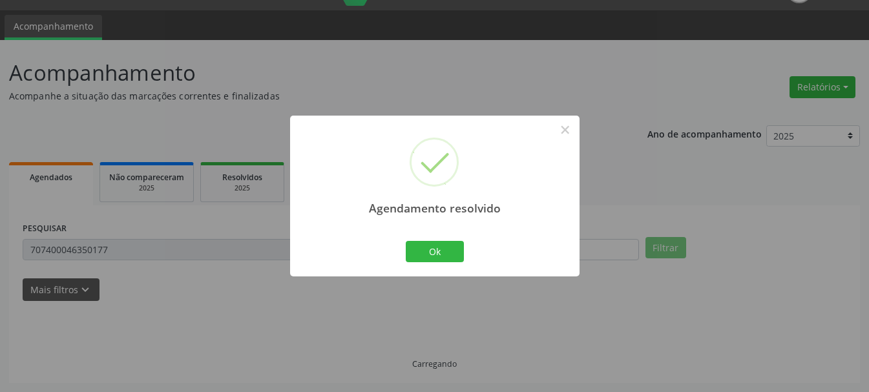
scroll to position [3, 0]
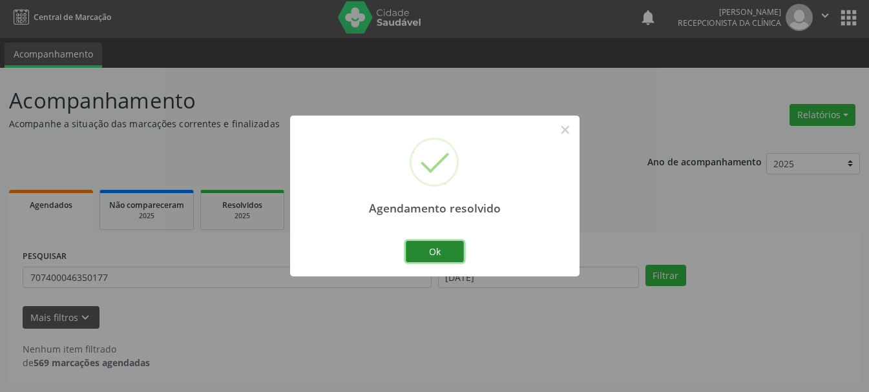
click at [449, 253] on button "Ok" at bounding box center [435, 252] width 58 height 22
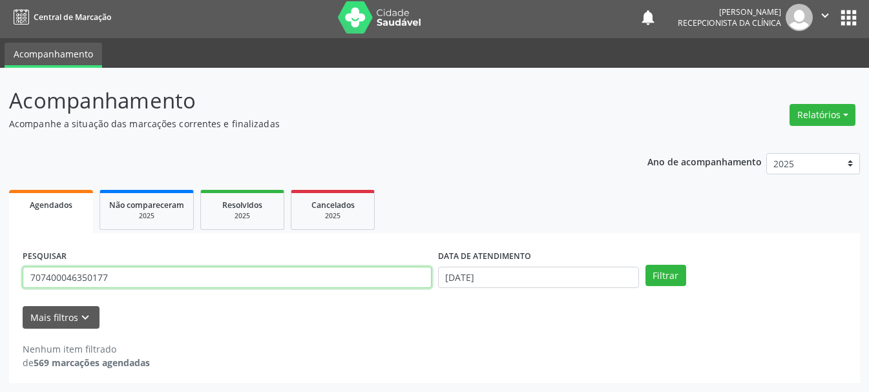
drag, startPoint x: 202, startPoint y: 282, endPoint x: 38, endPoint y: 278, distance: 164.2
click at [38, 278] on input "707400046350177" at bounding box center [227, 278] width 409 height 22
type input "703405225241714"
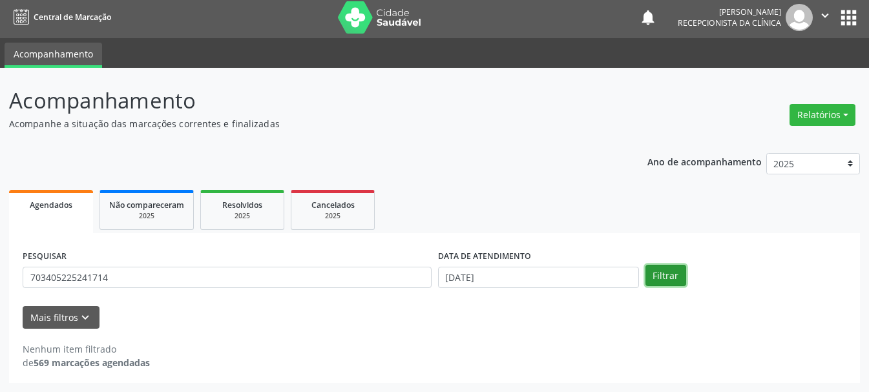
click at [646, 275] on button "Filtrar" at bounding box center [666, 276] width 41 height 22
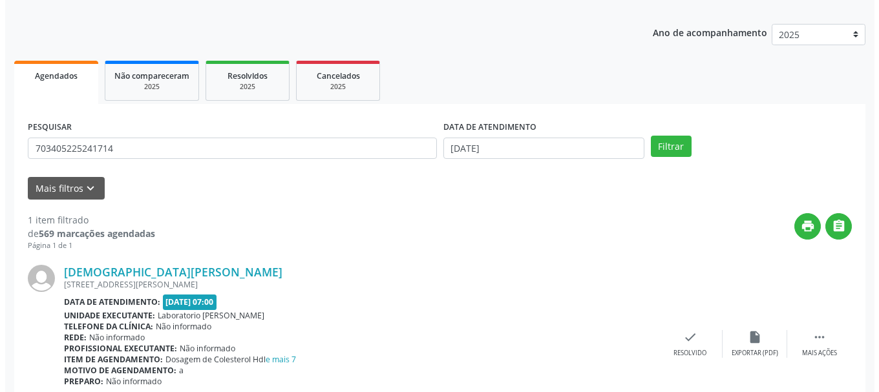
scroll to position [200, 0]
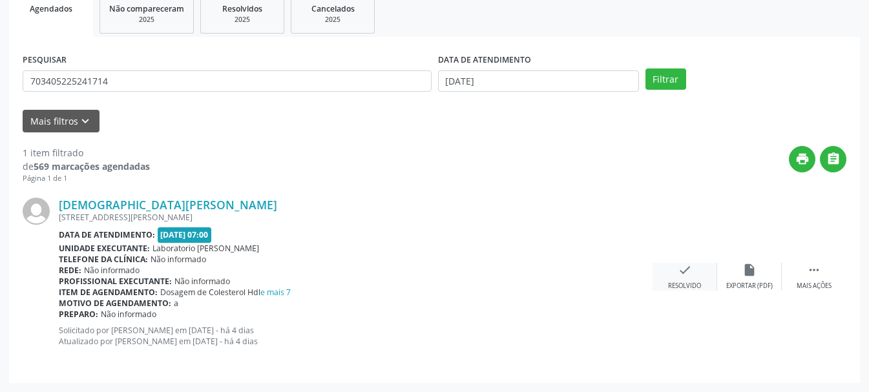
click at [690, 279] on div "check Resolvido" at bounding box center [685, 277] width 65 height 28
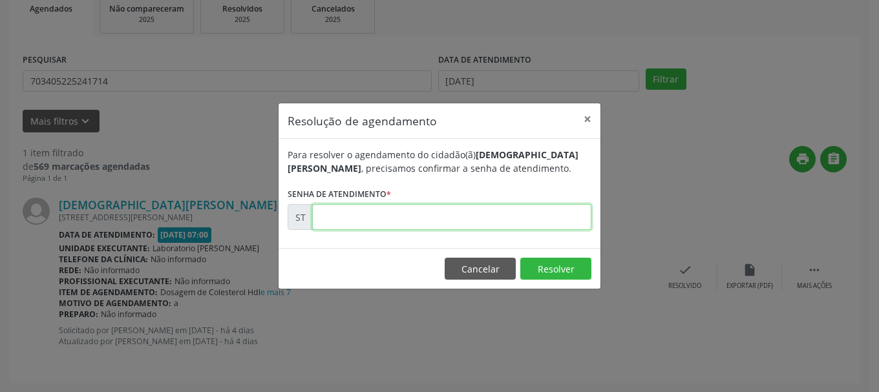
click at [392, 215] on input "text" at bounding box center [451, 217] width 279 height 26
type input "00019968"
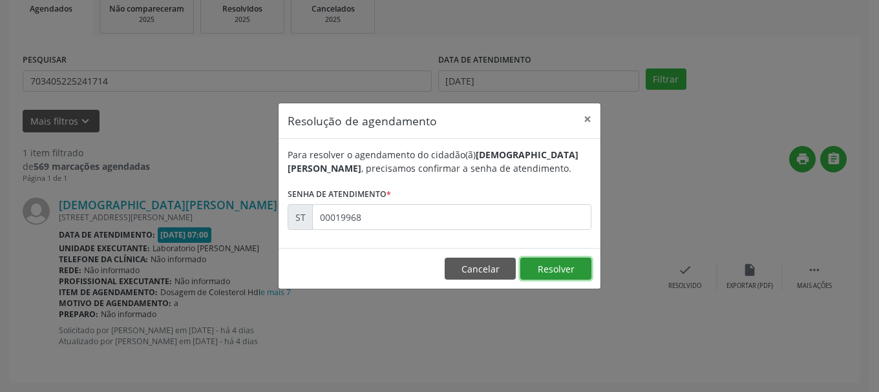
click at [551, 267] on button "Resolver" at bounding box center [555, 269] width 71 height 22
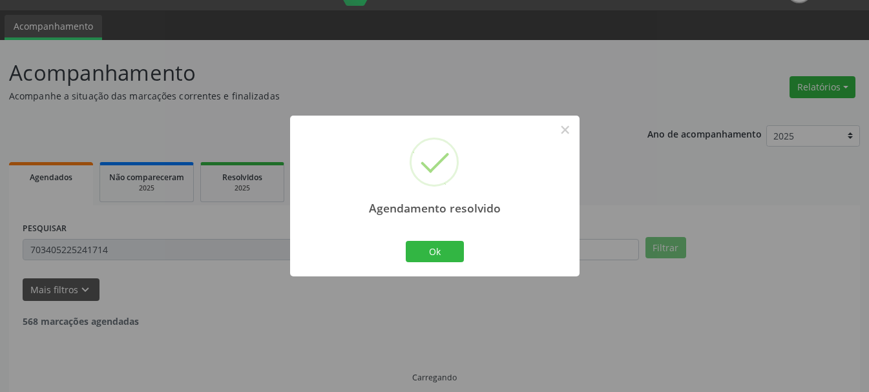
scroll to position [3, 0]
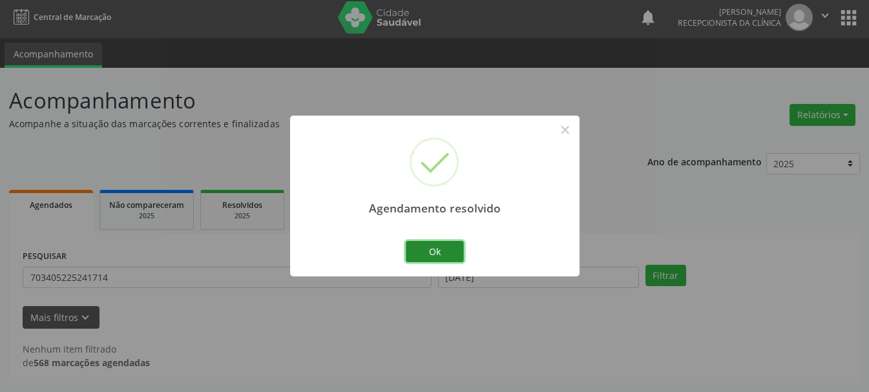
click at [454, 246] on button "Ok" at bounding box center [435, 252] width 58 height 22
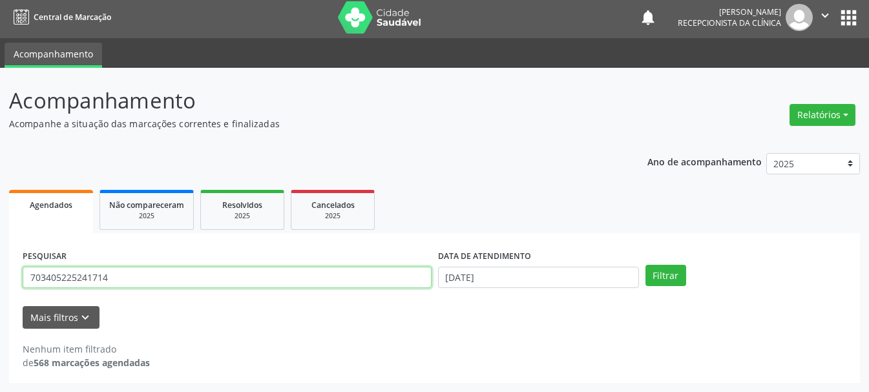
click at [229, 275] on input "703405225241714" at bounding box center [227, 278] width 409 height 22
drag, startPoint x: 138, startPoint y: 282, endPoint x: 0, endPoint y: 284, distance: 138.3
click at [0, 284] on div "Acompanhamento Acompanhe a situação das marcações correntes e finalizadas Relat…" at bounding box center [434, 230] width 869 height 324
type input "700308956408833"
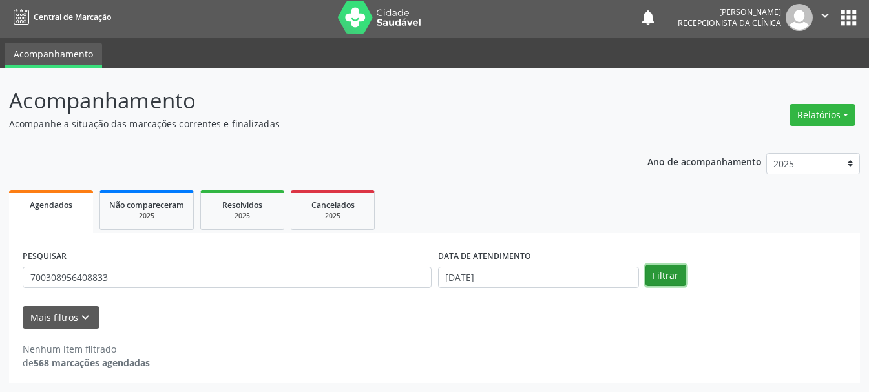
click at [661, 269] on button "Filtrar" at bounding box center [666, 276] width 41 height 22
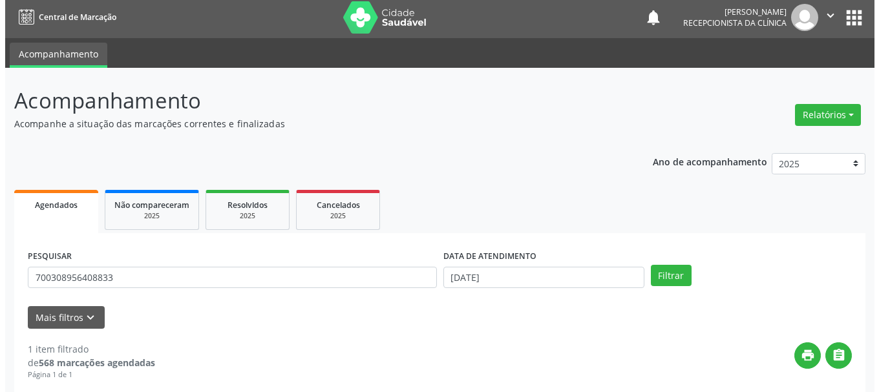
scroll to position [189, 0]
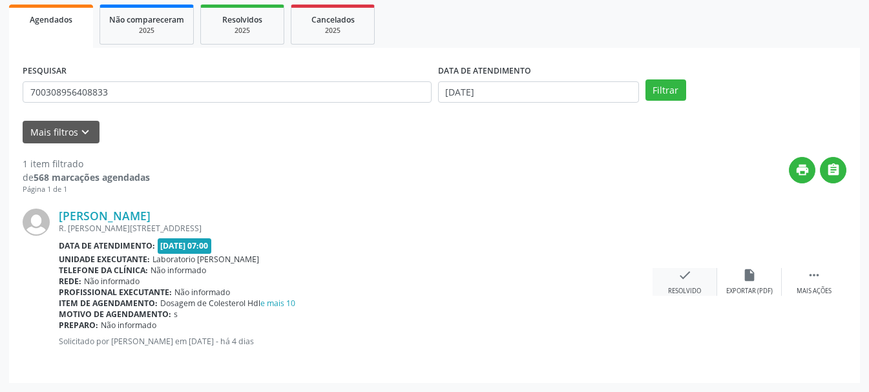
click at [675, 282] on div "check Resolvido" at bounding box center [685, 282] width 65 height 28
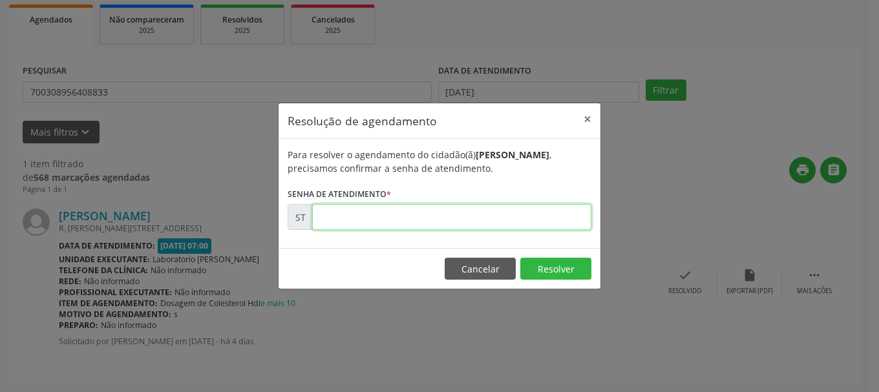
click at [425, 217] on input "text" at bounding box center [451, 217] width 279 height 26
type input "00019885"
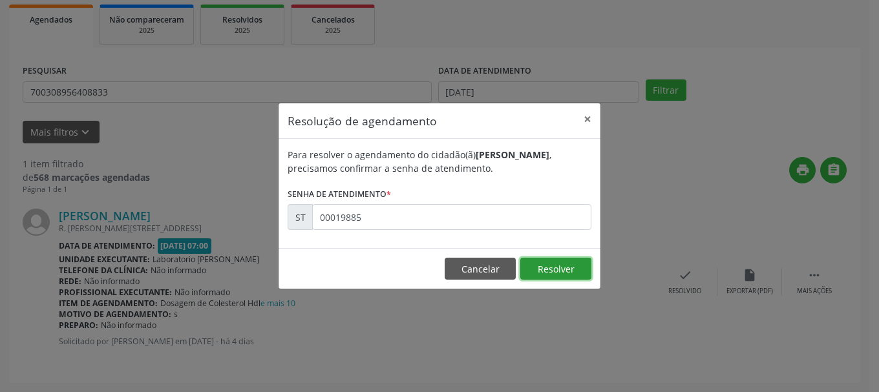
click at [555, 270] on button "Resolver" at bounding box center [555, 269] width 71 height 22
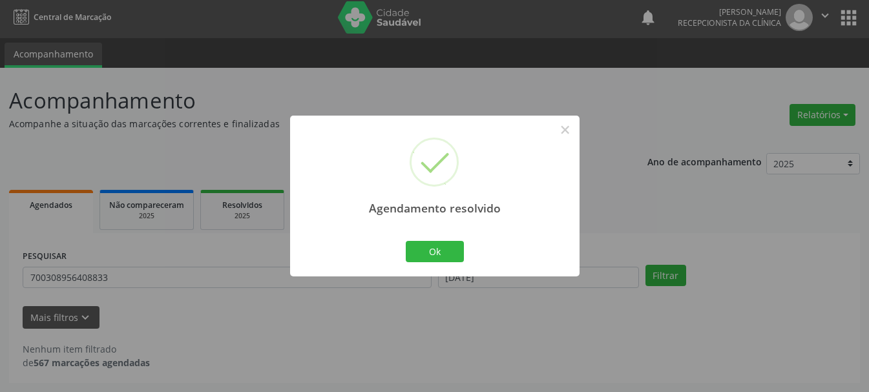
scroll to position [3, 0]
click at [445, 256] on button "Ok" at bounding box center [435, 252] width 58 height 22
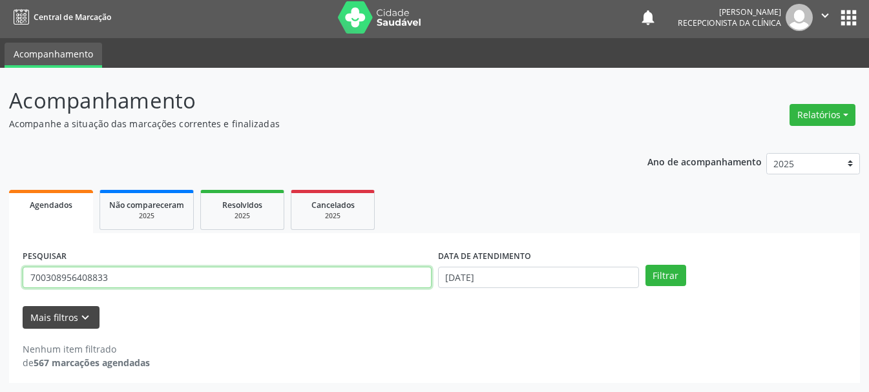
drag, startPoint x: 181, startPoint y: 282, endPoint x: 30, endPoint y: 309, distance: 153.5
click at [30, 309] on form "PESQUISAR 700308956408833 DATA DE ATENDIMENTO [DATE] Filtrar UNIDADE DE REFERÊN…" at bounding box center [435, 288] width 824 height 82
type input "700008456679504"
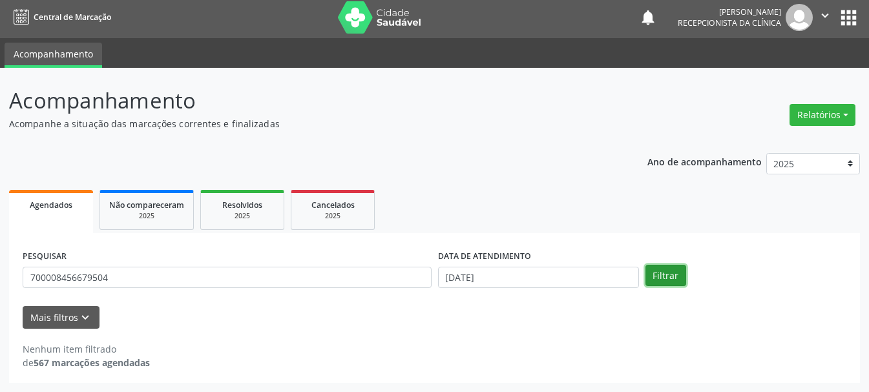
click at [670, 271] on button "Filtrar" at bounding box center [666, 276] width 41 height 22
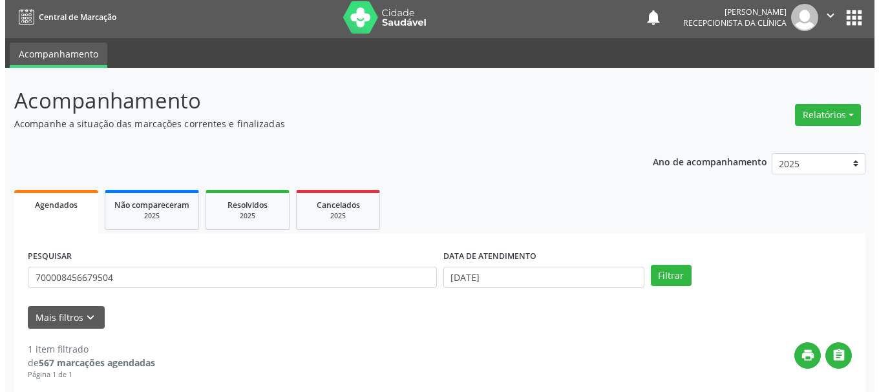
scroll to position [189, 0]
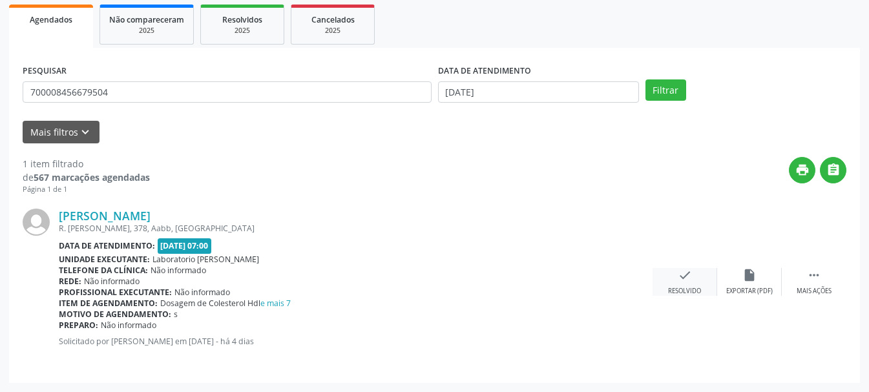
click at [688, 280] on icon "check" at bounding box center [685, 275] width 14 height 14
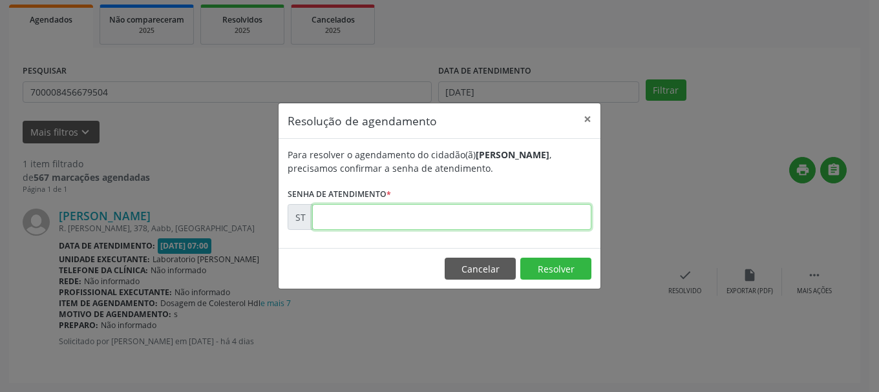
click at [376, 220] on input "text" at bounding box center [451, 217] width 279 height 26
type input "00019913"
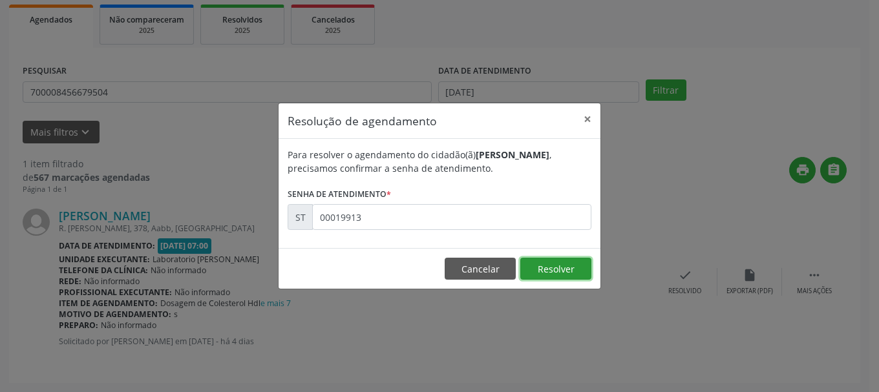
click at [538, 266] on button "Resolver" at bounding box center [555, 269] width 71 height 22
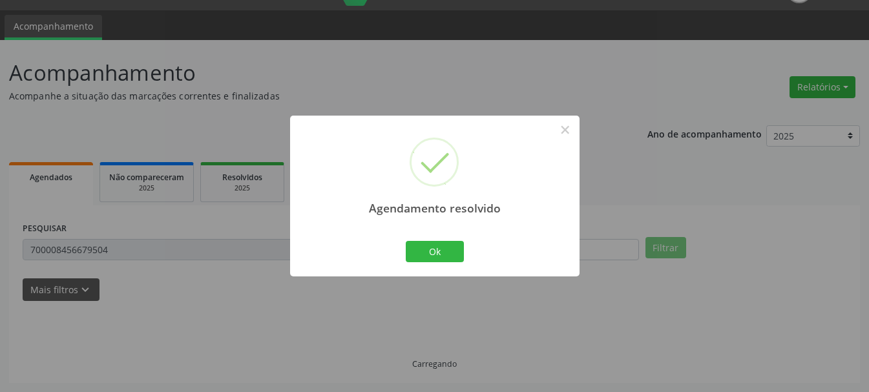
scroll to position [3, 0]
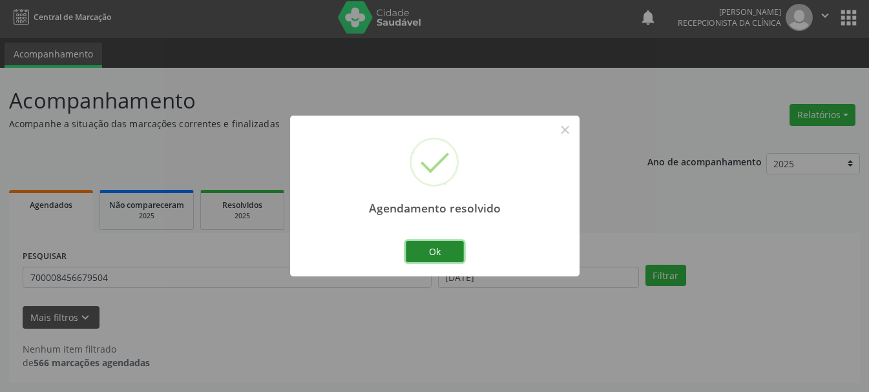
click at [463, 243] on button "Ok" at bounding box center [435, 252] width 58 height 22
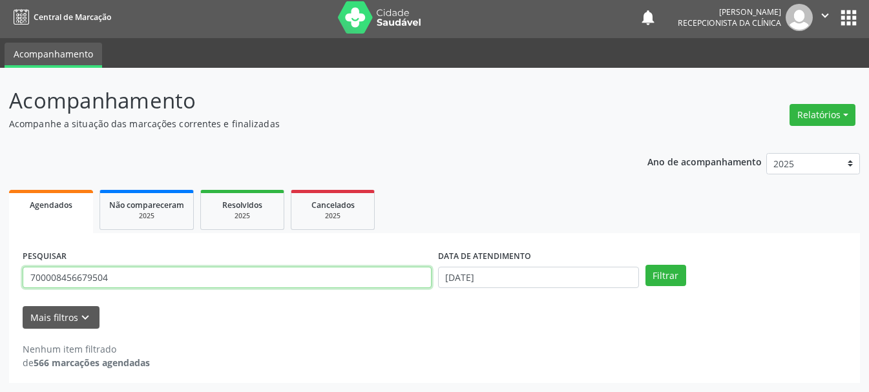
drag, startPoint x: 168, startPoint y: 280, endPoint x: 45, endPoint y: 275, distance: 123.6
click at [45, 275] on input "700008456679504" at bounding box center [227, 278] width 409 height 22
type input "700503125223652"
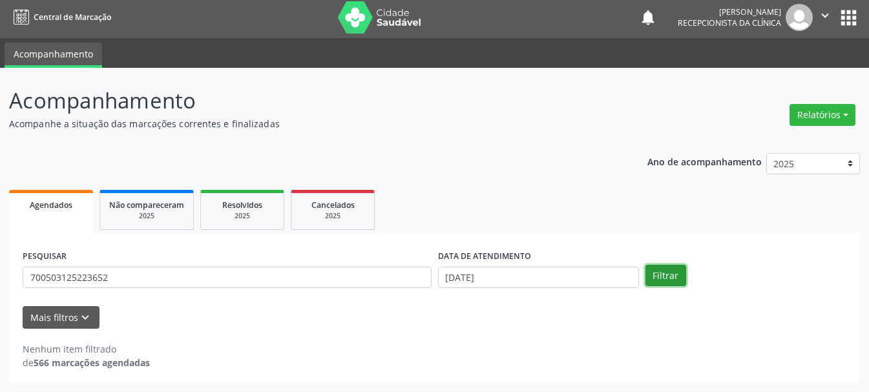
click at [673, 266] on button "Filtrar" at bounding box center [666, 276] width 41 height 22
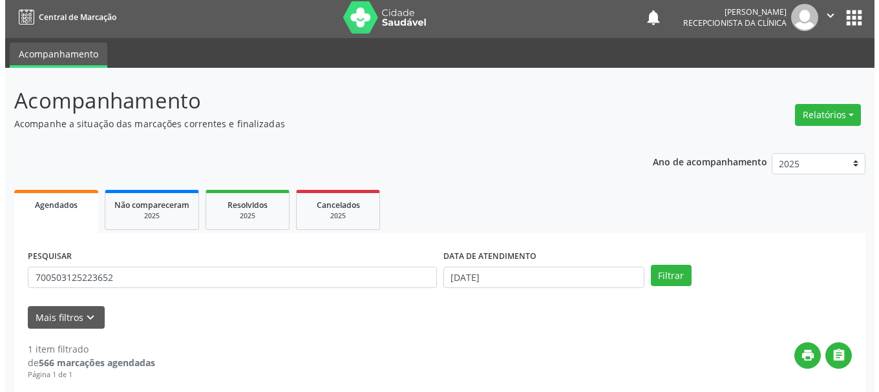
scroll to position [189, 0]
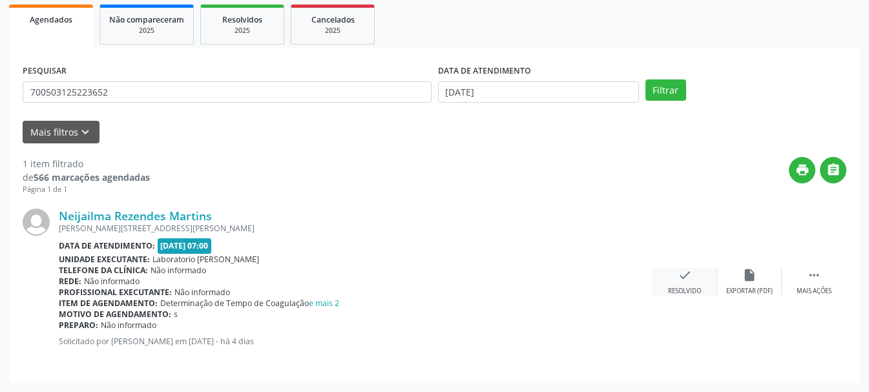
click at [690, 280] on icon "check" at bounding box center [685, 275] width 14 height 14
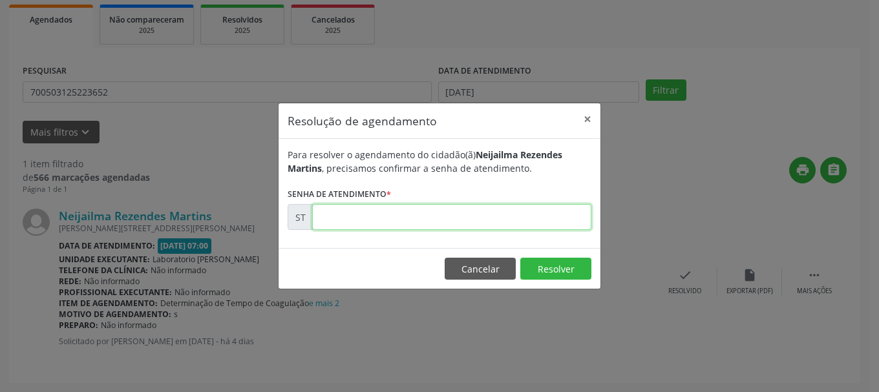
click at [368, 217] on input "text" at bounding box center [451, 217] width 279 height 26
type input "00019901"
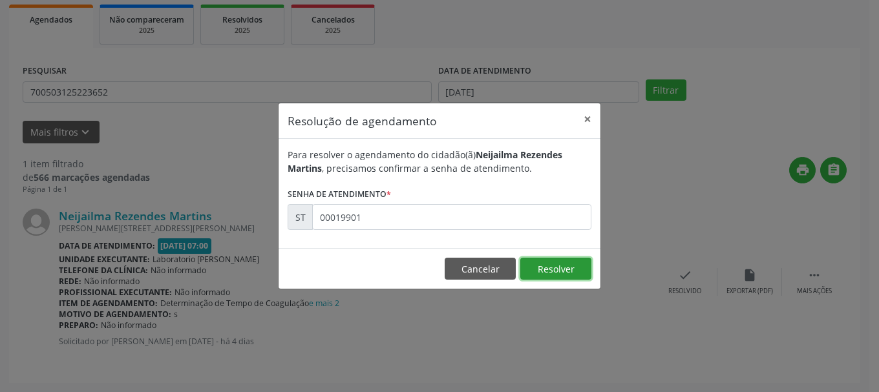
click at [550, 273] on button "Resolver" at bounding box center [555, 269] width 71 height 22
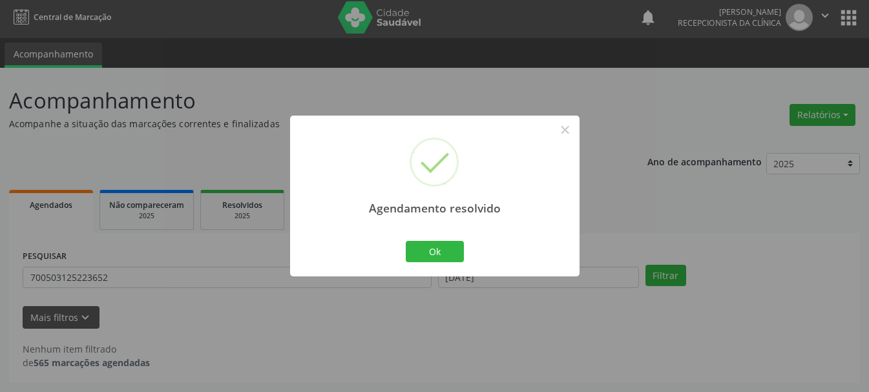
scroll to position [3, 0]
click at [428, 253] on button "Ok" at bounding box center [435, 252] width 58 height 22
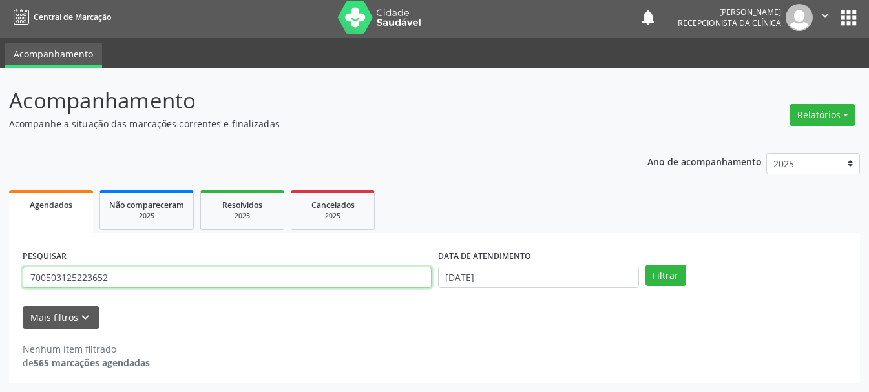
drag, startPoint x: 138, startPoint y: 276, endPoint x: 41, endPoint y: 272, distance: 97.0
click at [41, 272] on input "700503125223652" at bounding box center [227, 278] width 409 height 22
type input "706207031389366"
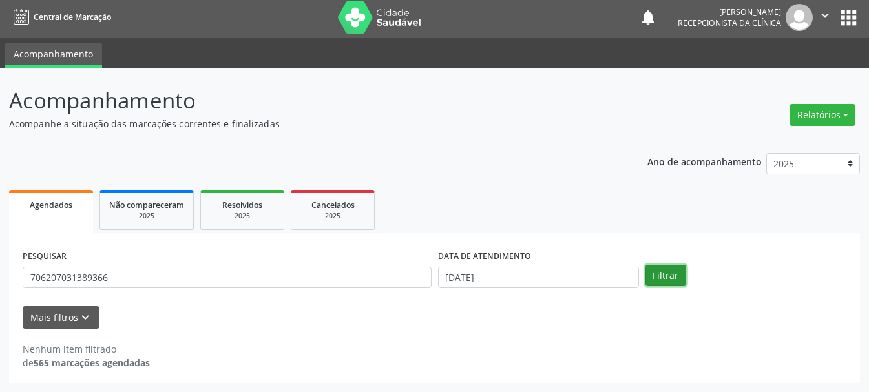
click at [678, 273] on button "Filtrar" at bounding box center [666, 276] width 41 height 22
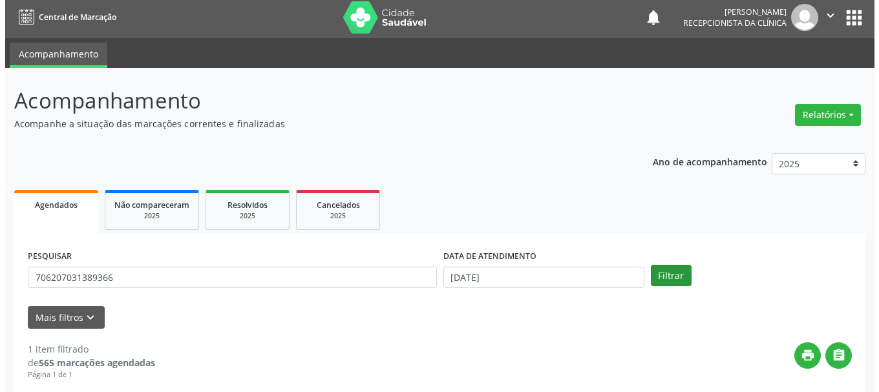
scroll to position [189, 0]
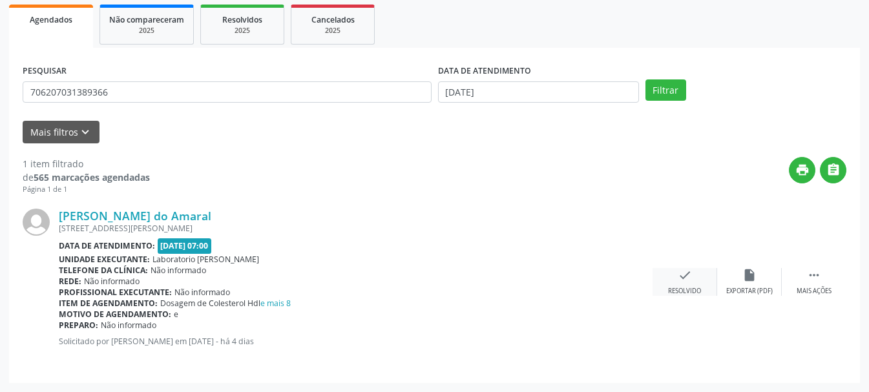
click at [693, 276] on div "check Resolvido" at bounding box center [685, 282] width 65 height 28
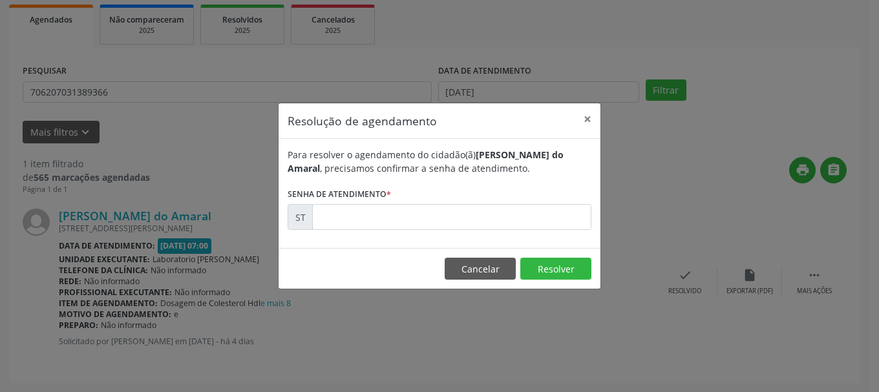
click at [449, 199] on form "Para resolver o agendamento do cidadão(ã) [PERSON_NAME] do Amaral , precisamos …" at bounding box center [440, 189] width 304 height 82
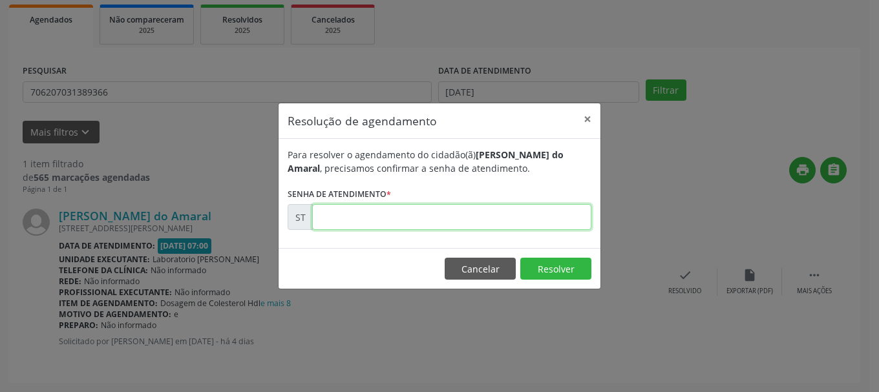
click at [431, 220] on input "text" at bounding box center [451, 217] width 279 height 26
type input "00019890"
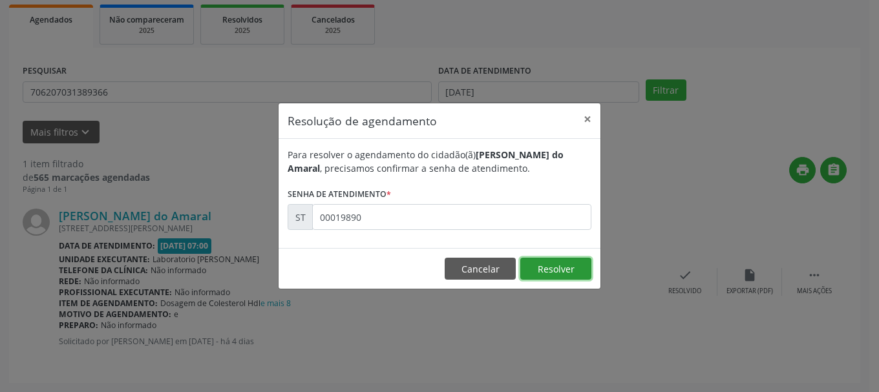
click at [554, 271] on button "Resolver" at bounding box center [555, 269] width 71 height 22
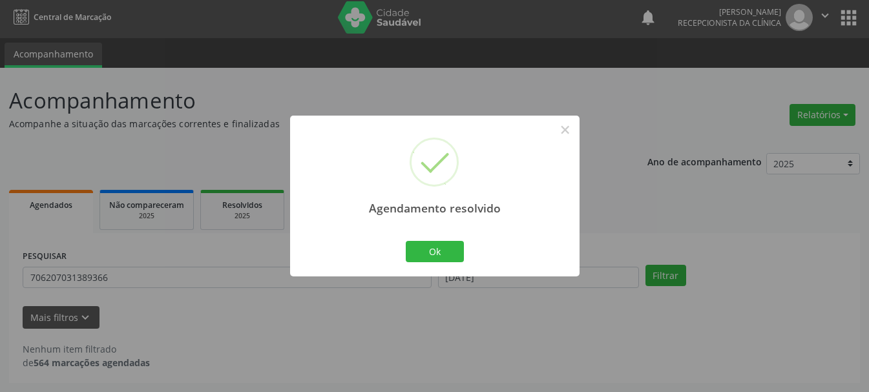
scroll to position [3, 0]
click at [456, 255] on button "Ok" at bounding box center [435, 252] width 58 height 22
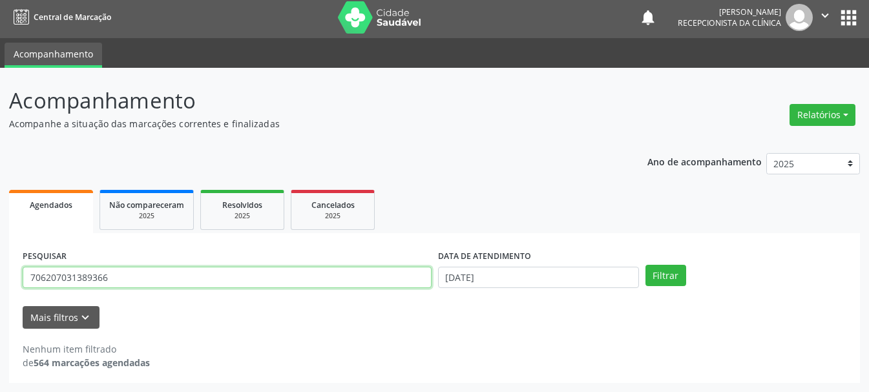
drag, startPoint x: 143, startPoint y: 282, endPoint x: 26, endPoint y: 284, distance: 117.0
click at [26, 284] on input "706207031389366" at bounding box center [227, 278] width 409 height 22
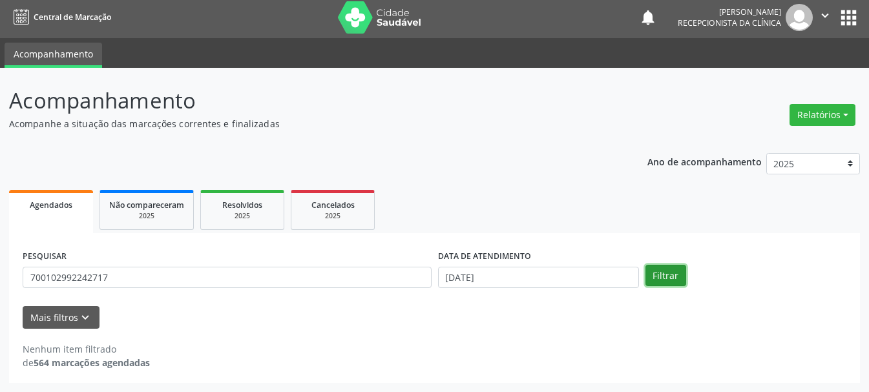
click at [674, 268] on button "Filtrar" at bounding box center [666, 276] width 41 height 22
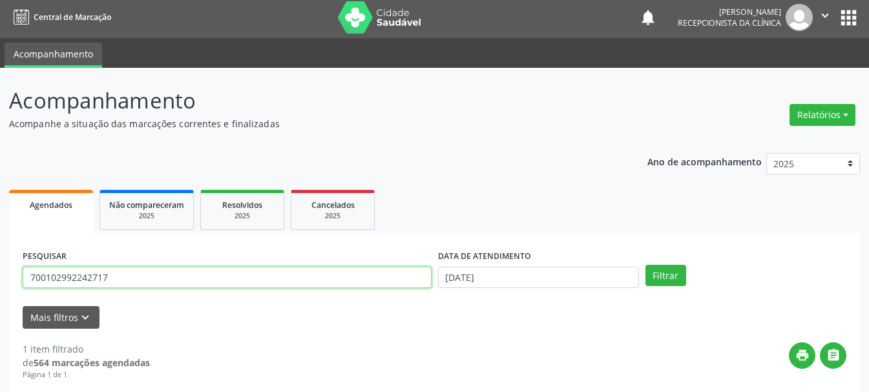
drag, startPoint x: 112, startPoint y: 280, endPoint x: 25, endPoint y: 282, distance: 87.3
click at [25, 282] on input "700102992242717" at bounding box center [227, 278] width 409 height 22
type input "898050072889855"
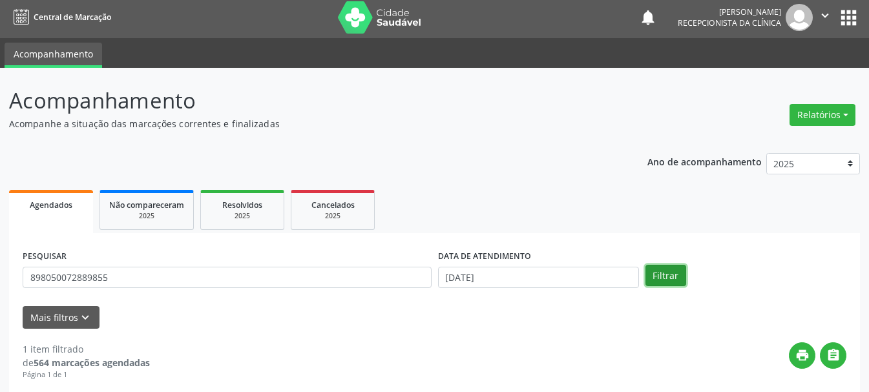
click at [665, 276] on button "Filtrar" at bounding box center [666, 276] width 41 height 22
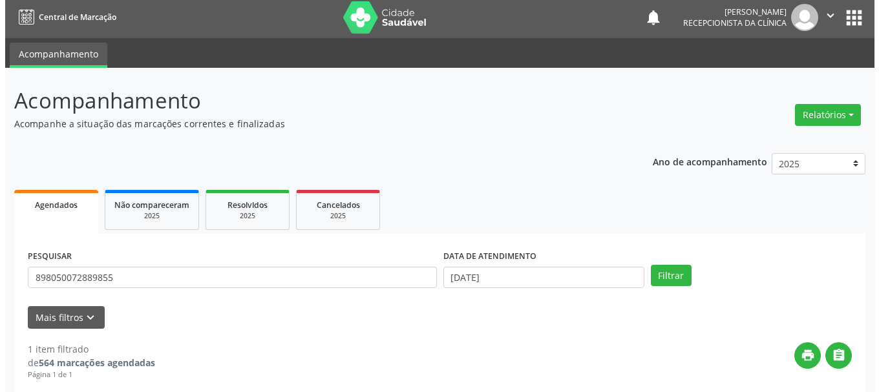
scroll to position [189, 0]
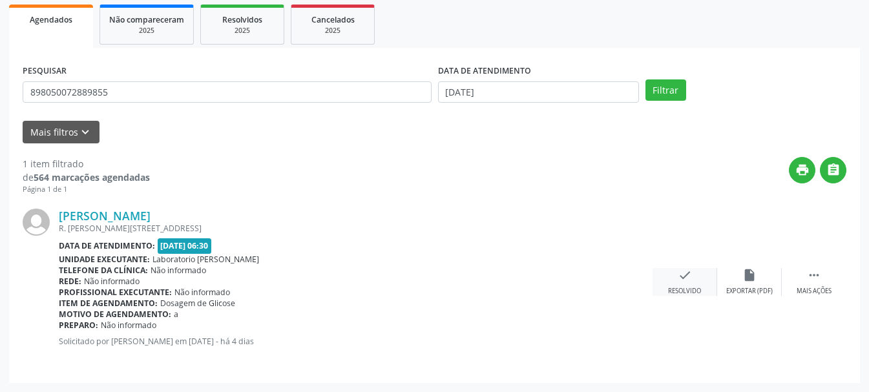
click at [677, 275] on div "check Resolvido" at bounding box center [685, 282] width 65 height 28
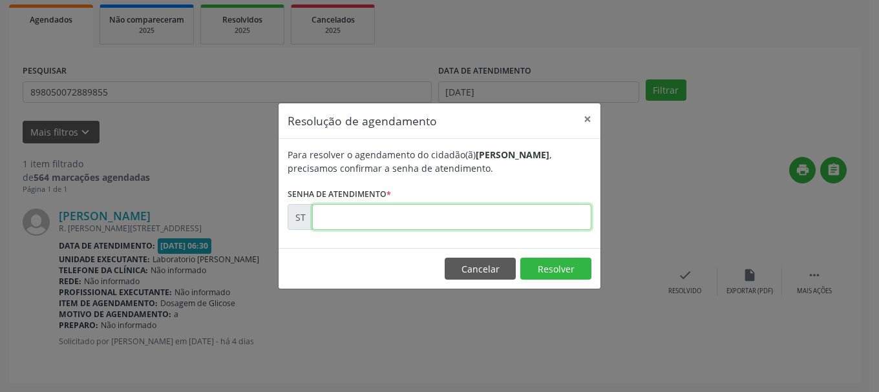
click at [341, 228] on input "text" at bounding box center [451, 217] width 279 height 26
type input "00019881"
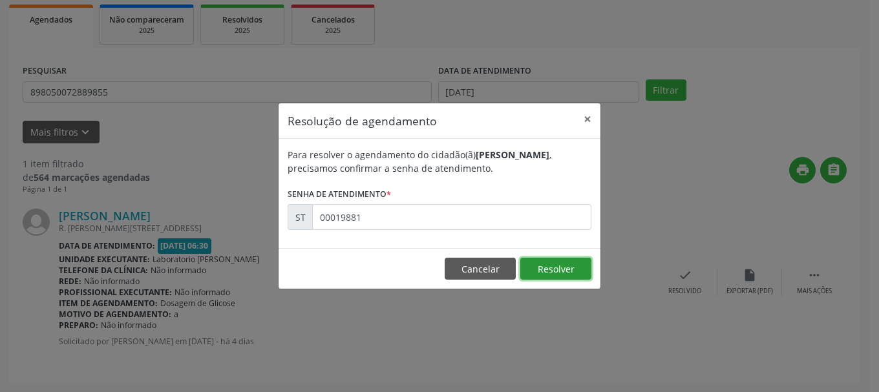
click at [571, 268] on button "Resolver" at bounding box center [555, 269] width 71 height 22
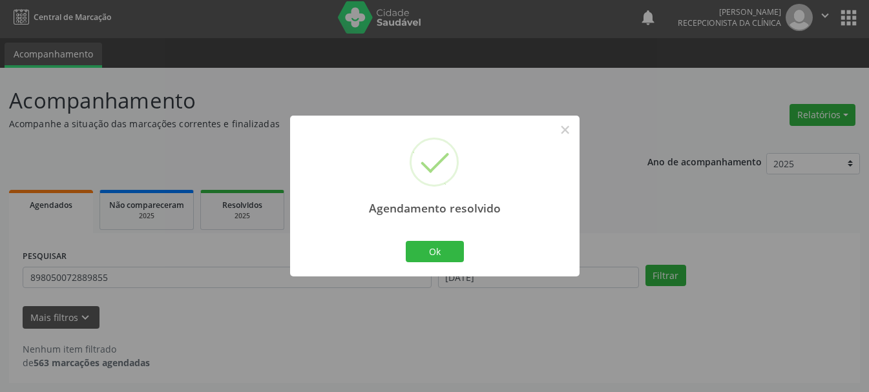
scroll to position [3, 0]
click at [429, 254] on button "Ok" at bounding box center [435, 252] width 58 height 22
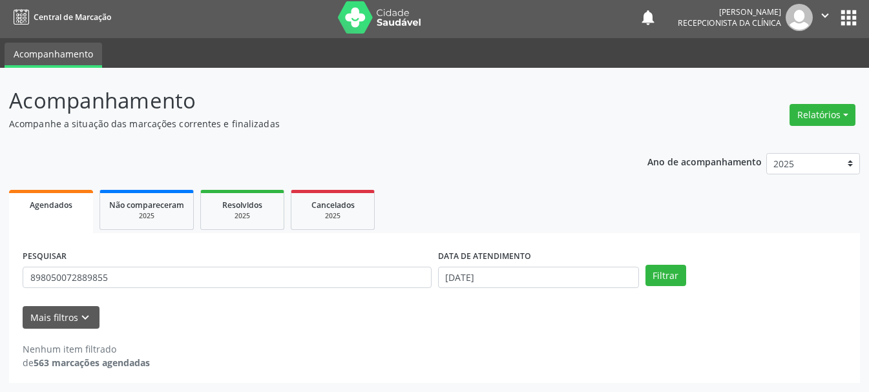
drag, startPoint x: 184, startPoint y: 263, endPoint x: 158, endPoint y: 279, distance: 29.9
click at [183, 263] on div "PESQUISAR 898050072889855" at bounding box center [227, 272] width 416 height 50
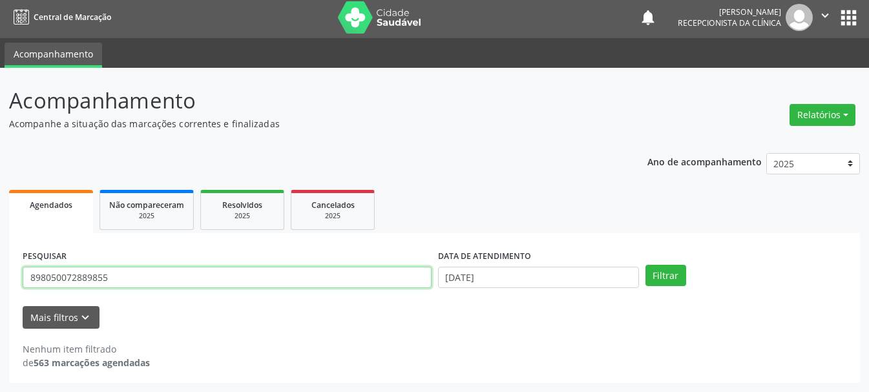
click at [149, 286] on input "898050072889855" at bounding box center [227, 278] width 409 height 22
type input "8"
type input "702501339108336"
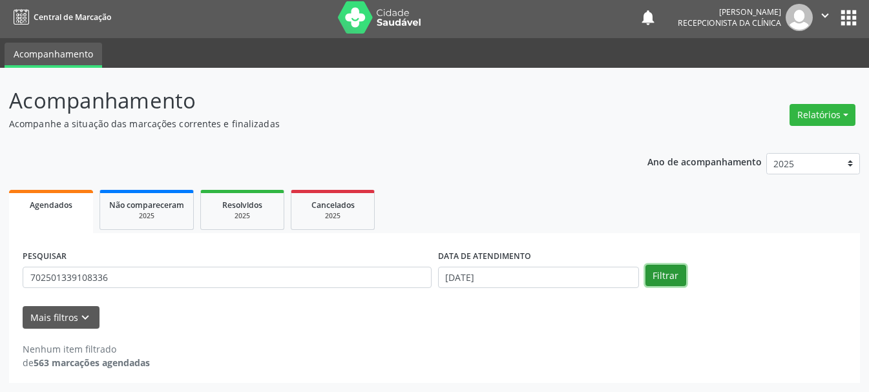
click at [676, 282] on button "Filtrar" at bounding box center [666, 276] width 41 height 22
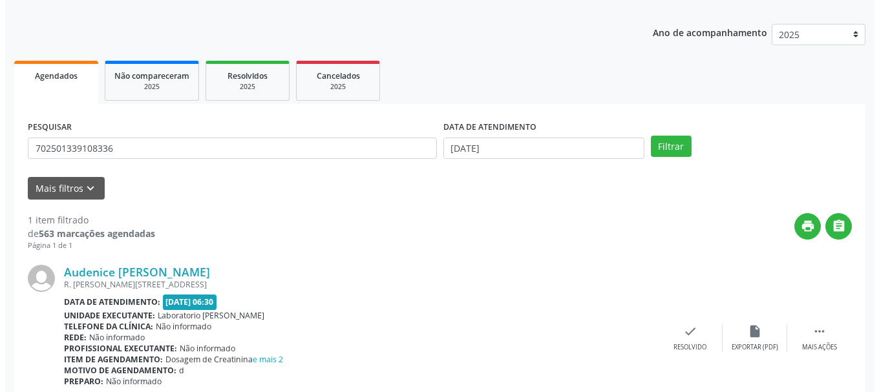
scroll to position [189, 0]
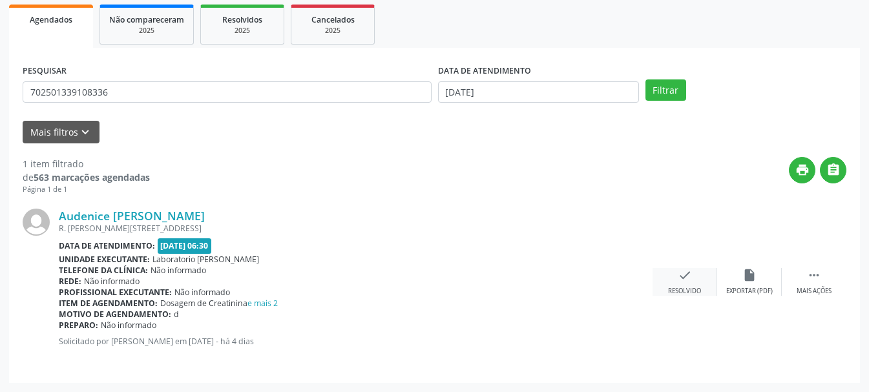
click at [694, 285] on div "check Resolvido" at bounding box center [685, 282] width 65 height 28
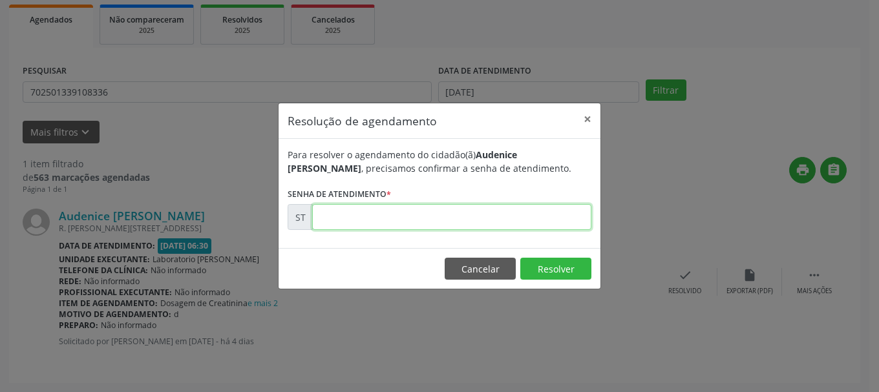
click at [432, 218] on input "text" at bounding box center [451, 217] width 279 height 26
type input "00019880"
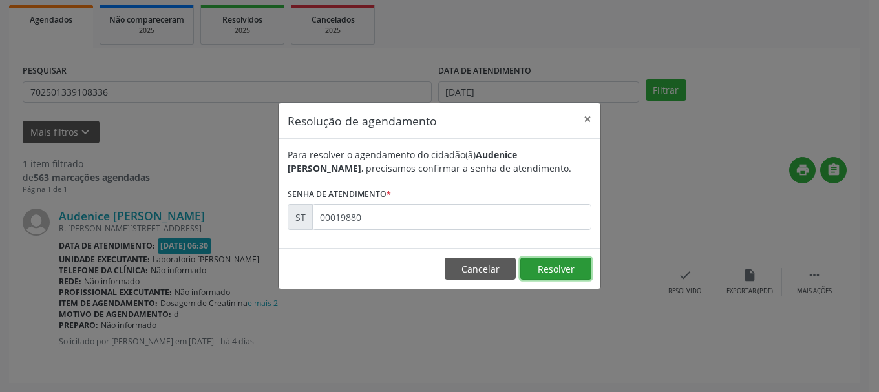
click at [560, 272] on button "Resolver" at bounding box center [555, 269] width 71 height 22
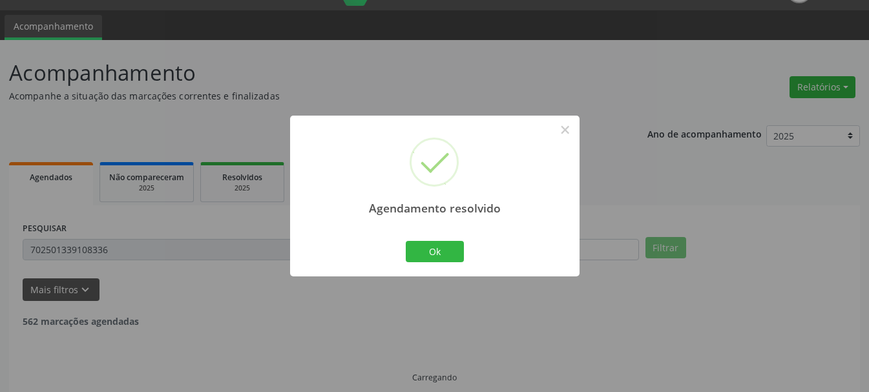
scroll to position [3, 0]
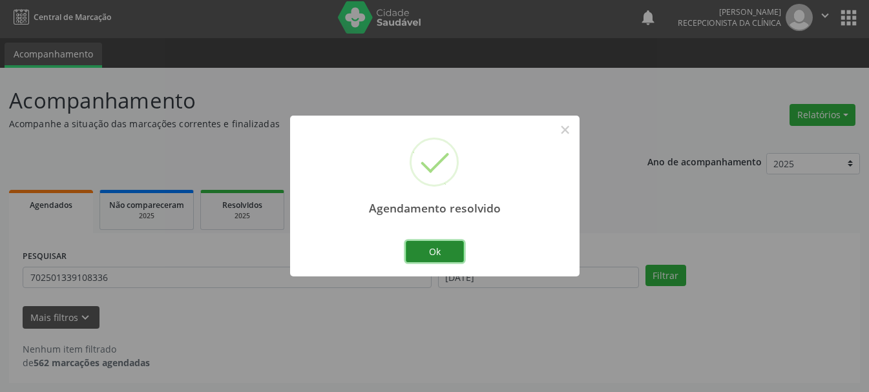
click at [412, 257] on button "Ok" at bounding box center [435, 252] width 58 height 22
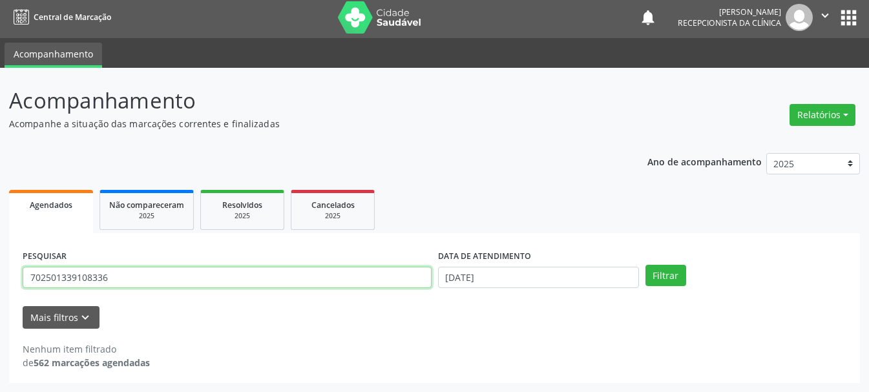
drag, startPoint x: 267, startPoint y: 271, endPoint x: 31, endPoint y: 269, distance: 235.9
click at [31, 269] on input "702501339108336" at bounding box center [227, 278] width 409 height 22
type input "704104074724150"
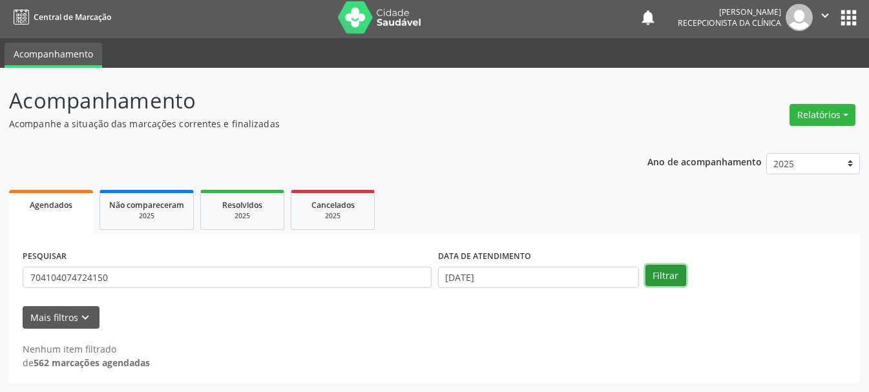
click at [662, 273] on button "Filtrar" at bounding box center [666, 276] width 41 height 22
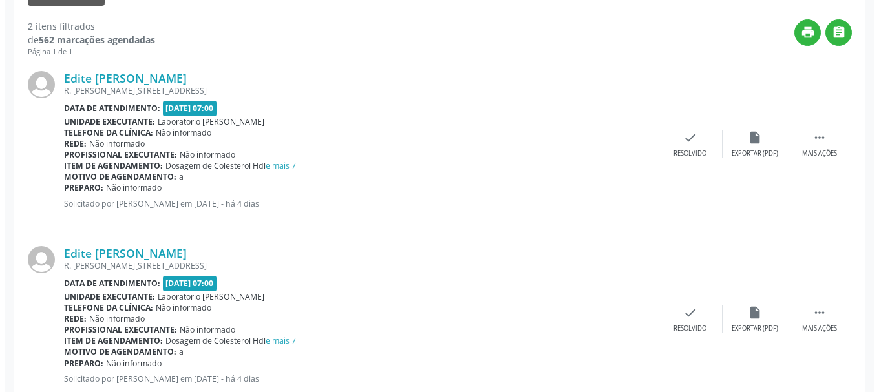
scroll to position [262, 0]
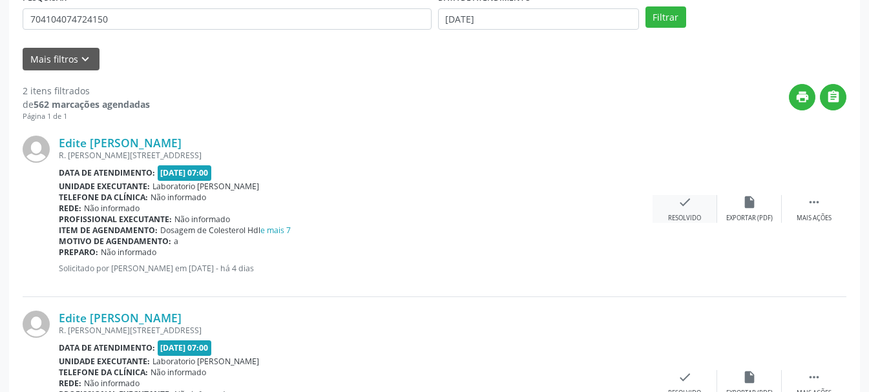
click at [691, 204] on icon "check" at bounding box center [685, 202] width 14 height 14
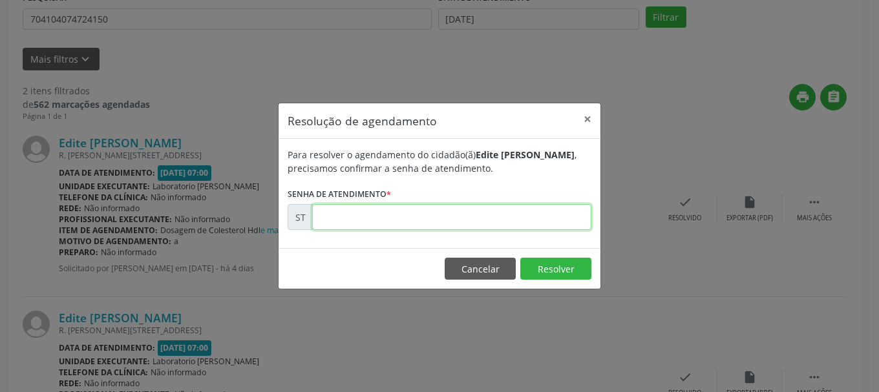
click at [513, 224] on input "text" at bounding box center [451, 217] width 279 height 26
type input "00019928"
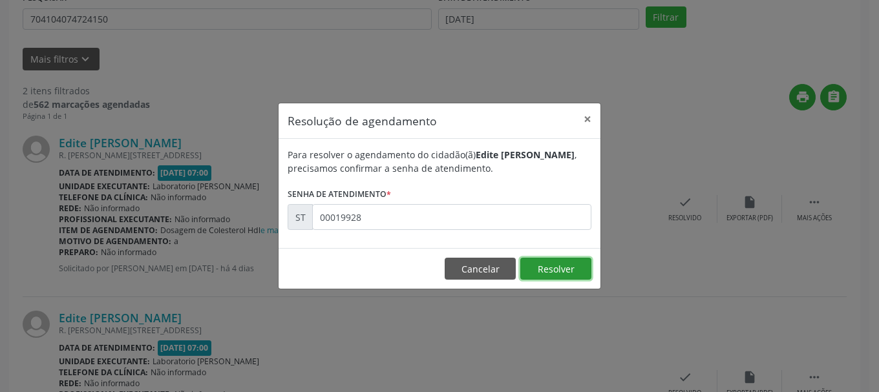
click at [551, 273] on button "Resolver" at bounding box center [555, 269] width 71 height 22
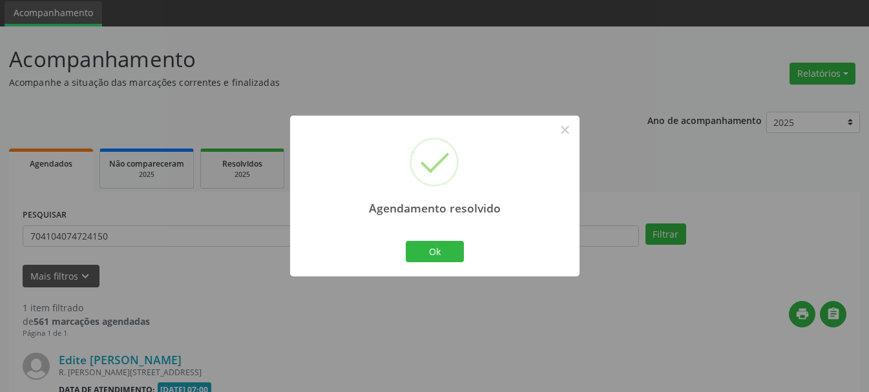
scroll to position [189, 0]
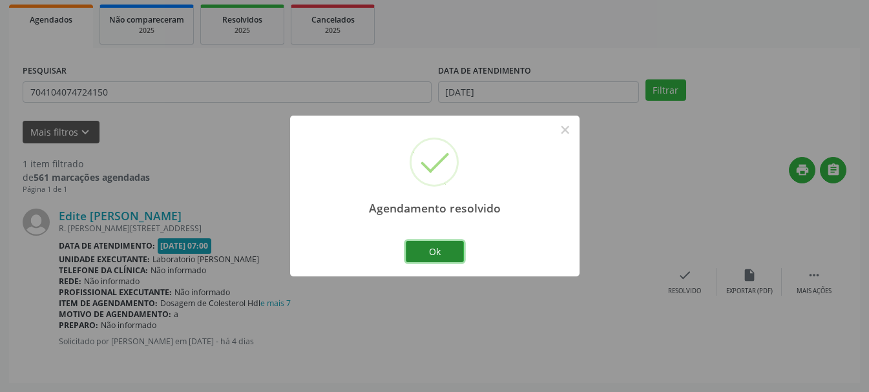
click at [438, 255] on button "Ok" at bounding box center [435, 252] width 58 height 22
